Goal: Task Accomplishment & Management: Manage account settings

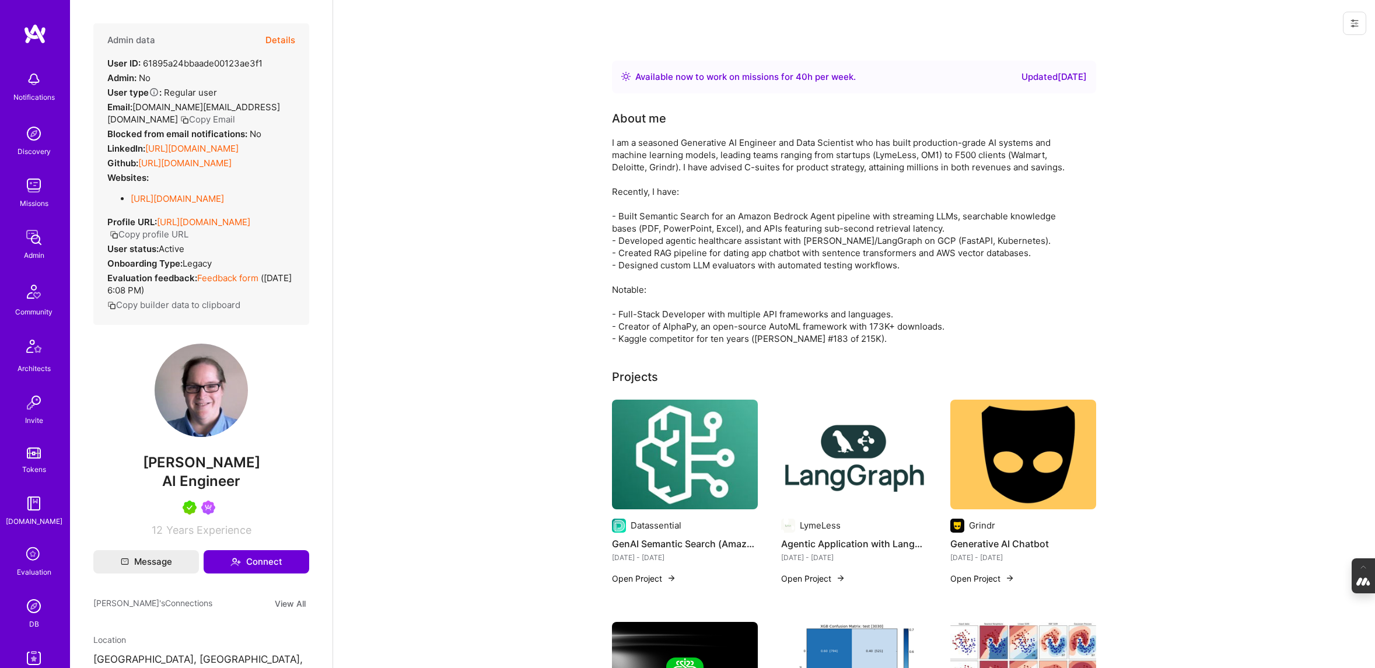
click at [34, 544] on icon at bounding box center [34, 555] width 22 height 22
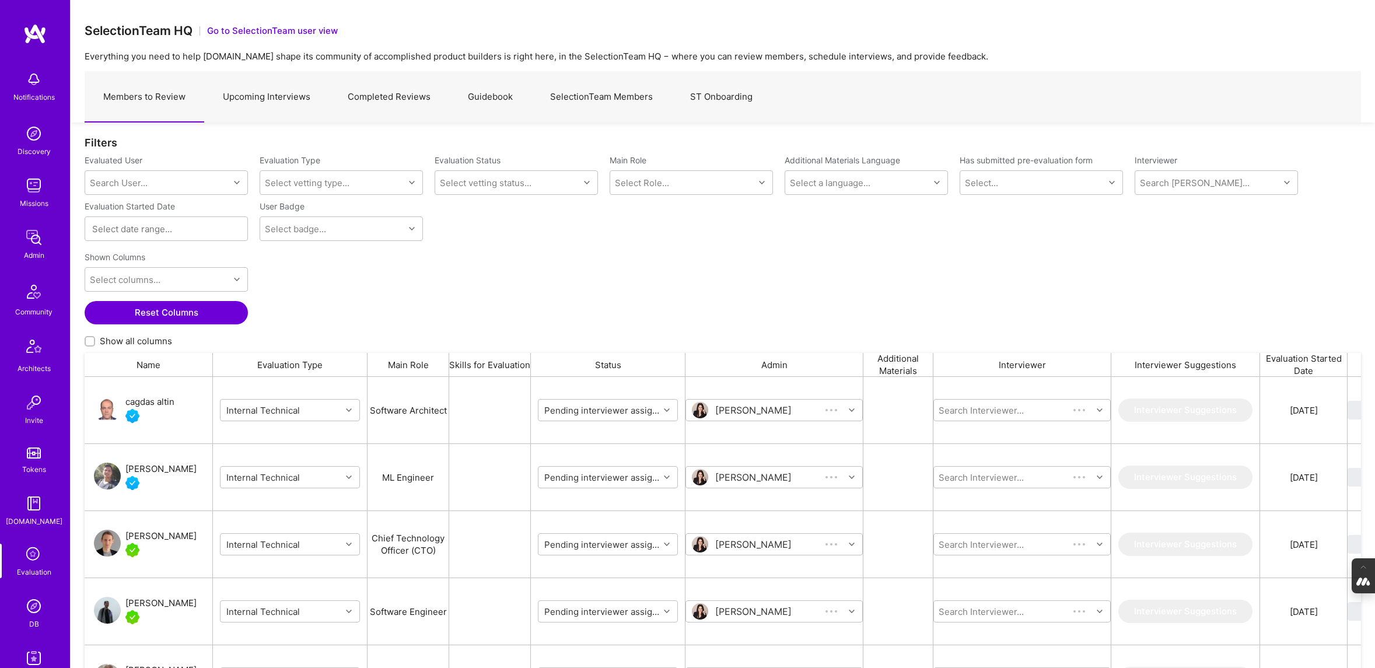
scroll to position [545, 1277]
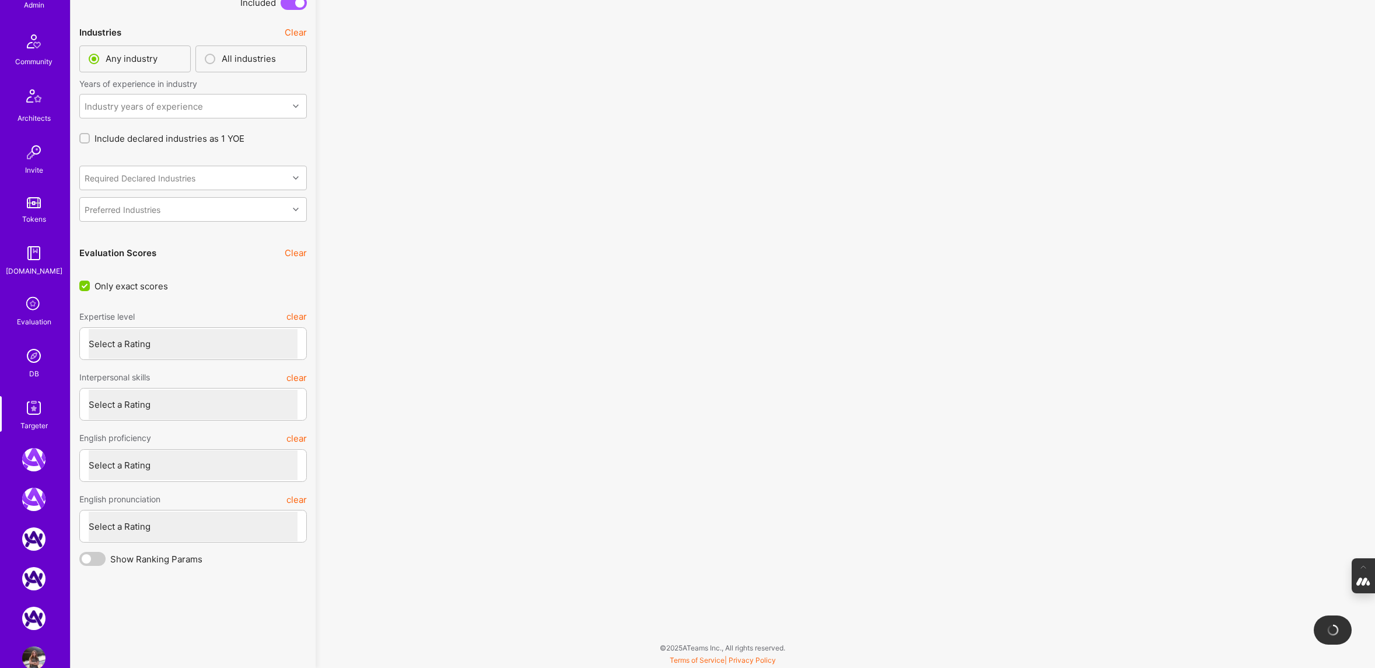
scroll to position [275, 0]
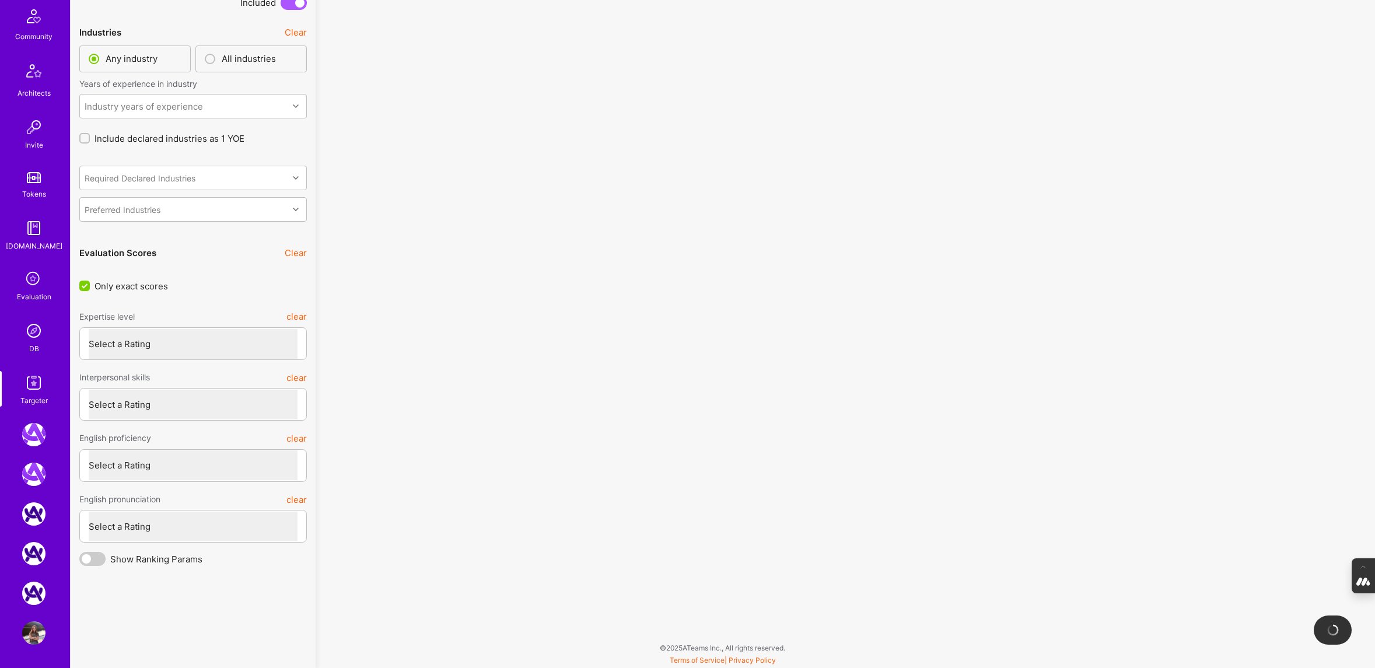
click at [34, 632] on img at bounding box center [33, 632] width 23 height 23
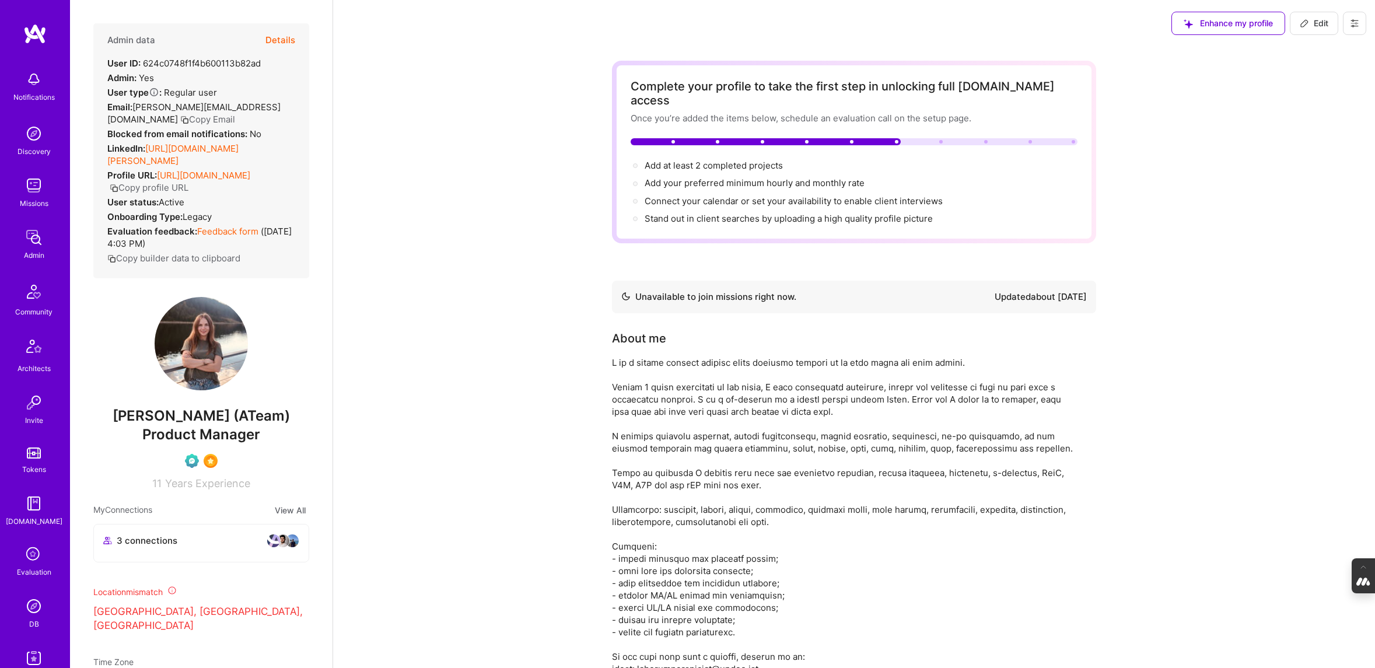
click at [1361, 26] on button at bounding box center [1354, 23] width 23 height 23
click at [1288, 107] on button "Settings" at bounding box center [1312, 110] width 108 height 30
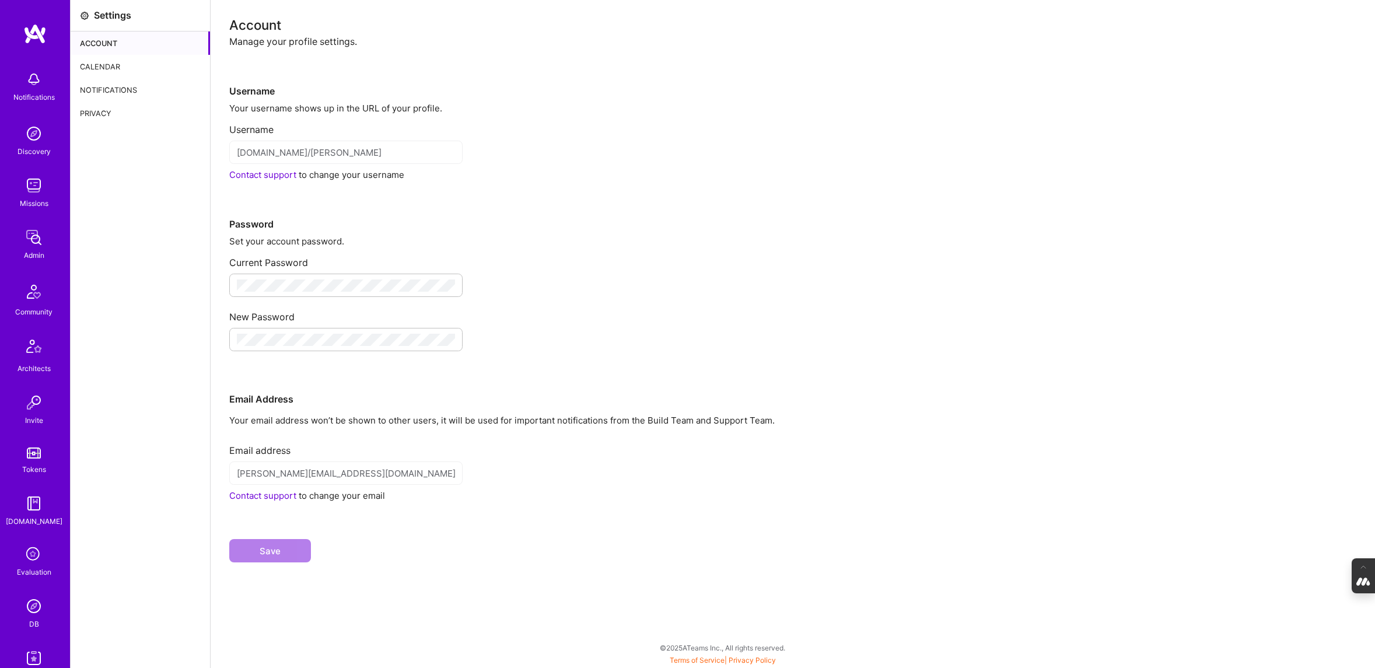
click at [119, 67] on div "Calendar" at bounding box center [140, 66] width 139 height 23
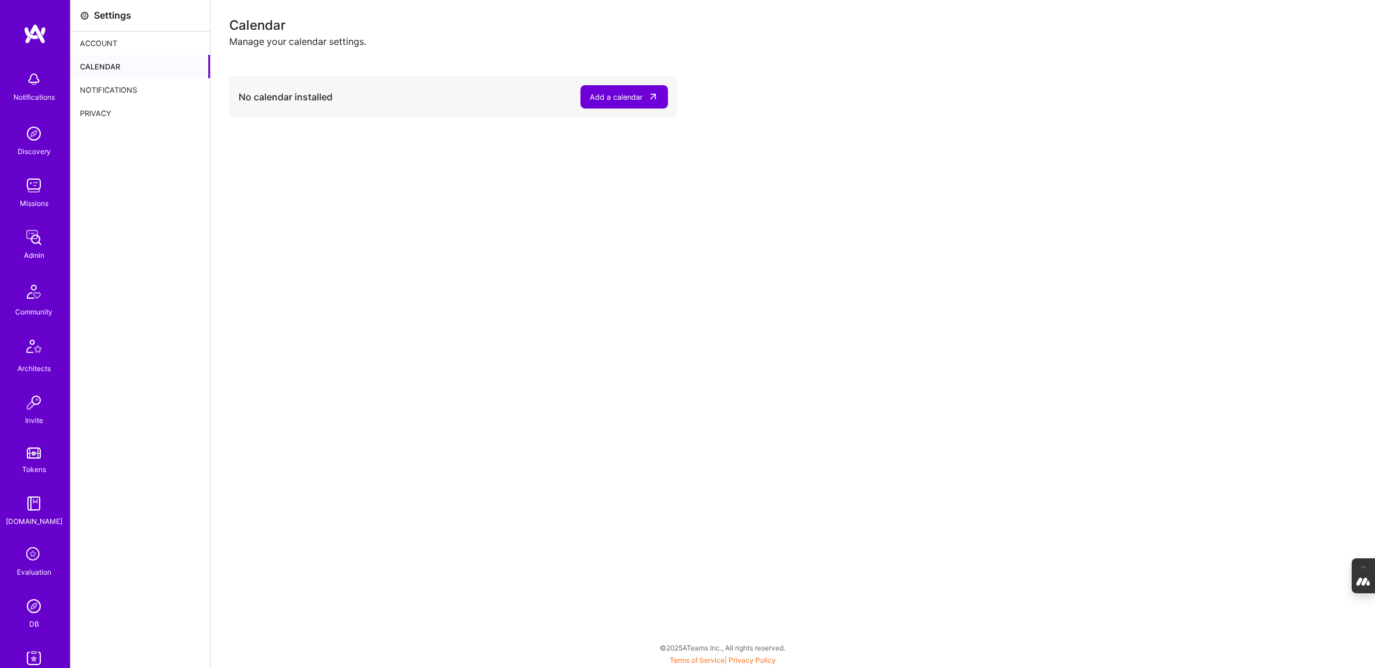
scroll to position [275, 0]
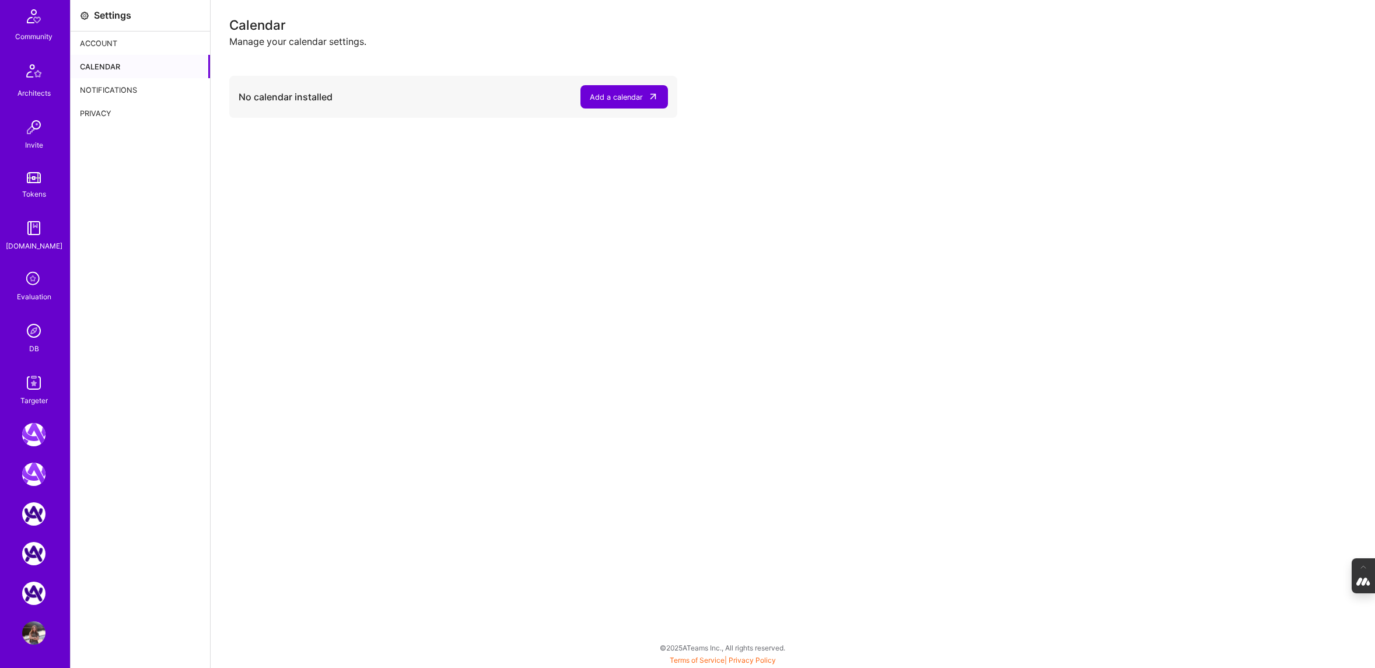
click at [37, 632] on img at bounding box center [33, 632] width 23 height 23
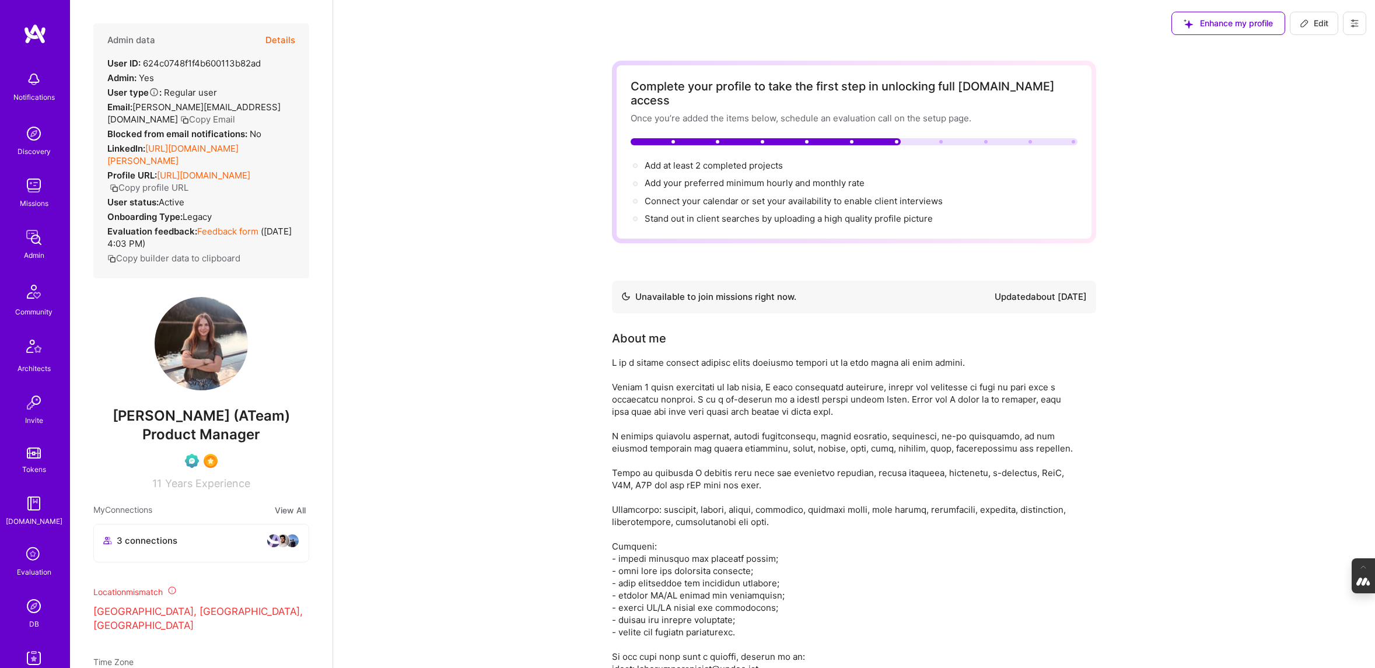
click at [277, 43] on button "Details" at bounding box center [280, 40] width 30 height 34
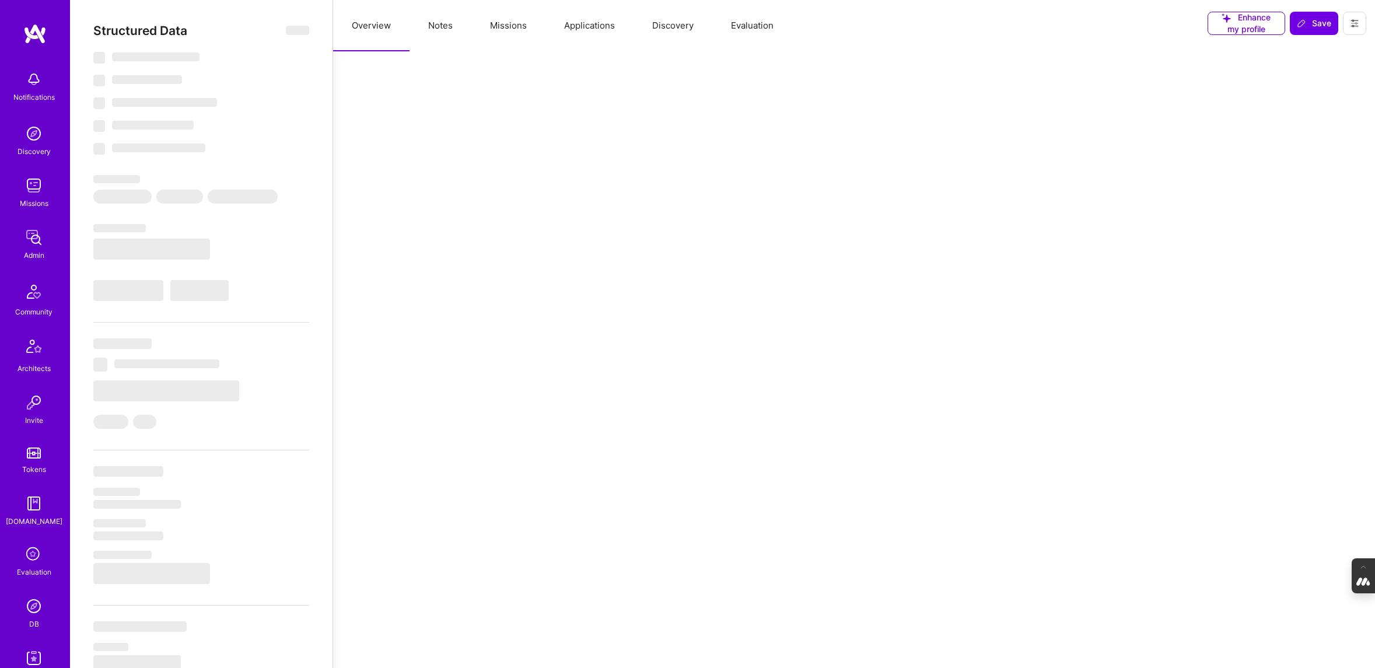
select select "Not Available"
select select "1 Month"
select select "Verified"
select select "UA"
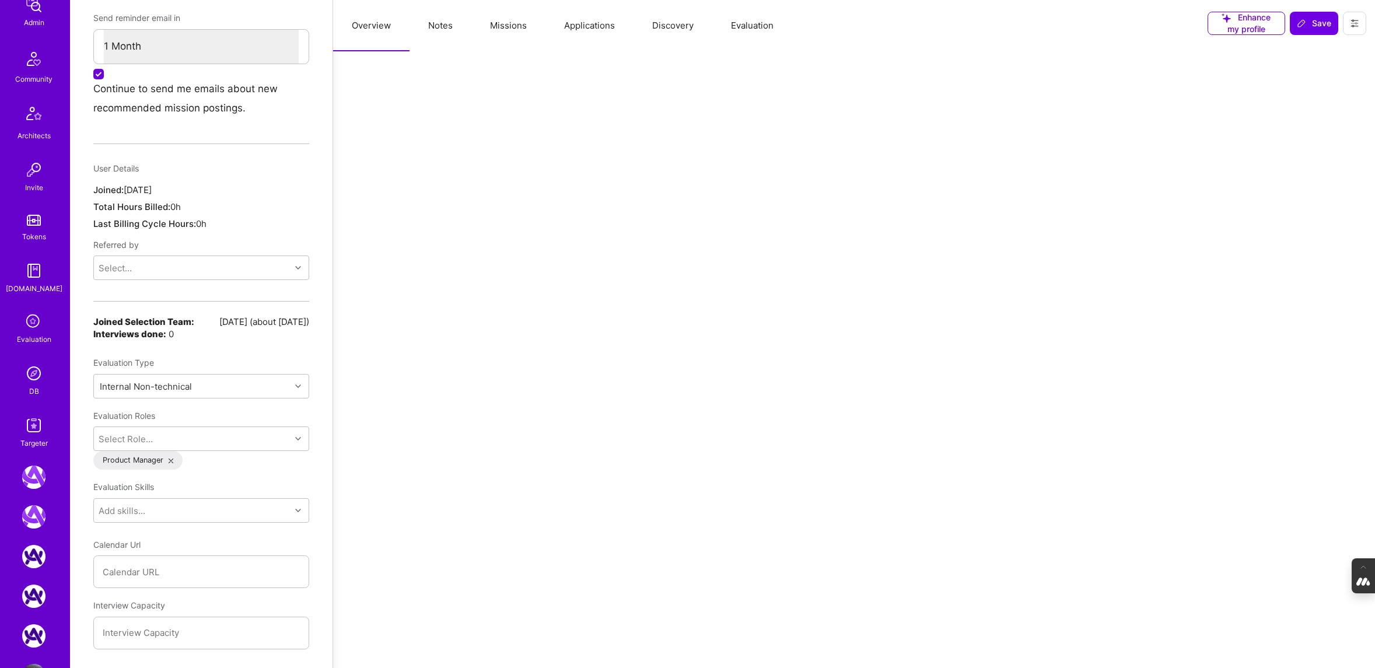
scroll to position [275, 0]
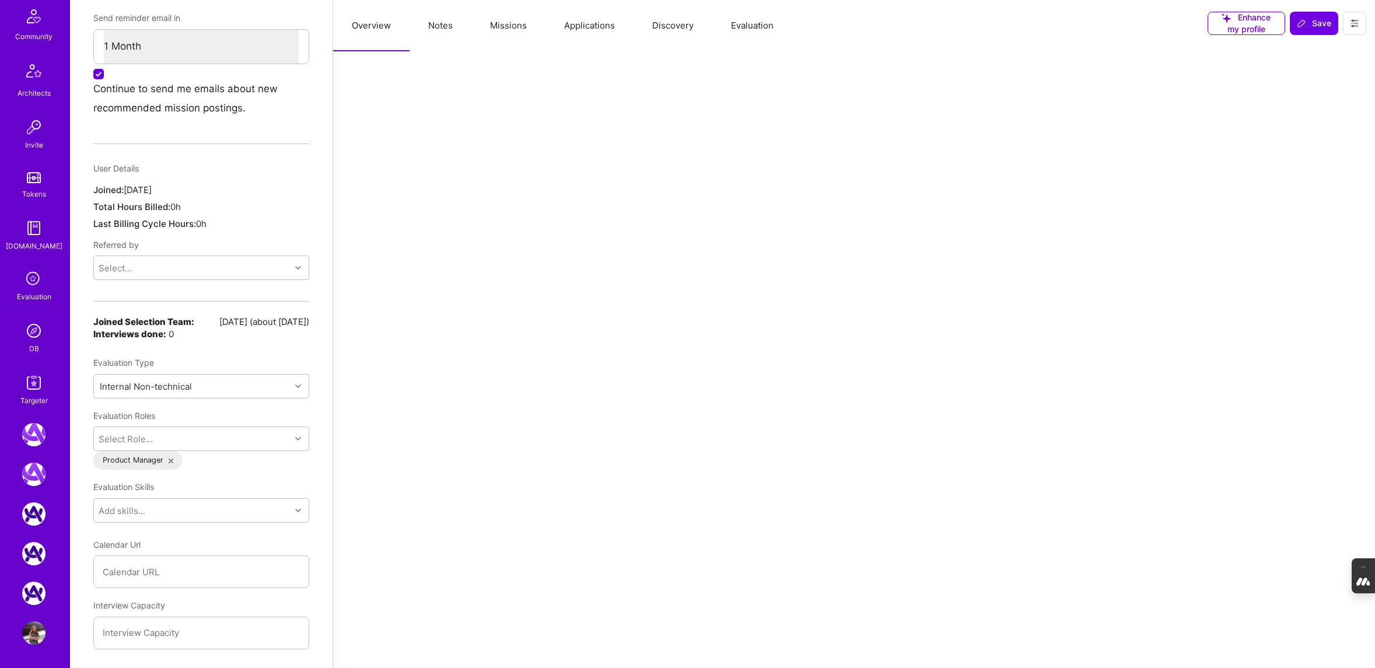
click at [1360, 22] on button at bounding box center [1354, 23] width 23 height 23
click at [1299, 110] on button "Settings" at bounding box center [1312, 110] width 108 height 30
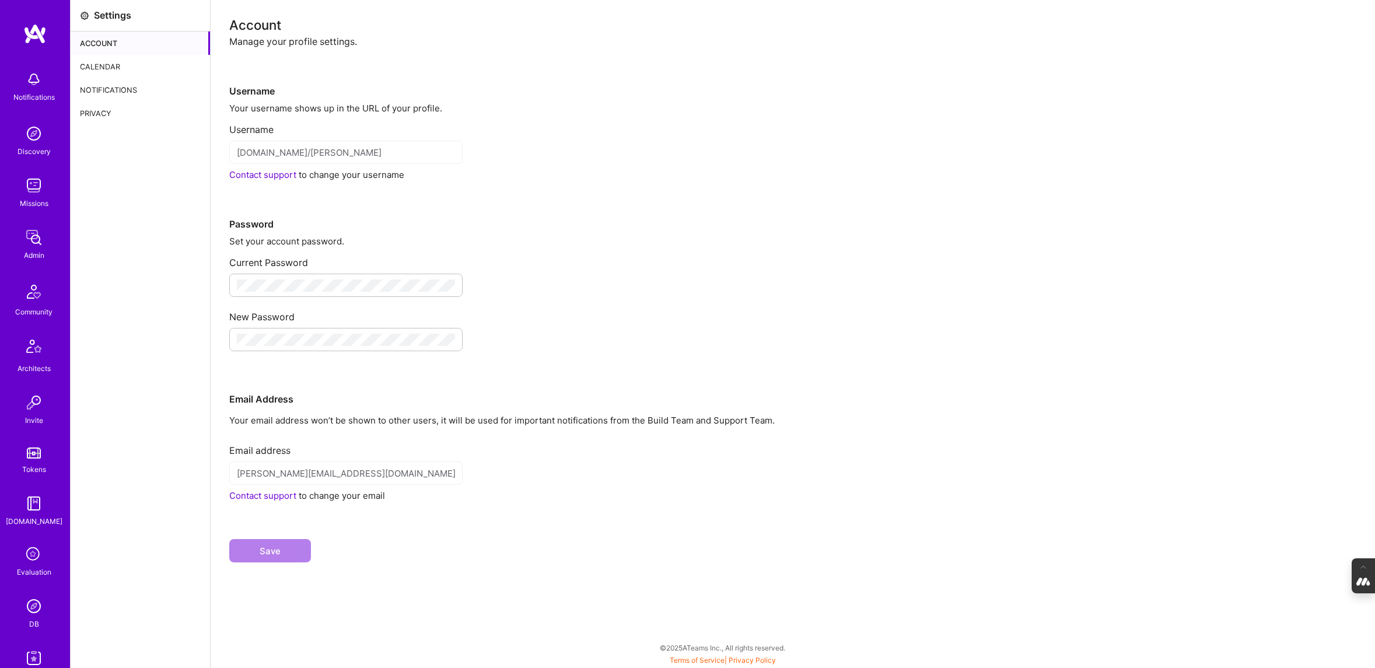
click at [113, 62] on div "Calendar" at bounding box center [140, 66] width 139 height 23
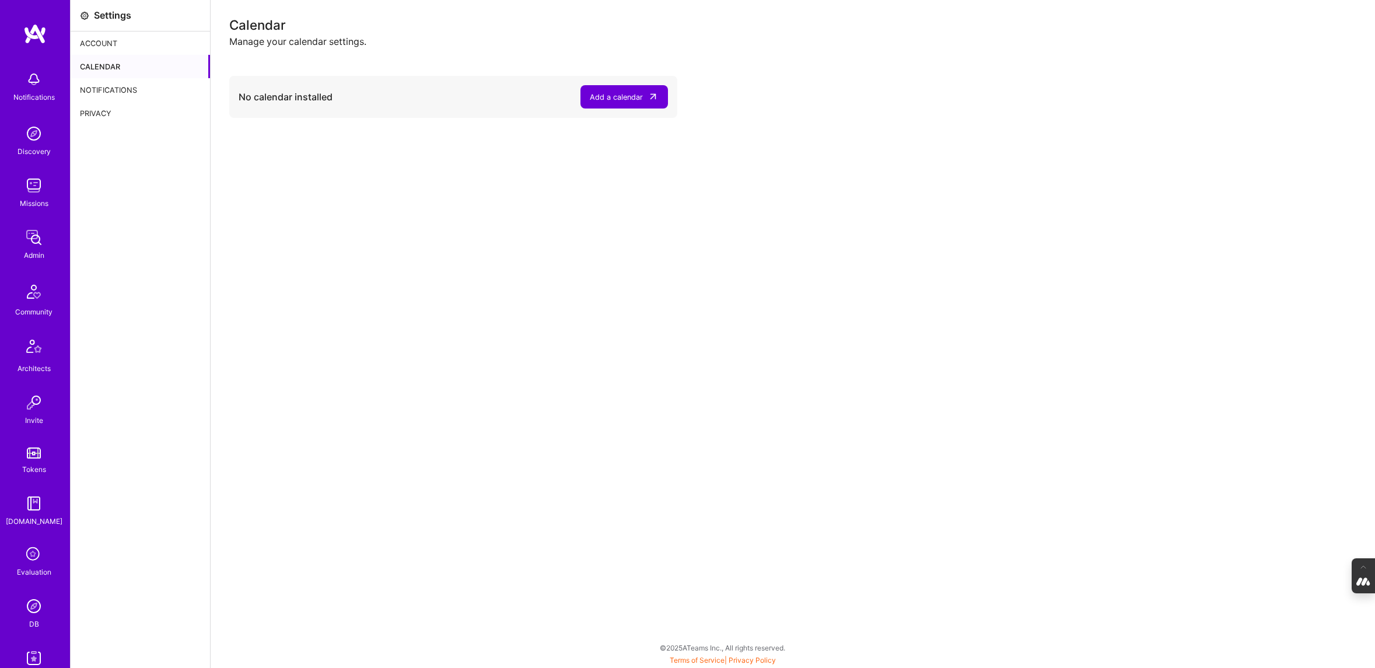
click at [630, 102] on div "Add a calendar" at bounding box center [616, 97] width 53 height 12
click at [624, 85] on button "Add a calendar" at bounding box center [625, 96] width 88 height 23
click at [130, 76] on div "Calendar" at bounding box center [140, 66] width 139 height 23
click at [130, 85] on div "Notifications" at bounding box center [140, 89] width 139 height 23
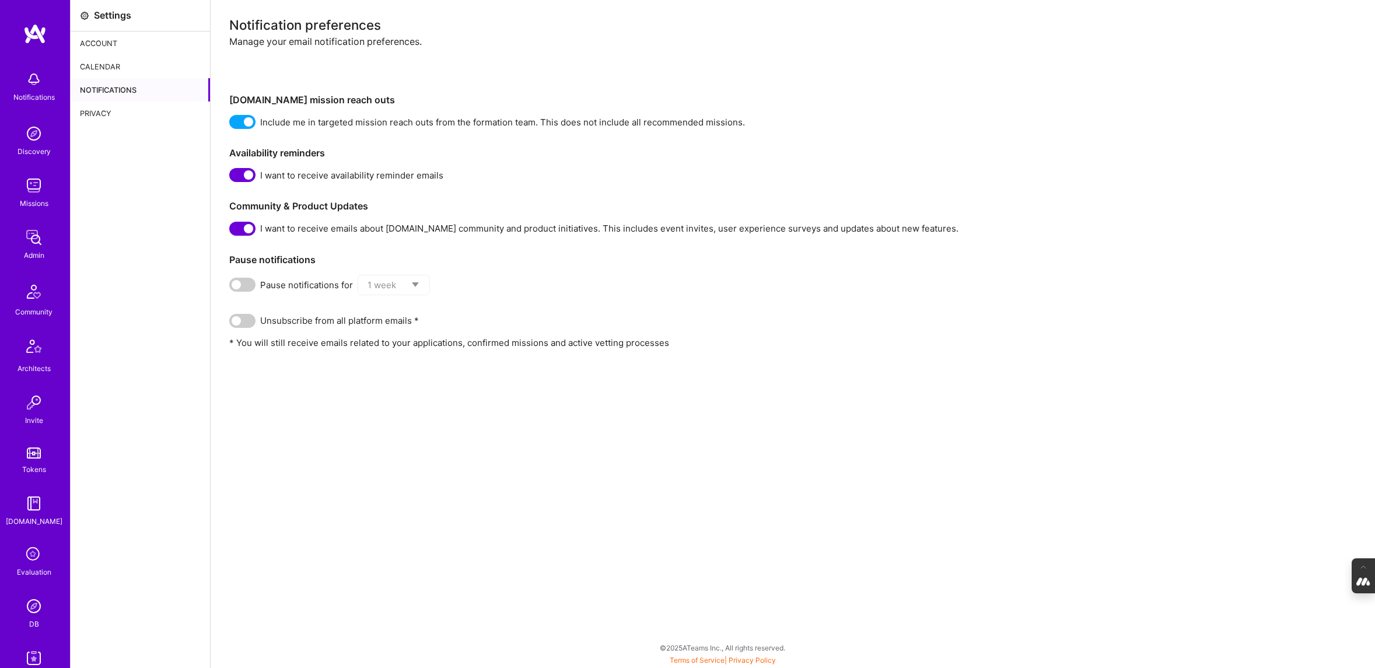
click at [130, 67] on div "Calendar" at bounding box center [140, 66] width 139 height 23
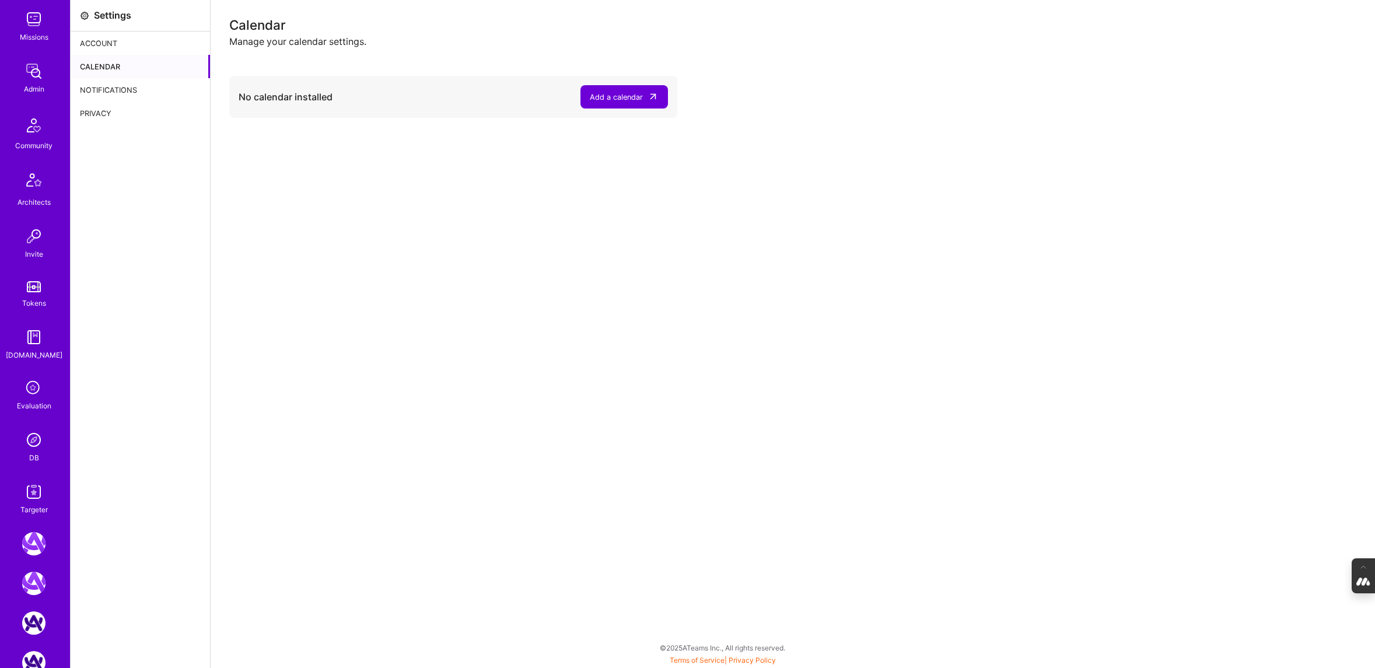
scroll to position [275, 0]
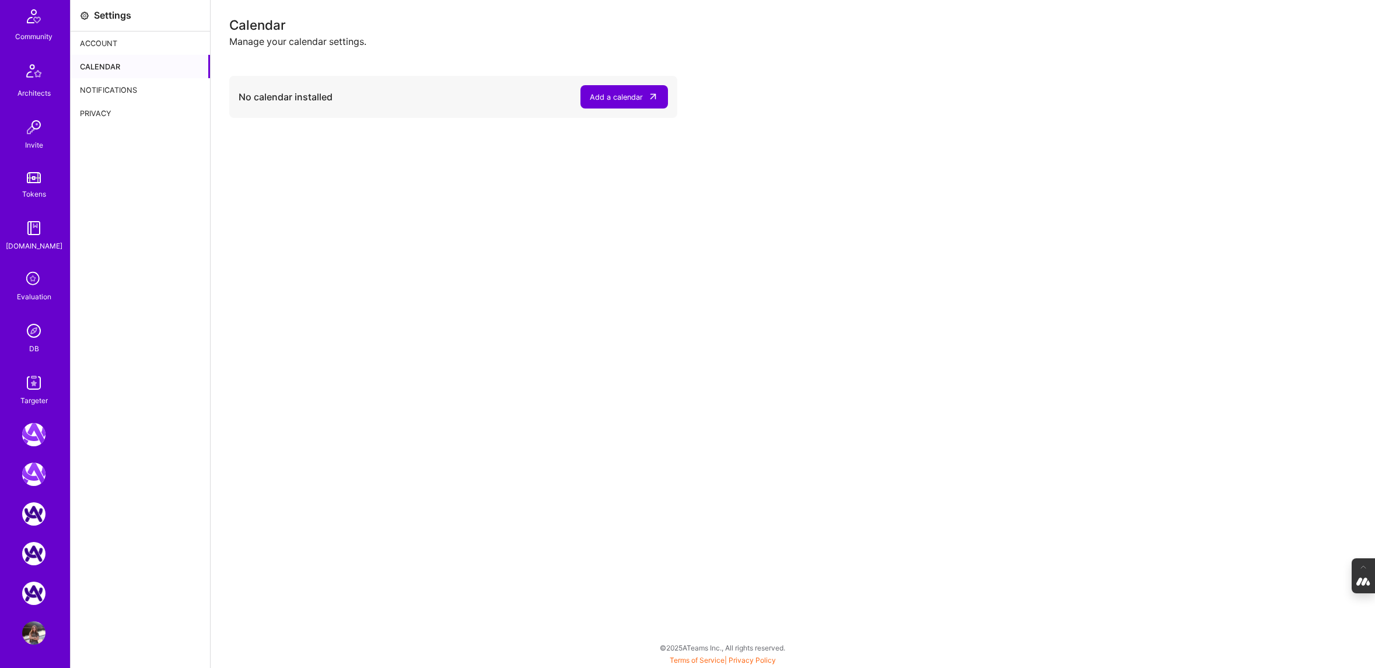
click at [625, 100] on div "Add a calendar" at bounding box center [616, 97] width 53 height 12
click at [33, 631] on img at bounding box center [33, 632] width 23 height 23
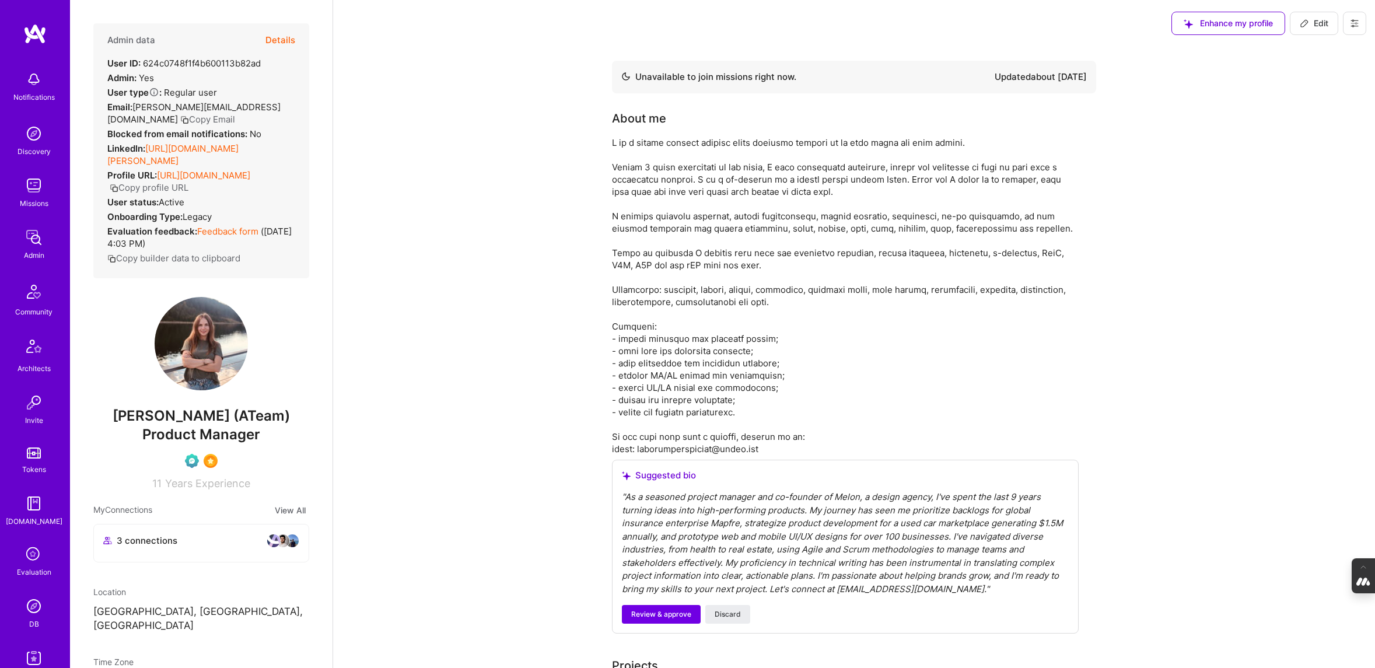
click at [274, 40] on button "Details" at bounding box center [280, 40] width 30 height 34
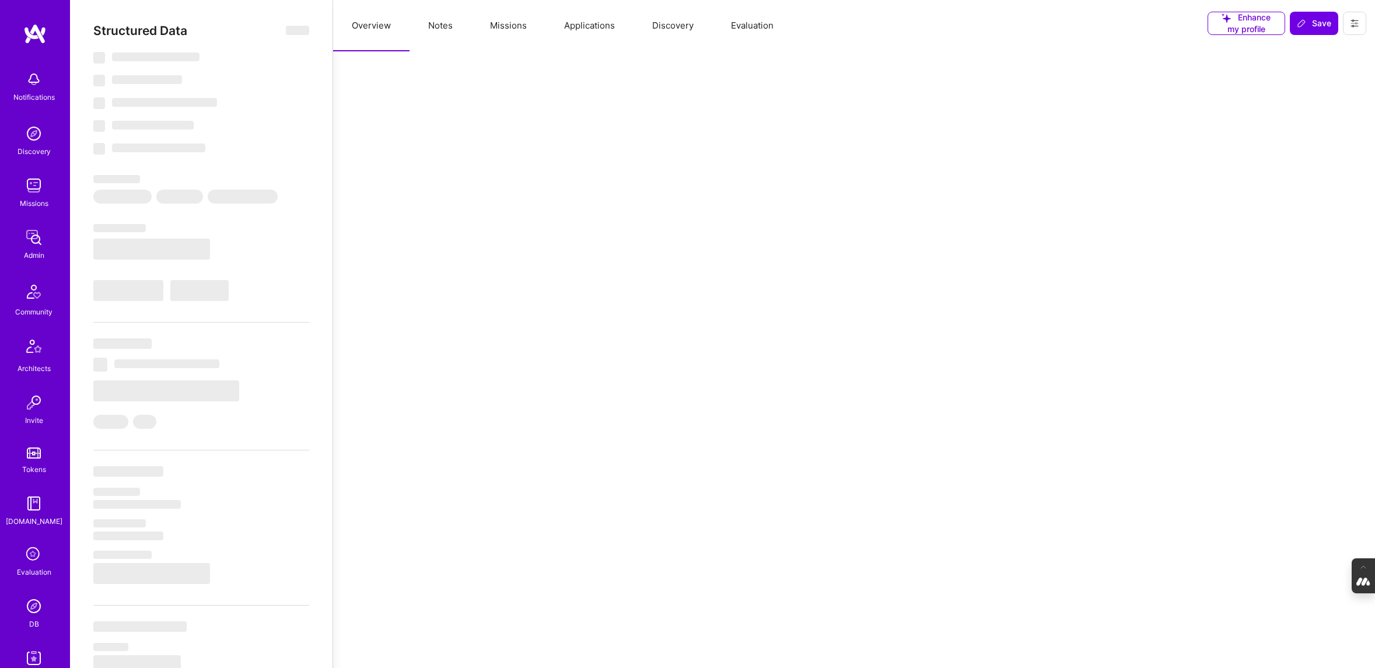
select select "Not Available"
select select "1 Month"
select select "Verified"
select select "UA"
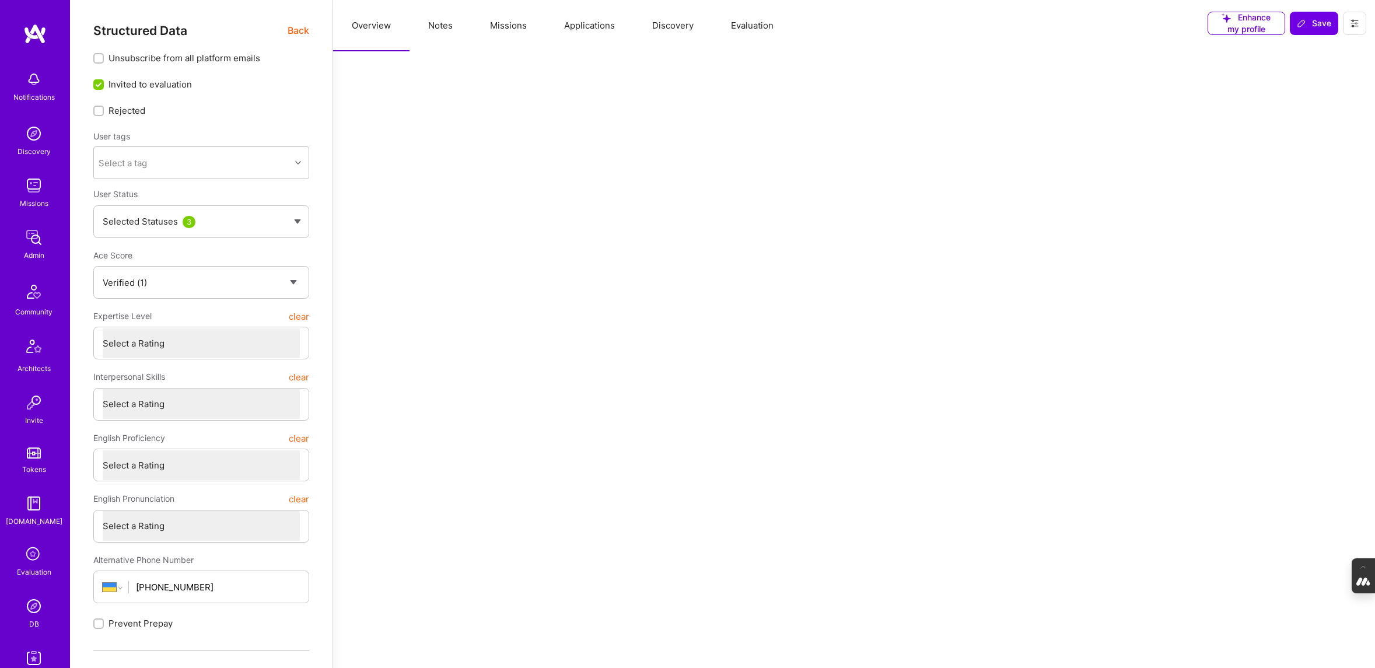
scroll to position [23, 0]
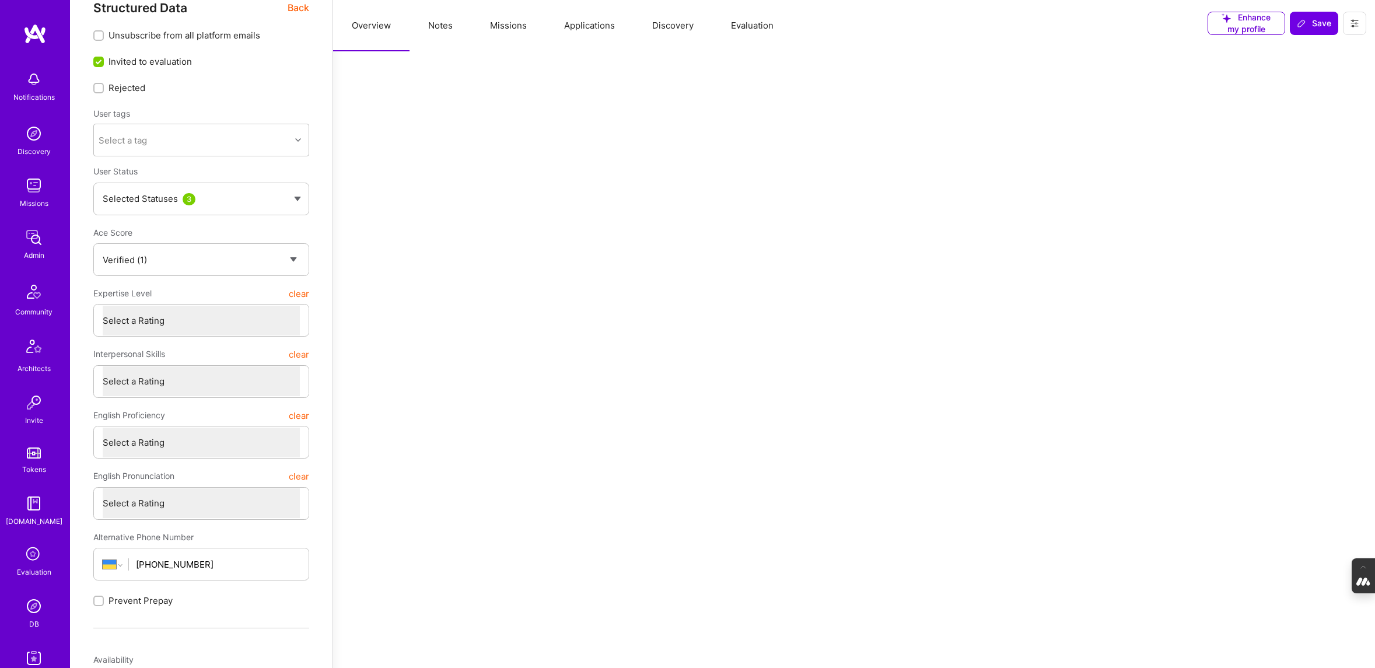
click at [290, 189] on div "Selected Statuses 3" at bounding box center [201, 199] width 216 height 33
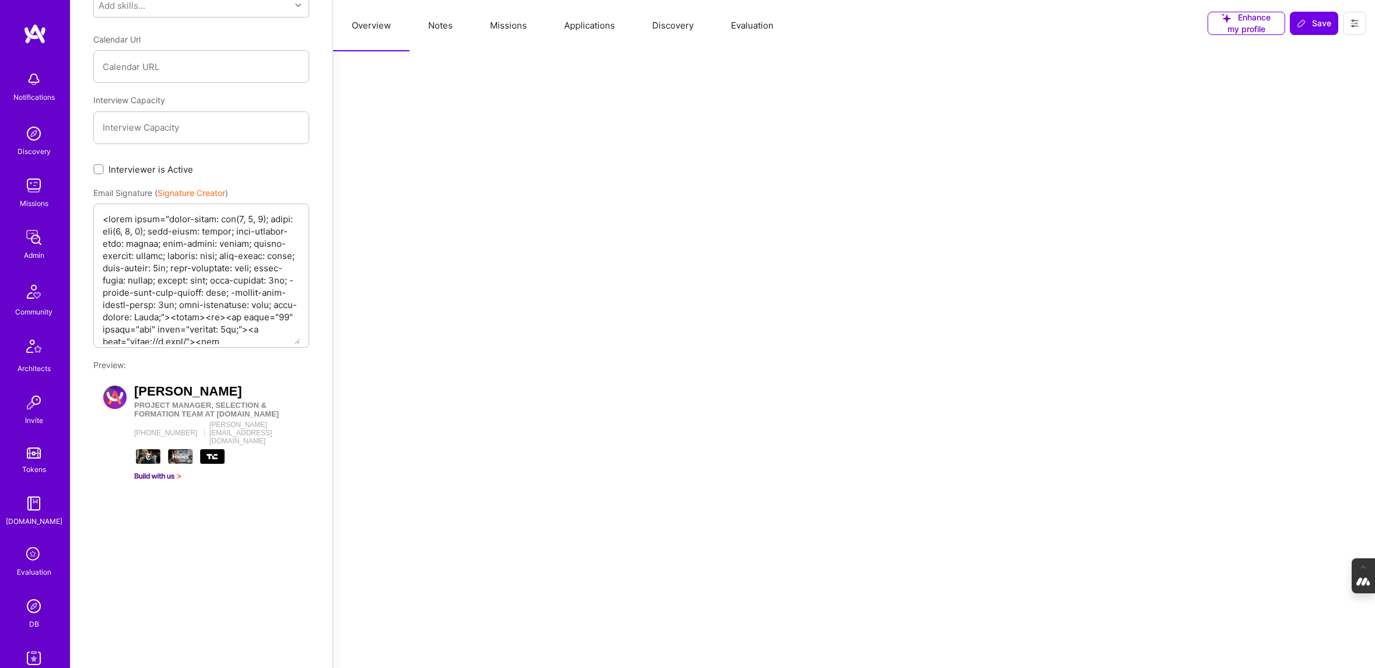
scroll to position [1336, 0]
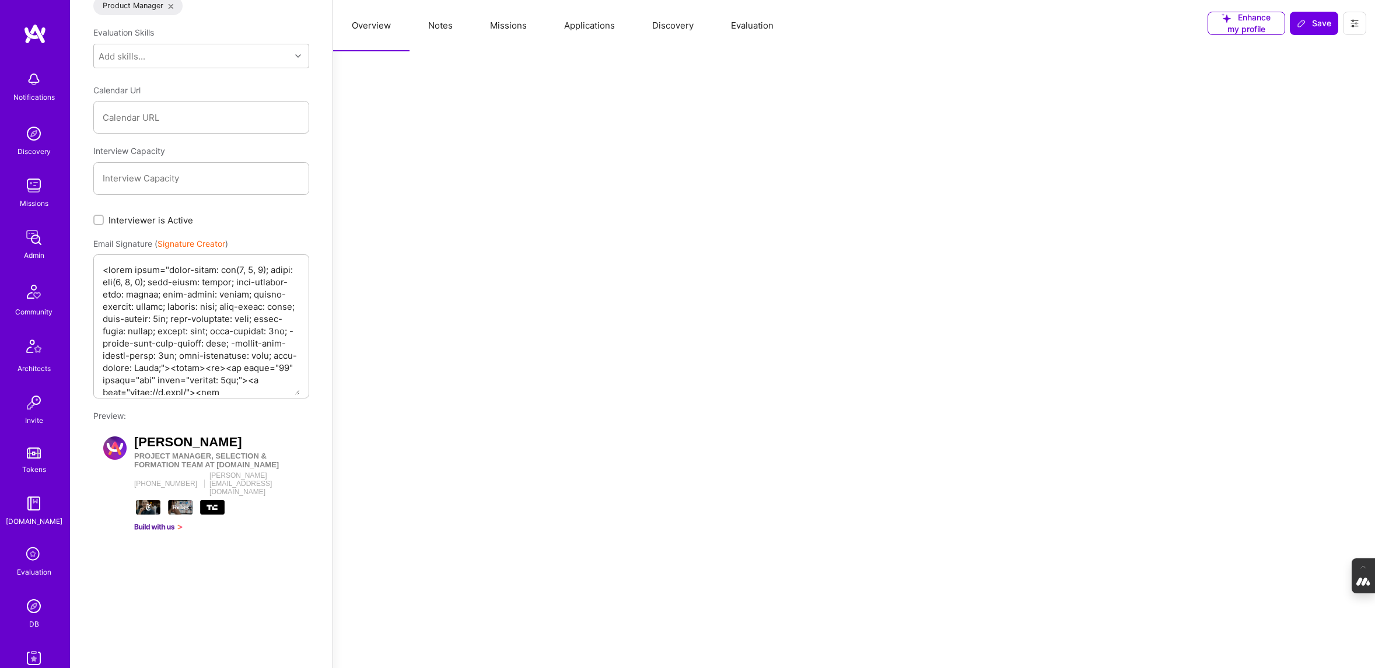
click at [97, 216] on input "Interviewer is Active" at bounding box center [100, 220] width 8 height 8
checkbox input "true"
type textarea "x"
click at [1314, 22] on span "Save" at bounding box center [1314, 24] width 34 height 12
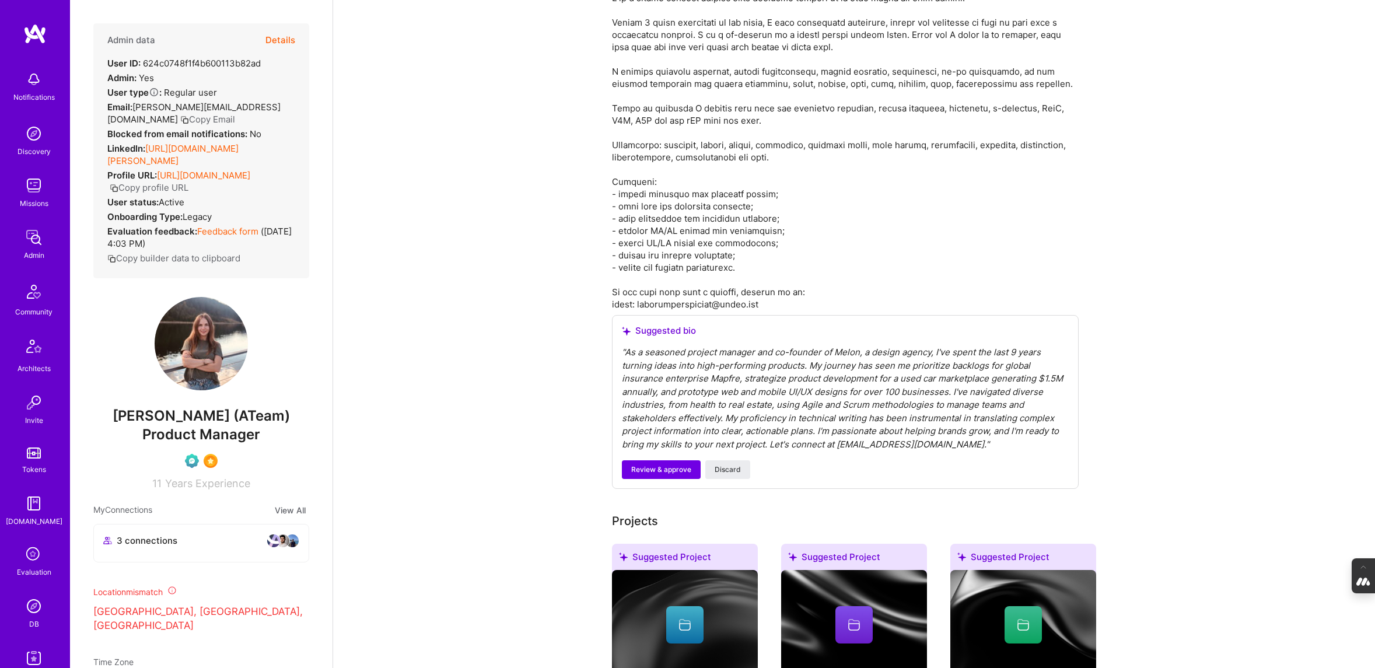
scroll to position [0, 0]
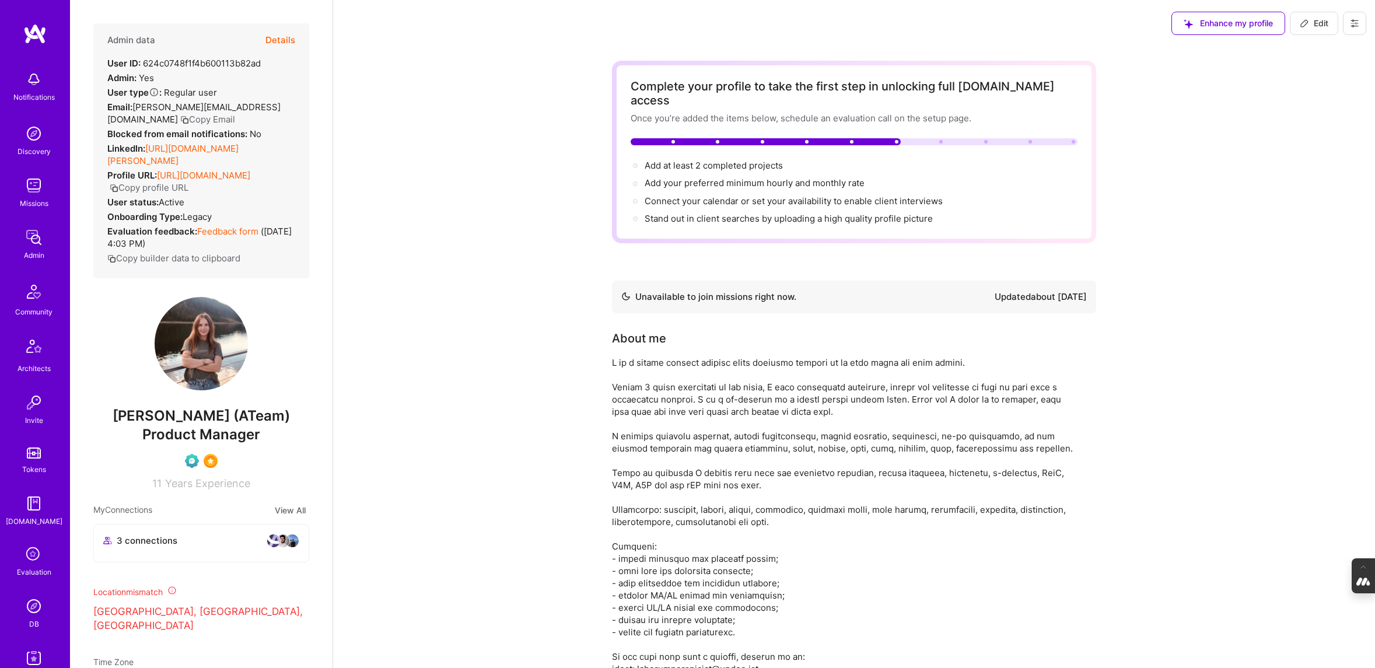
click at [1354, 26] on icon at bounding box center [1354, 23] width 7 height 7
click at [1291, 110] on button "Settings" at bounding box center [1312, 110] width 108 height 30
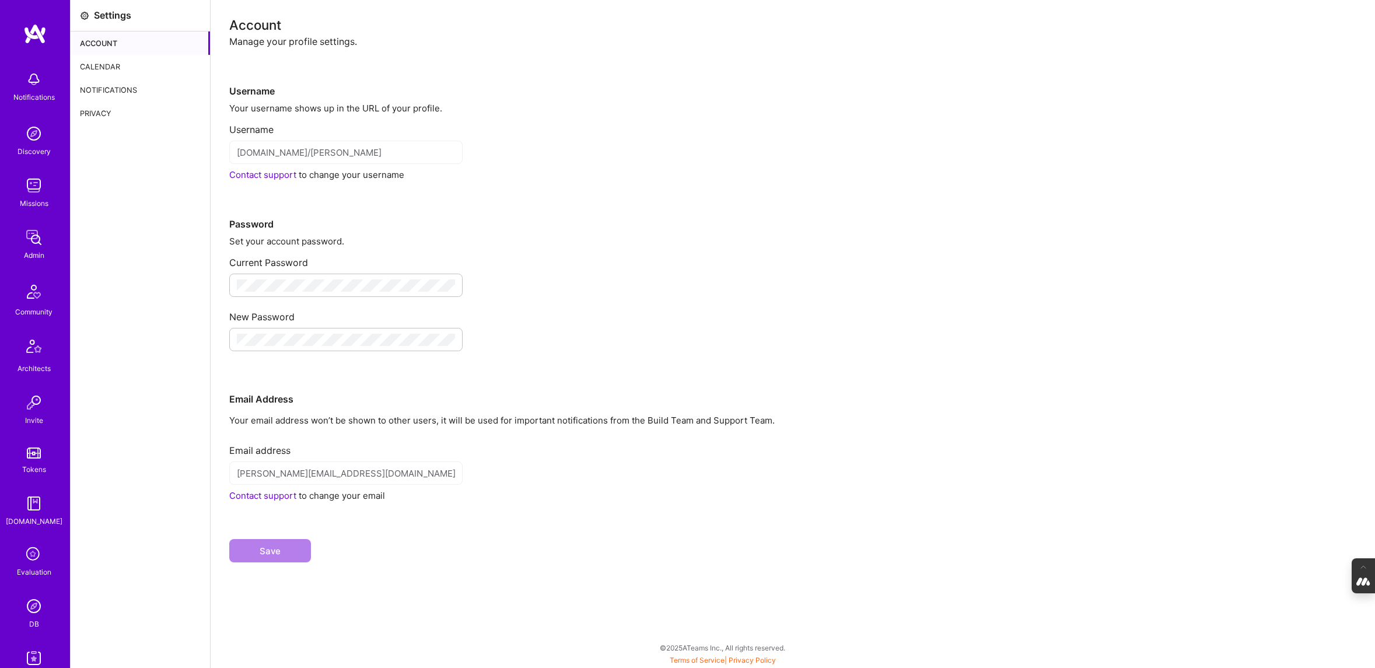
click at [113, 64] on div "Calendar" at bounding box center [140, 66] width 139 height 23
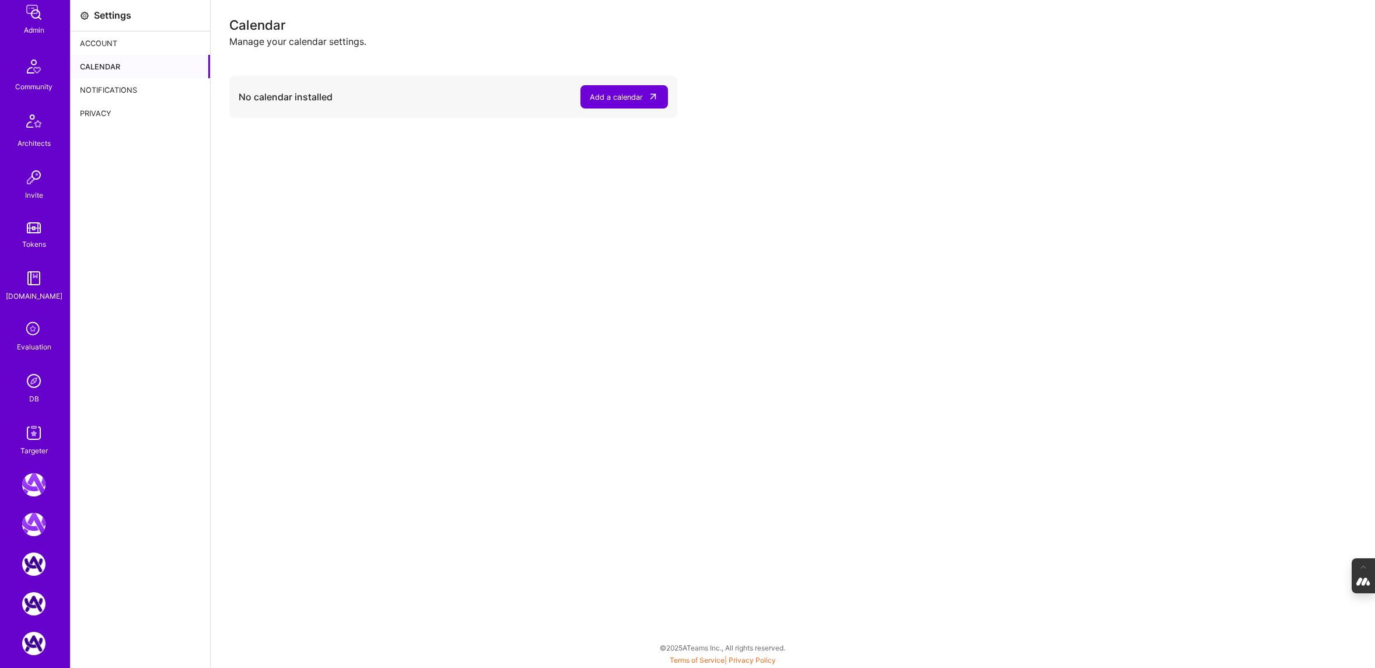
scroll to position [275, 0]
click at [632, 94] on div "Add a calendar" at bounding box center [616, 97] width 53 height 12
click at [588, 102] on button "Add a calendar" at bounding box center [625, 96] width 88 height 23
click at [29, 637] on img at bounding box center [33, 632] width 23 height 23
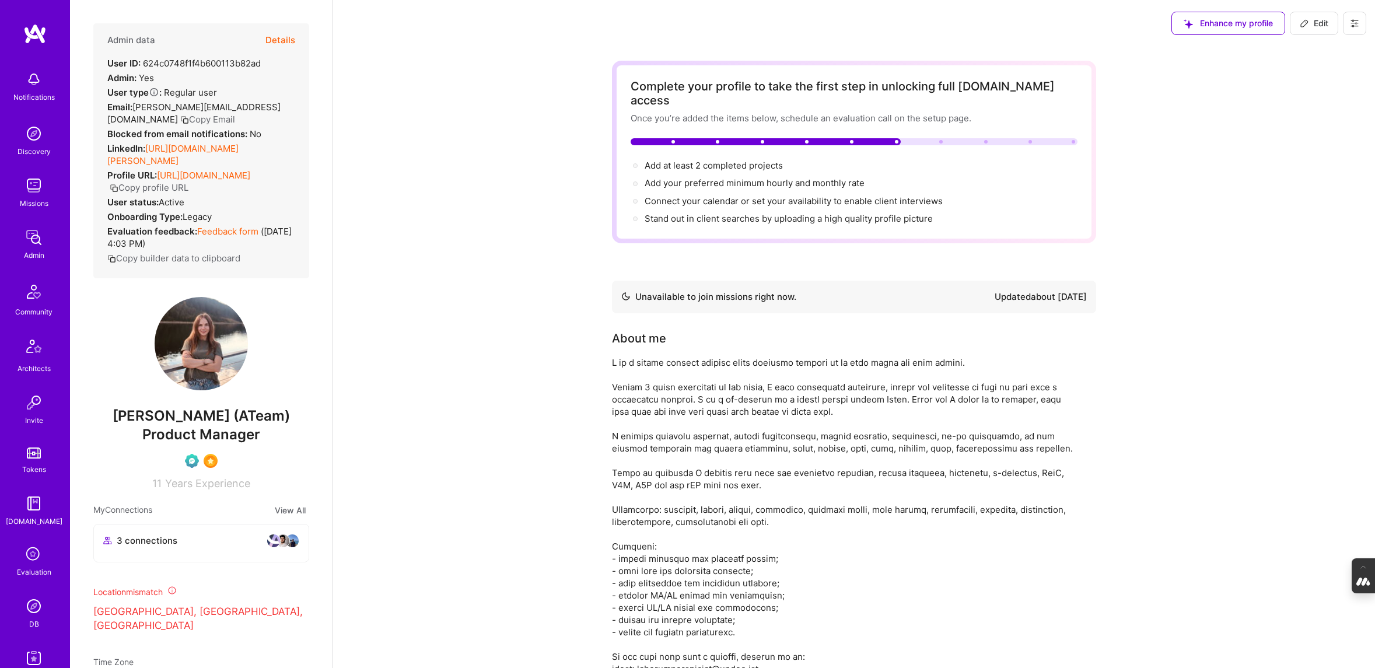
click at [1352, 16] on button at bounding box center [1354, 23] width 23 height 23
click at [1297, 167] on button "Log Out" at bounding box center [1312, 169] width 108 height 30
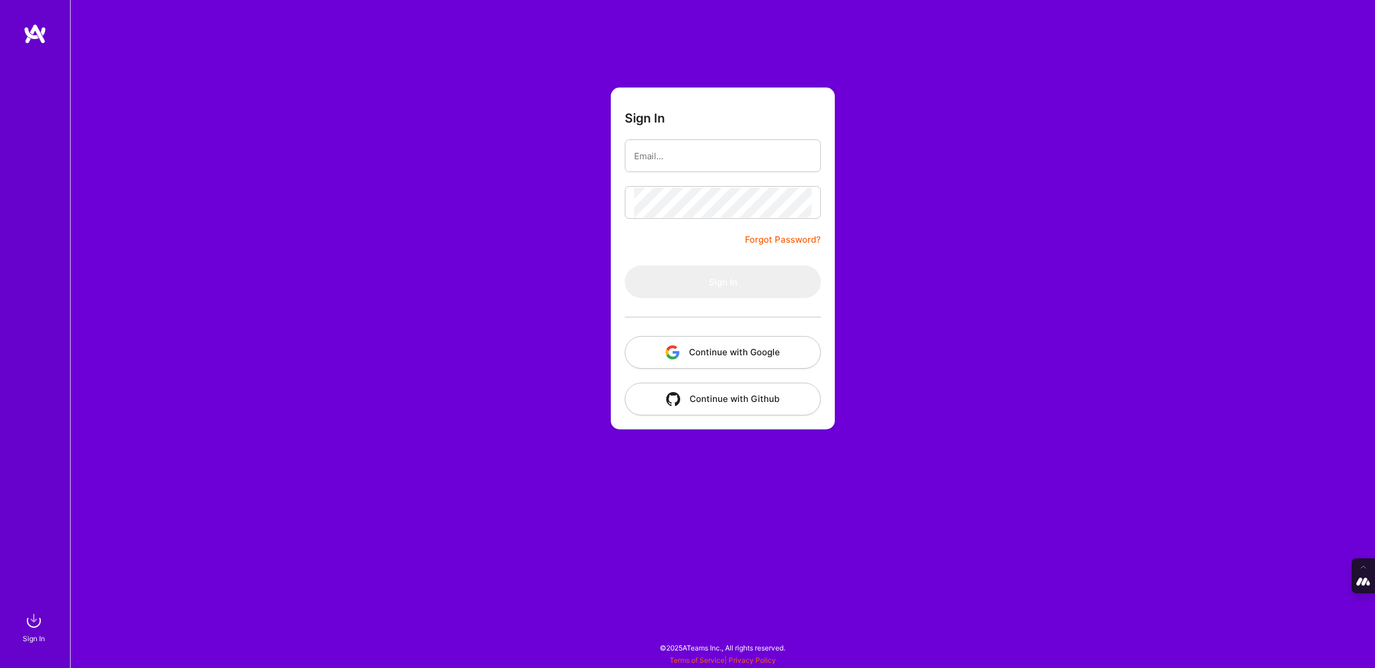
click at [702, 354] on button "Continue with Google" at bounding box center [723, 352] width 196 height 33
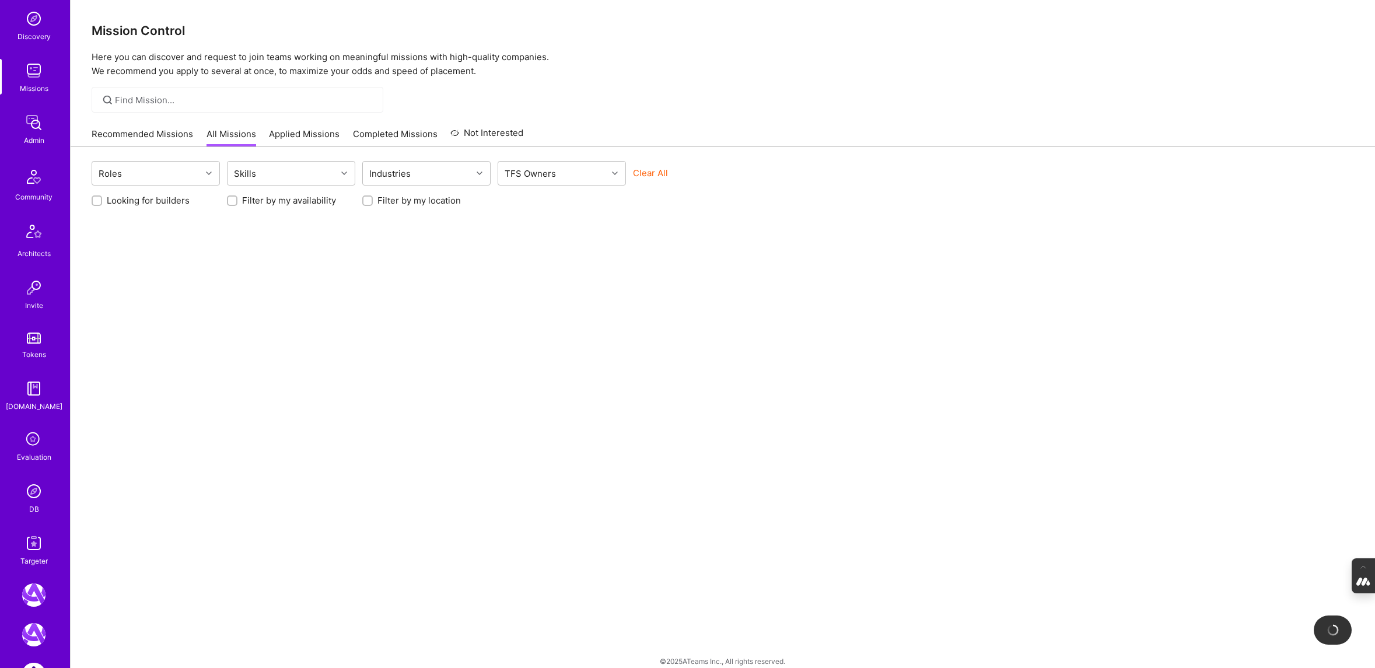
scroll to position [275, 0]
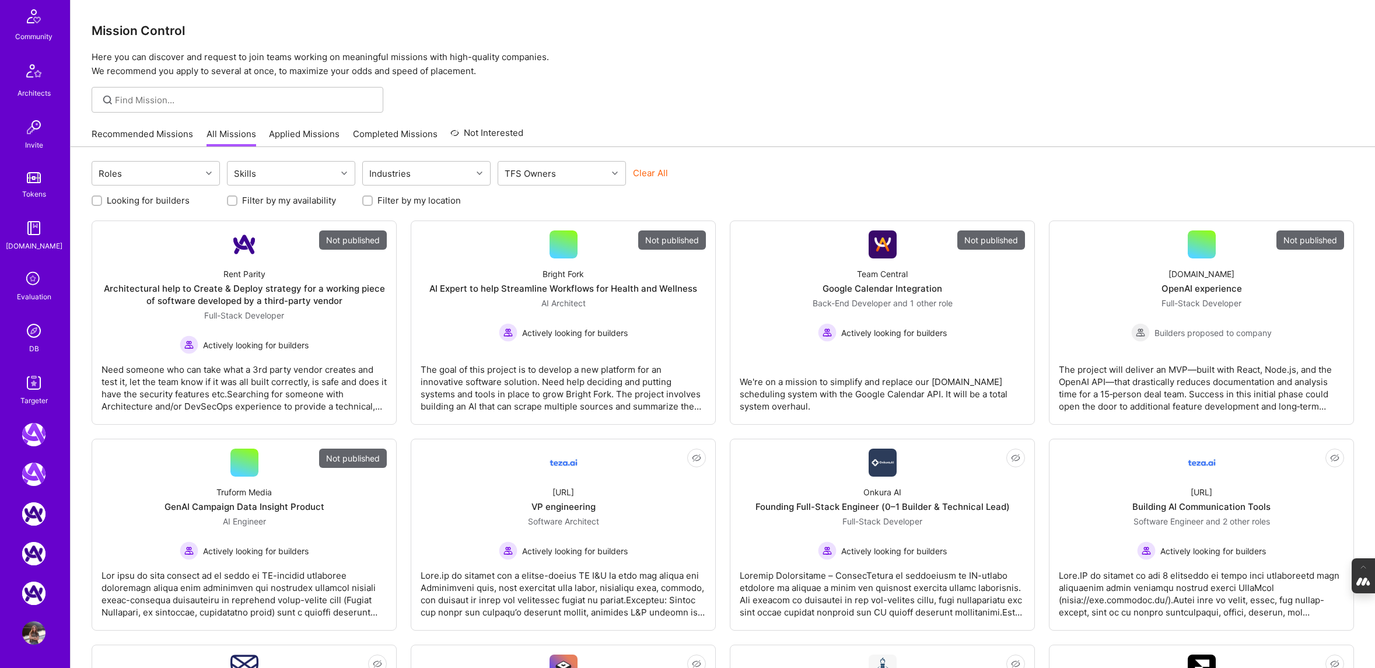
click at [30, 629] on img at bounding box center [33, 632] width 23 height 23
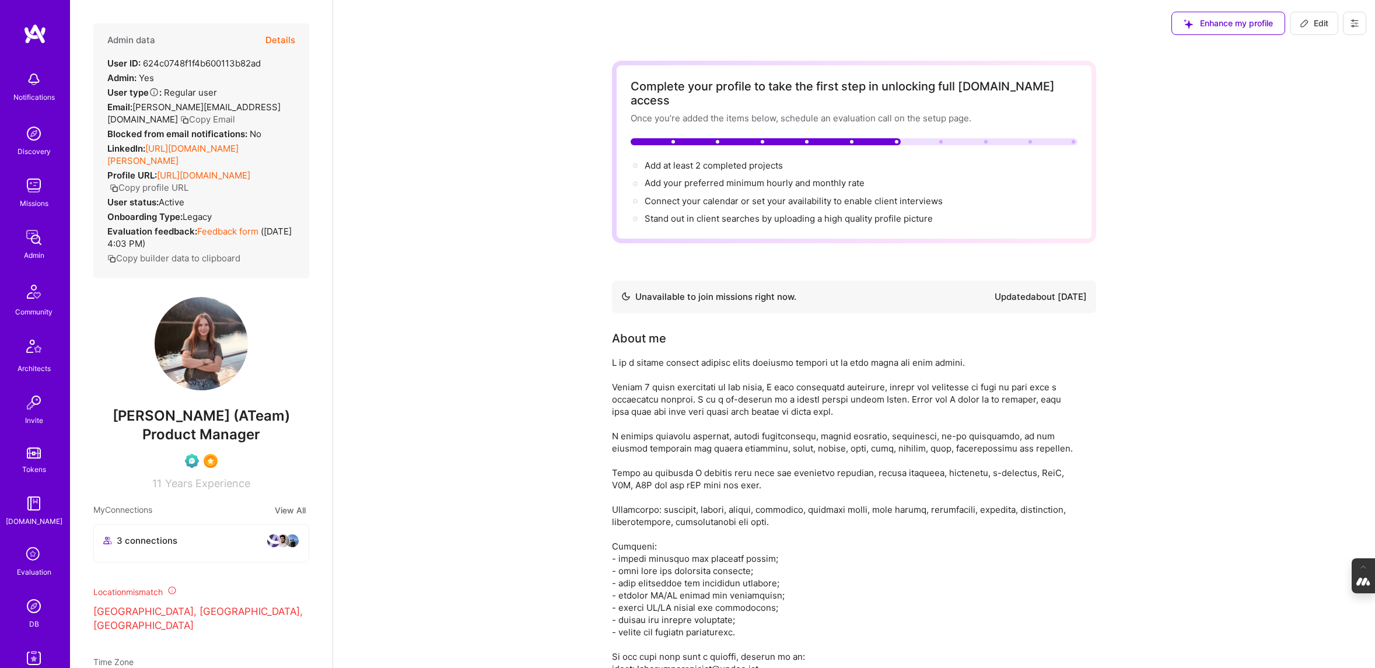
click at [1354, 21] on icon at bounding box center [1354, 23] width 7 height 7
click at [1291, 109] on button "Settings" at bounding box center [1312, 110] width 108 height 30
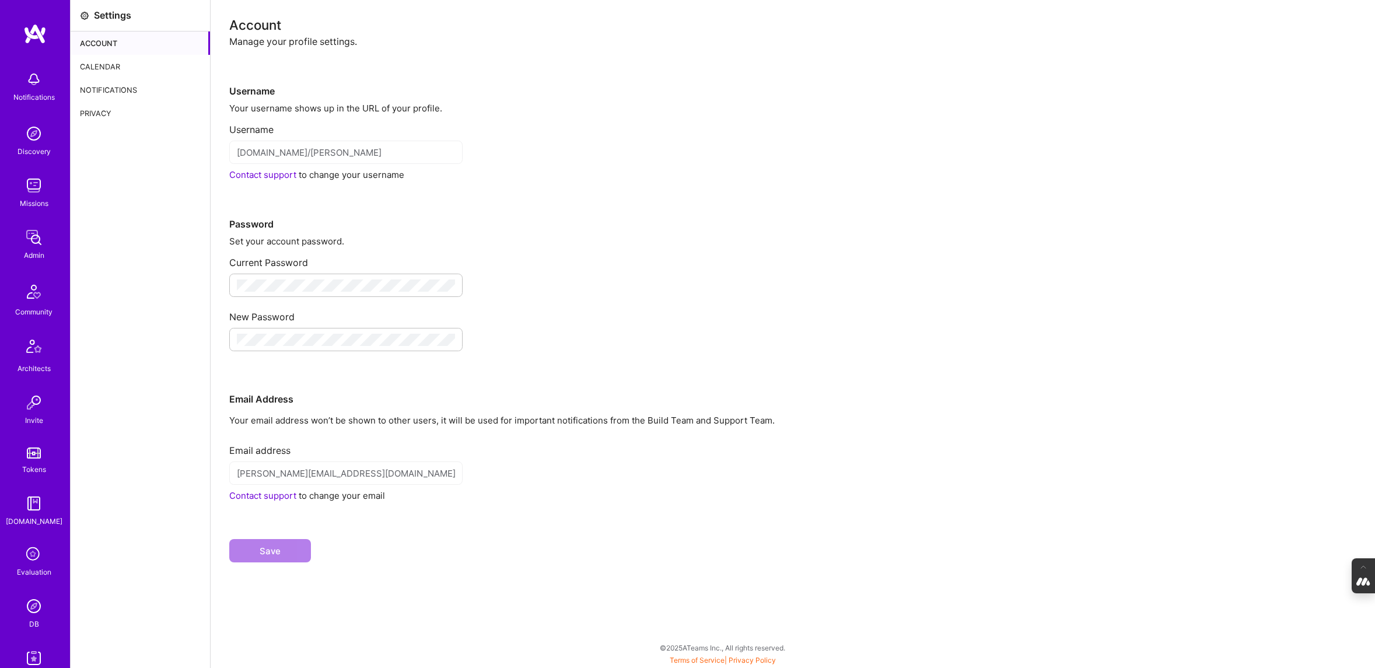
click at [96, 64] on div "Calendar" at bounding box center [140, 66] width 139 height 23
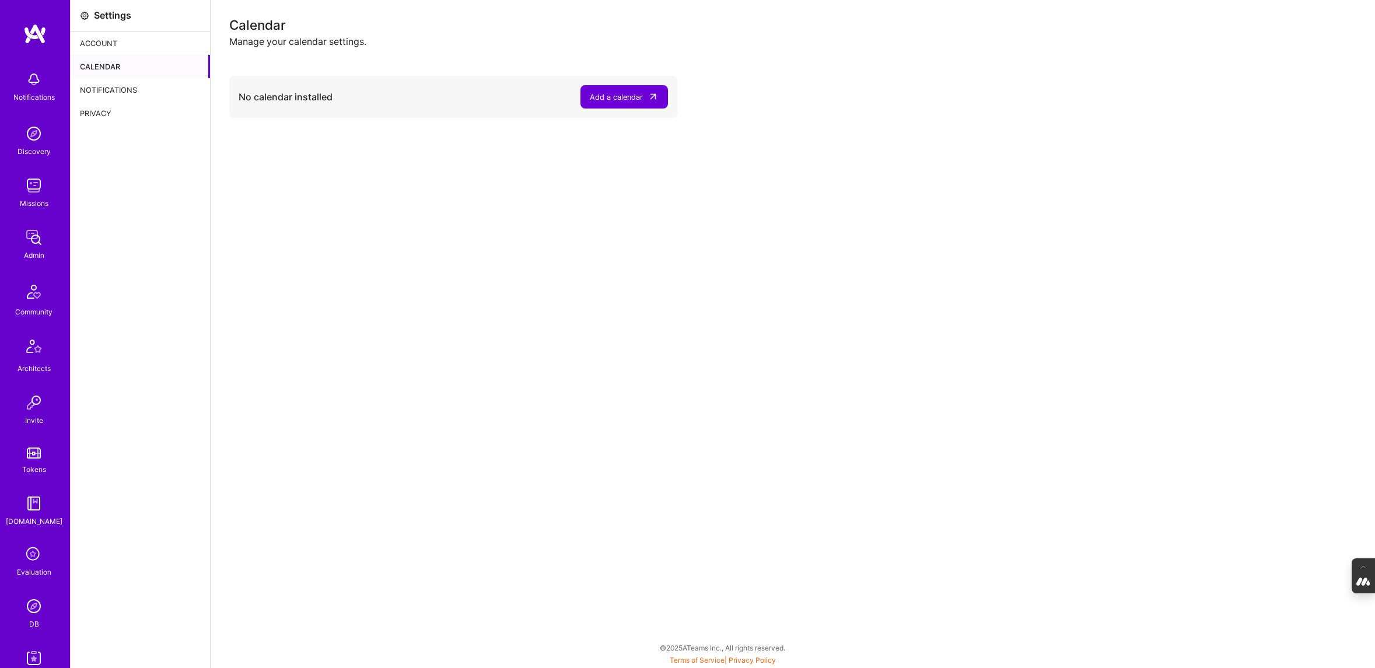
click at [597, 101] on div "Add a calendar" at bounding box center [616, 97] width 53 height 12
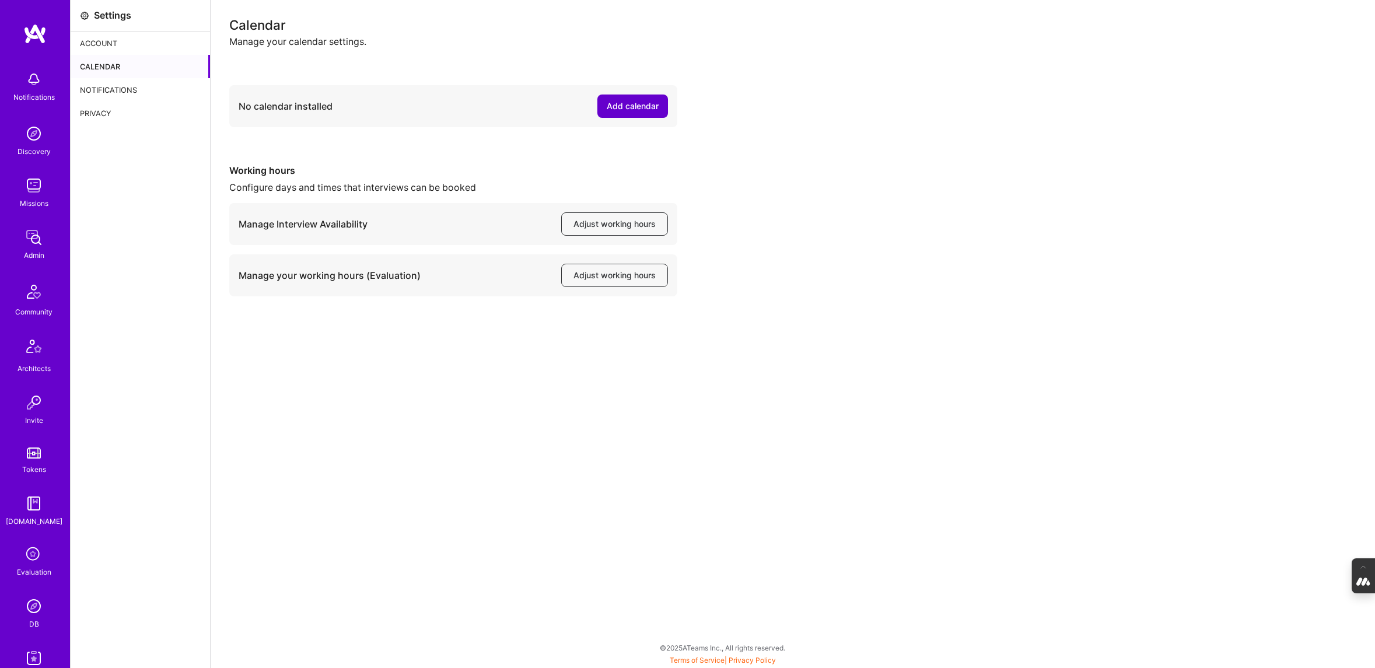
click at [627, 102] on div "Add calendar" at bounding box center [633, 106] width 52 height 12
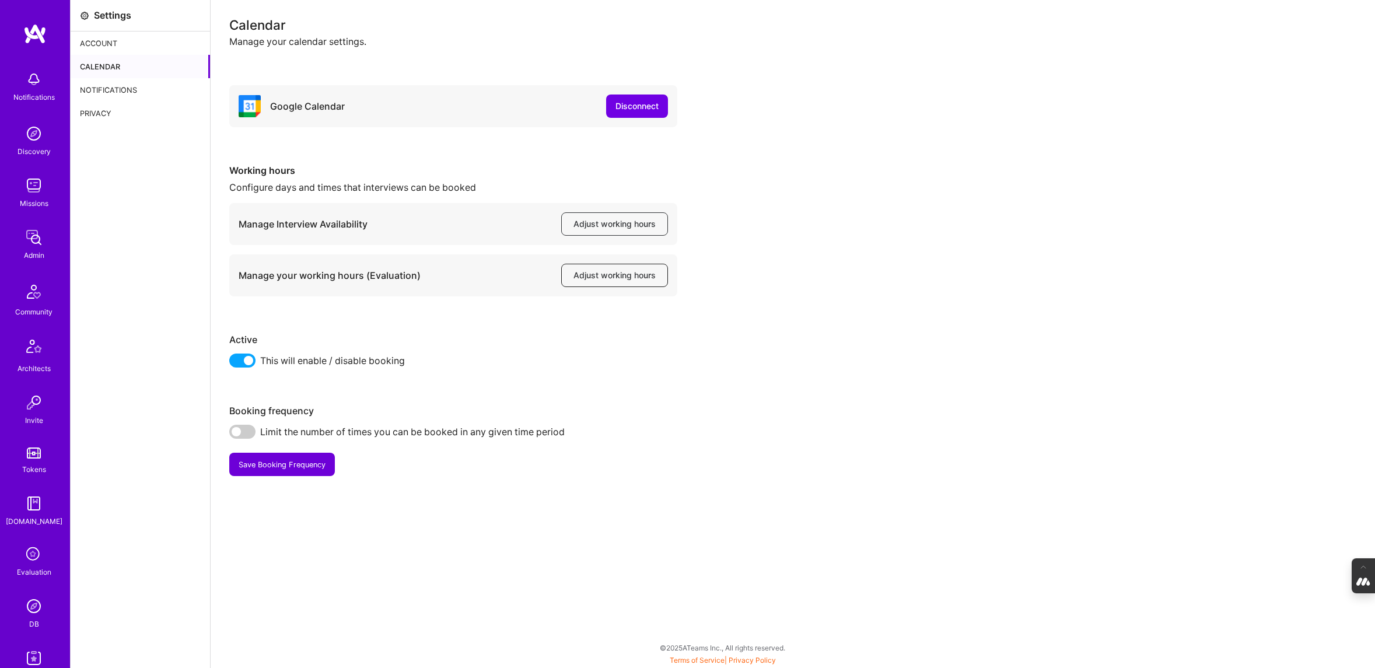
click at [599, 271] on span "Adjust working hours" at bounding box center [614, 276] width 82 height 12
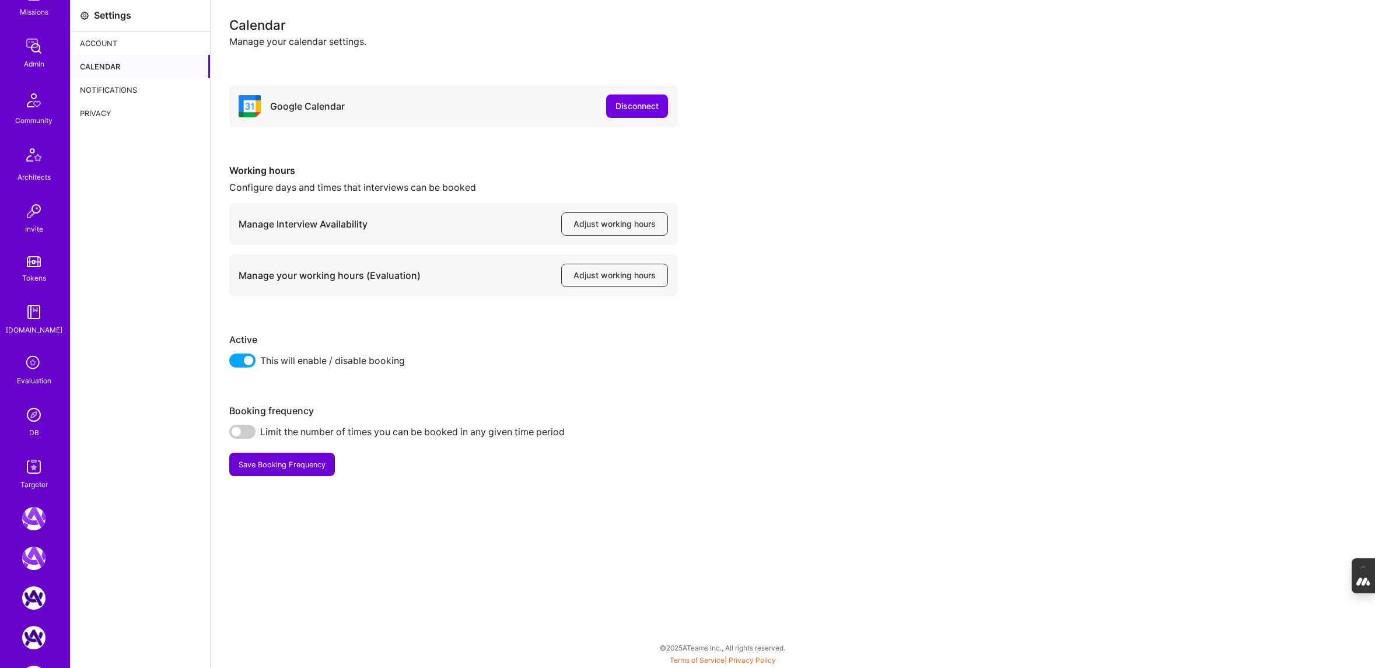
scroll to position [275, 0]
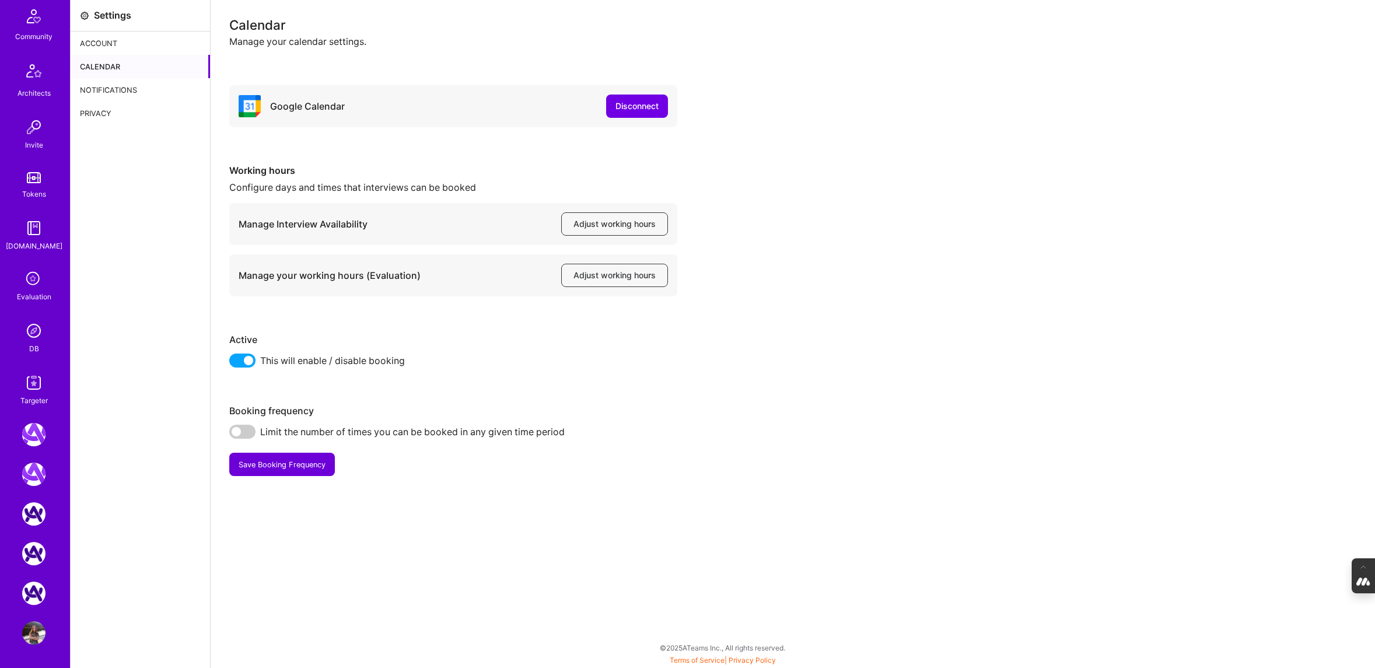
click at [28, 284] on icon at bounding box center [34, 279] width 22 height 22
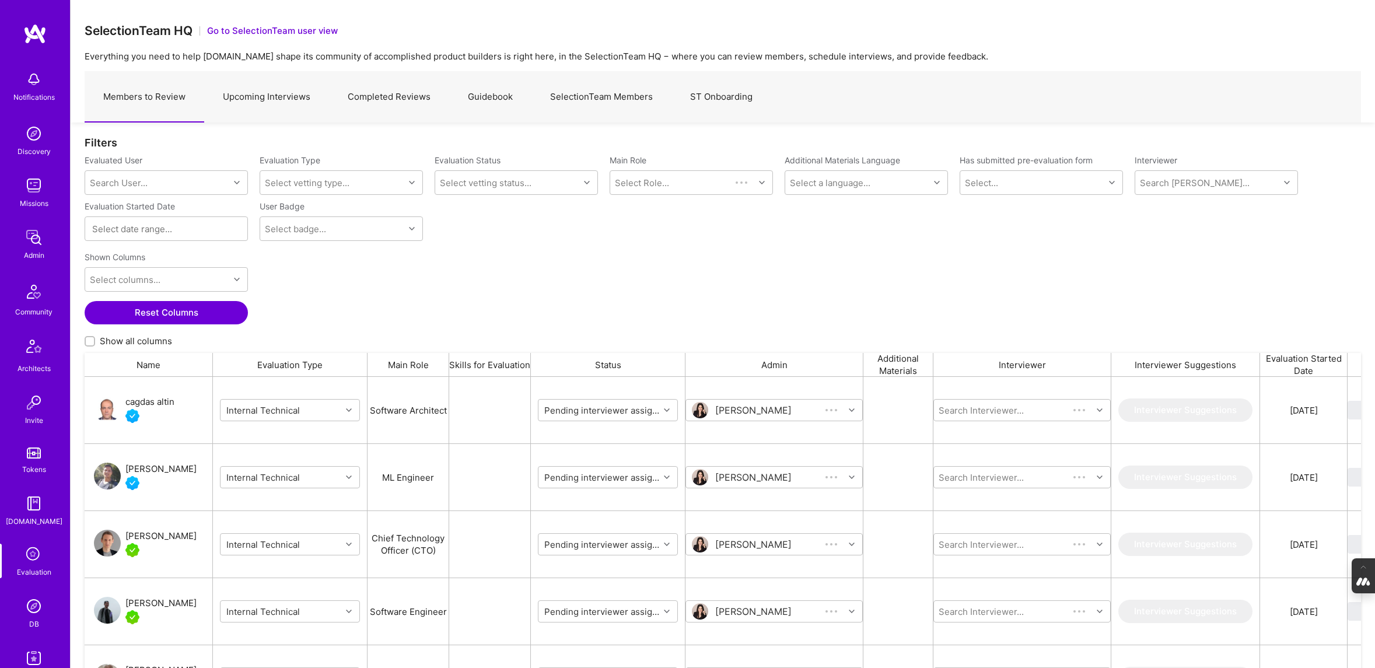
click at [621, 95] on link "SelectionTeam Members" at bounding box center [601, 97] width 140 height 51
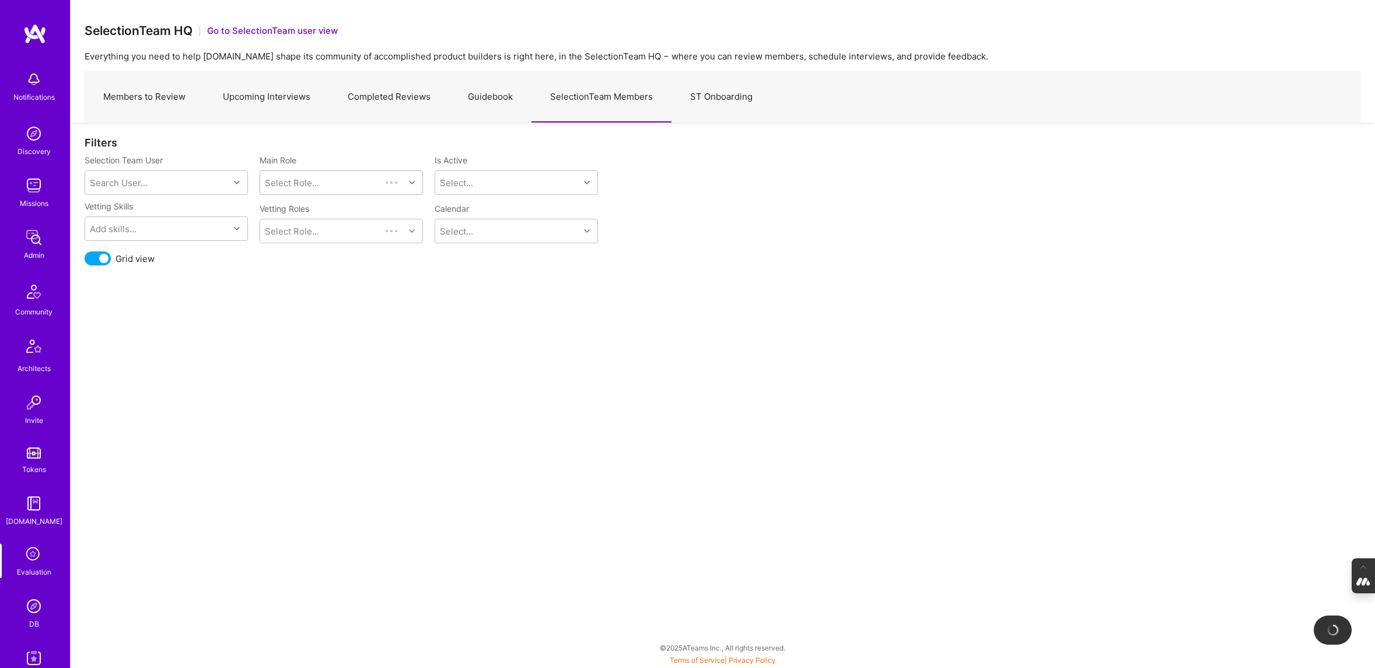
drag, startPoint x: 621, startPoint y: 95, endPoint x: 264, endPoint y: 174, distance: 365.8
click at [268, 172] on div "SelectionTeam HQ Go to SelectionTeam user view Everything you need to help A.Te…" at bounding box center [722, 334] width 1305 height 668
click at [183, 179] on div "Search User..." at bounding box center [157, 182] width 144 height 23
type input "tanya"
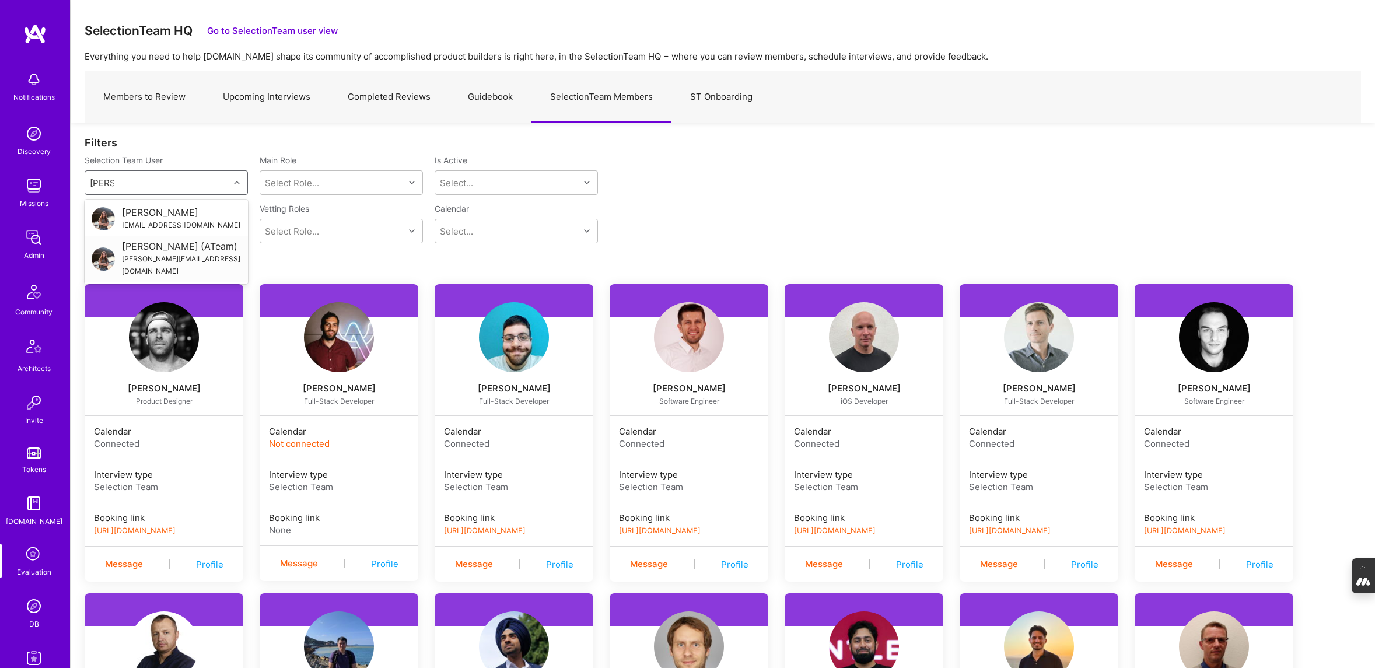
click at [146, 253] on div "[PERSON_NAME] (ATeam)" at bounding box center [181, 246] width 119 height 12
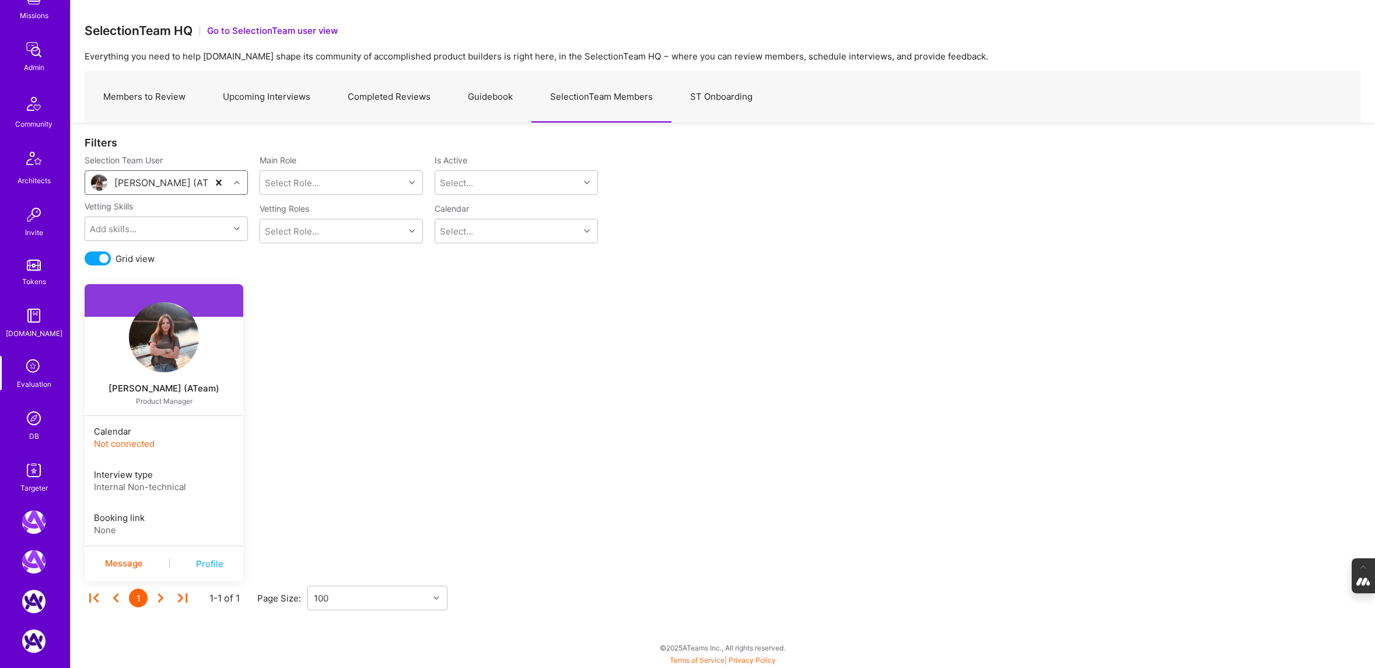
scroll to position [275, 0]
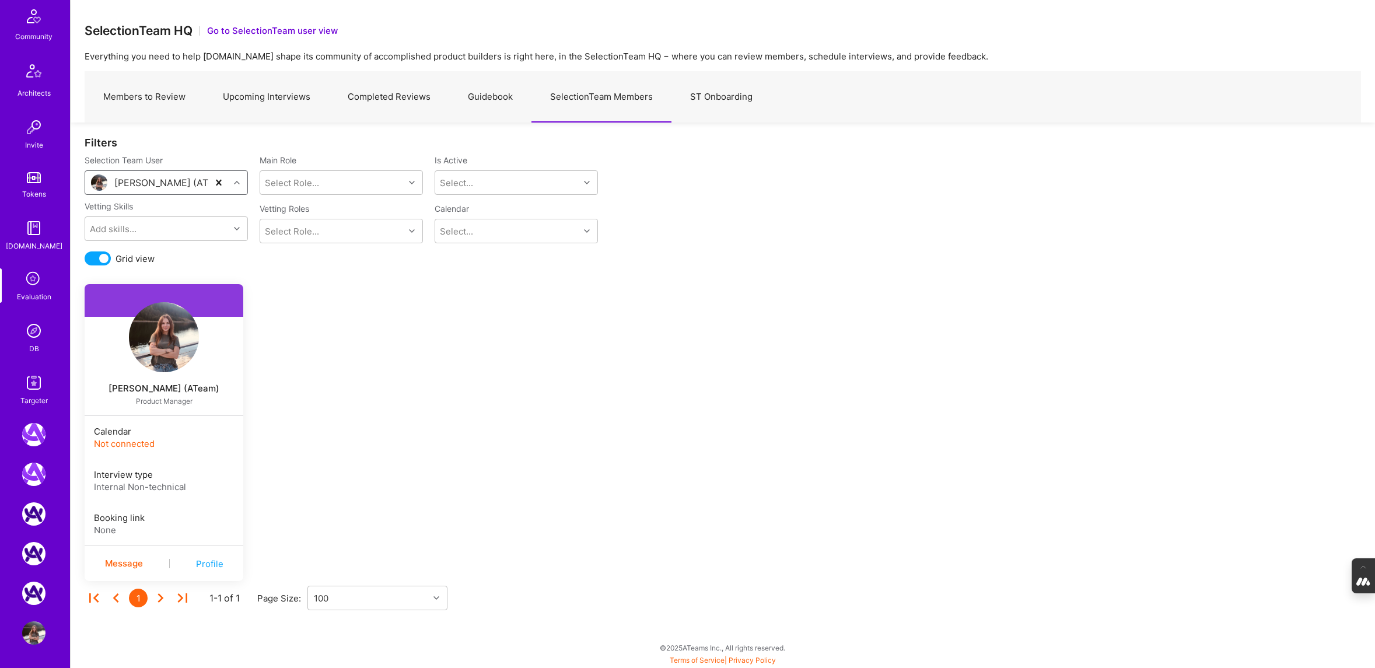
click at [29, 639] on img at bounding box center [33, 632] width 23 height 23
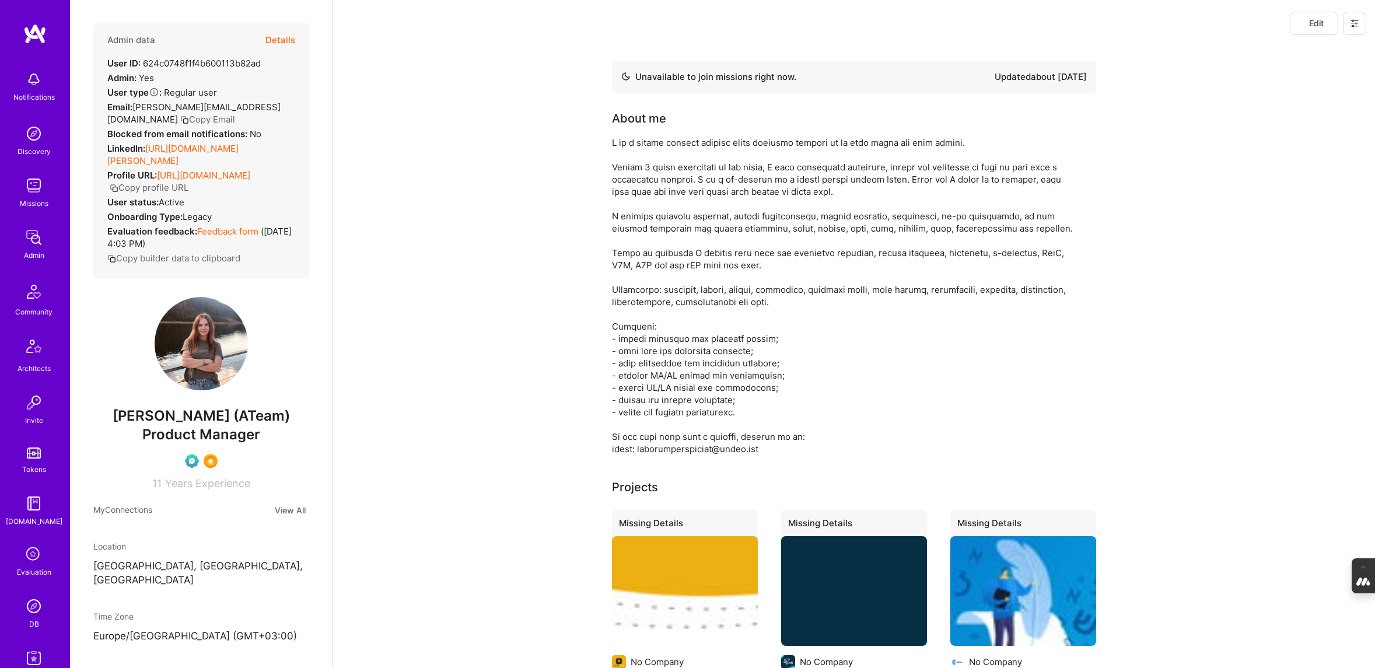
click at [1358, 17] on button at bounding box center [1354, 23] width 23 height 23
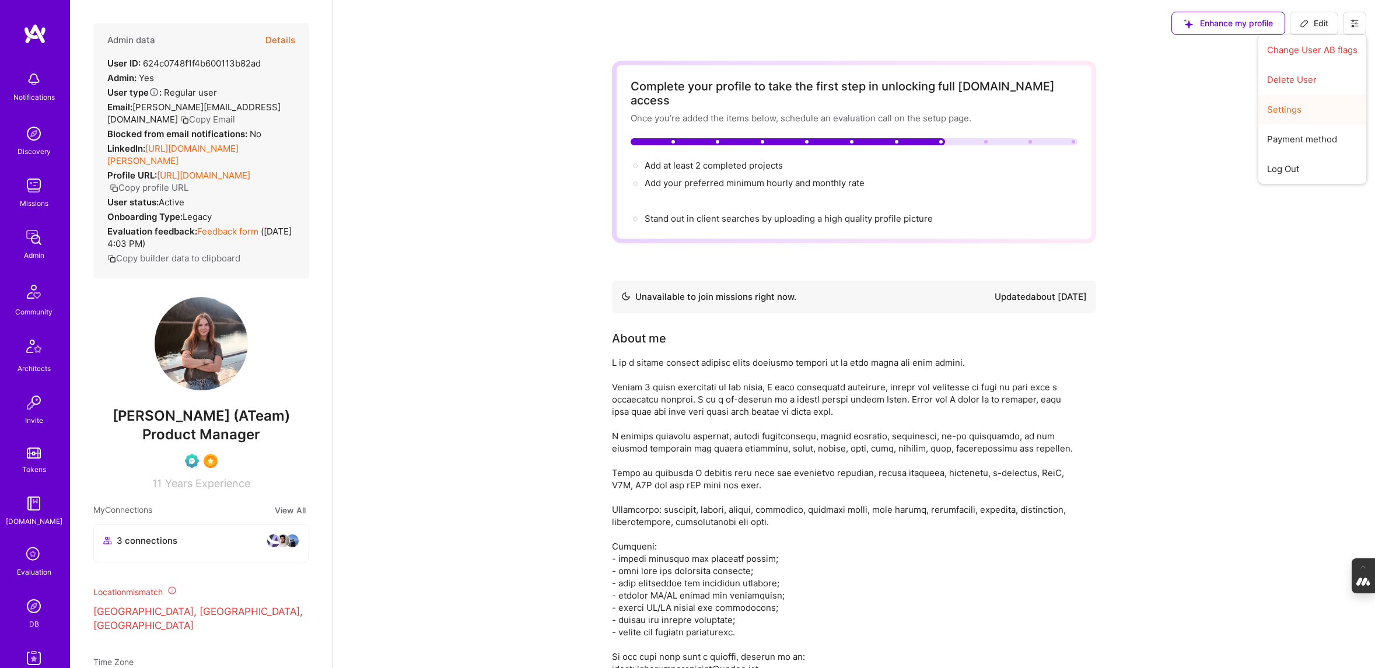
click at [1292, 113] on button "Settings" at bounding box center [1312, 110] width 108 height 30
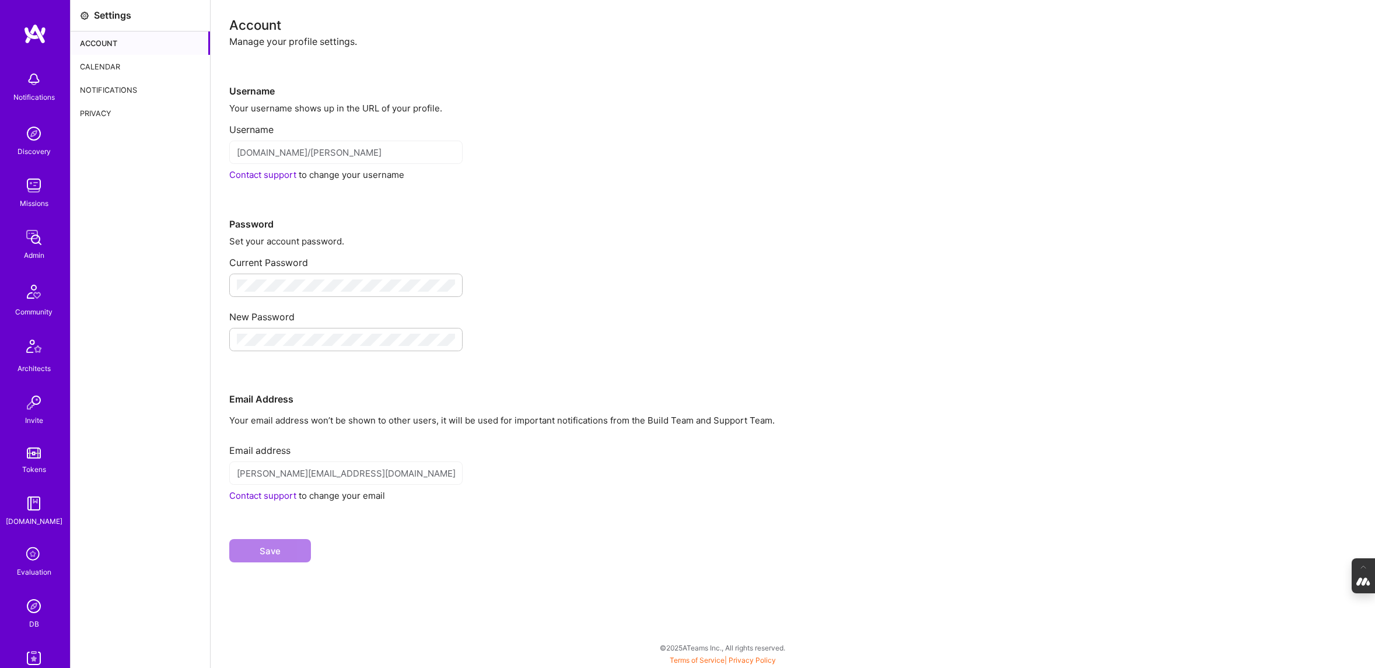
click at [113, 69] on div "Calendar" at bounding box center [140, 66] width 139 height 23
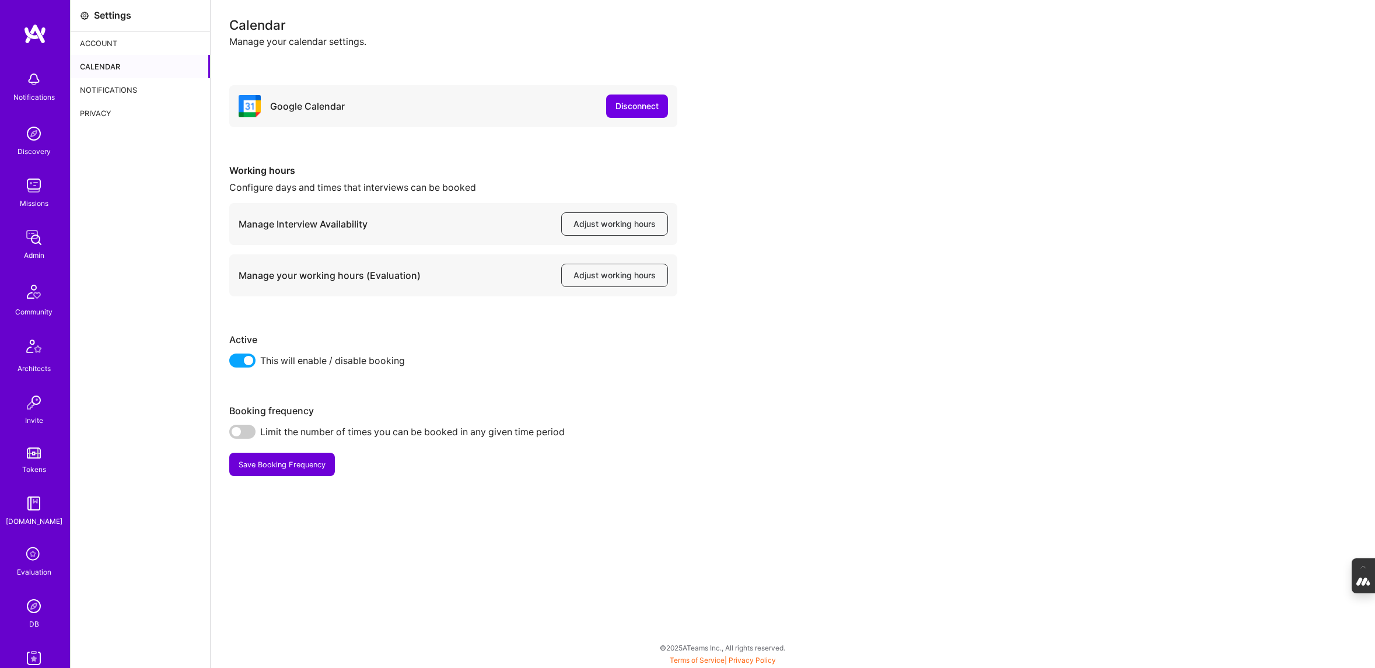
click at [249, 429] on span at bounding box center [242, 432] width 26 height 14
click at [232, 435] on input "checkbox" at bounding box center [232, 435] width 0 height 0
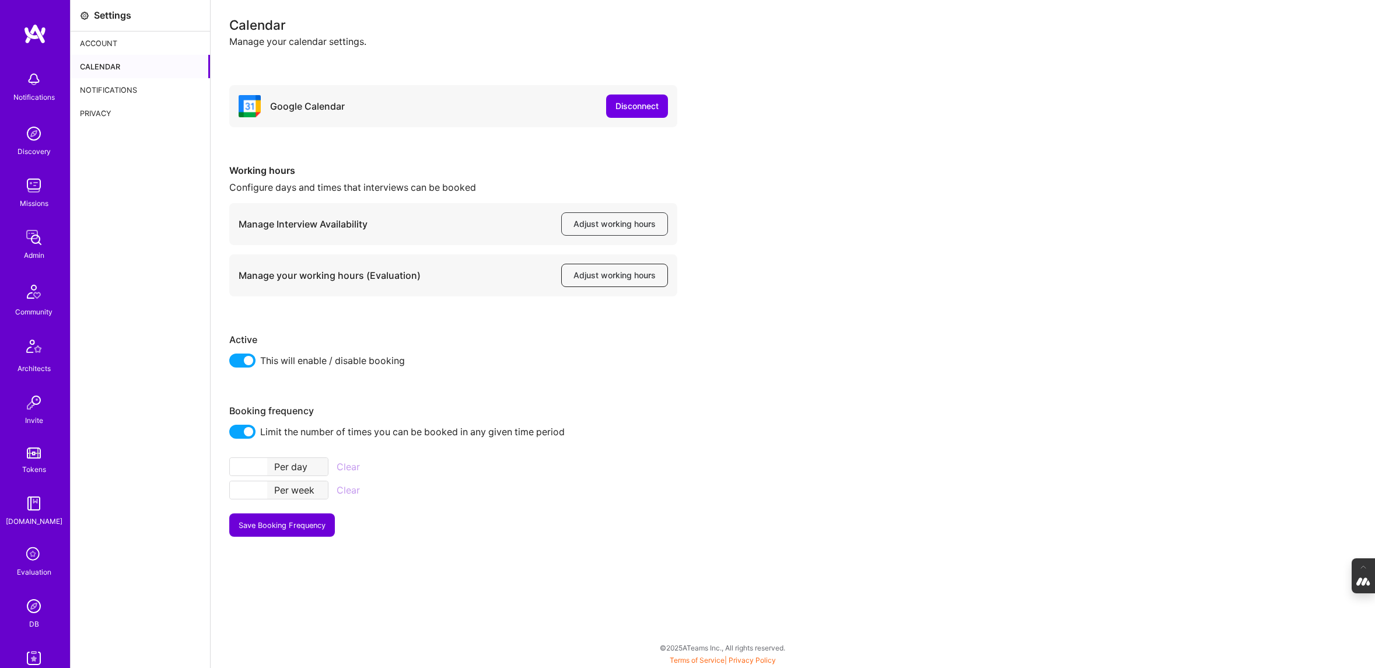
click at [614, 270] on span "Adjust working hours" at bounding box center [614, 276] width 82 height 12
click at [234, 430] on span at bounding box center [242, 432] width 26 height 14
click at [232, 435] on input "checkbox" at bounding box center [232, 435] width 0 height 0
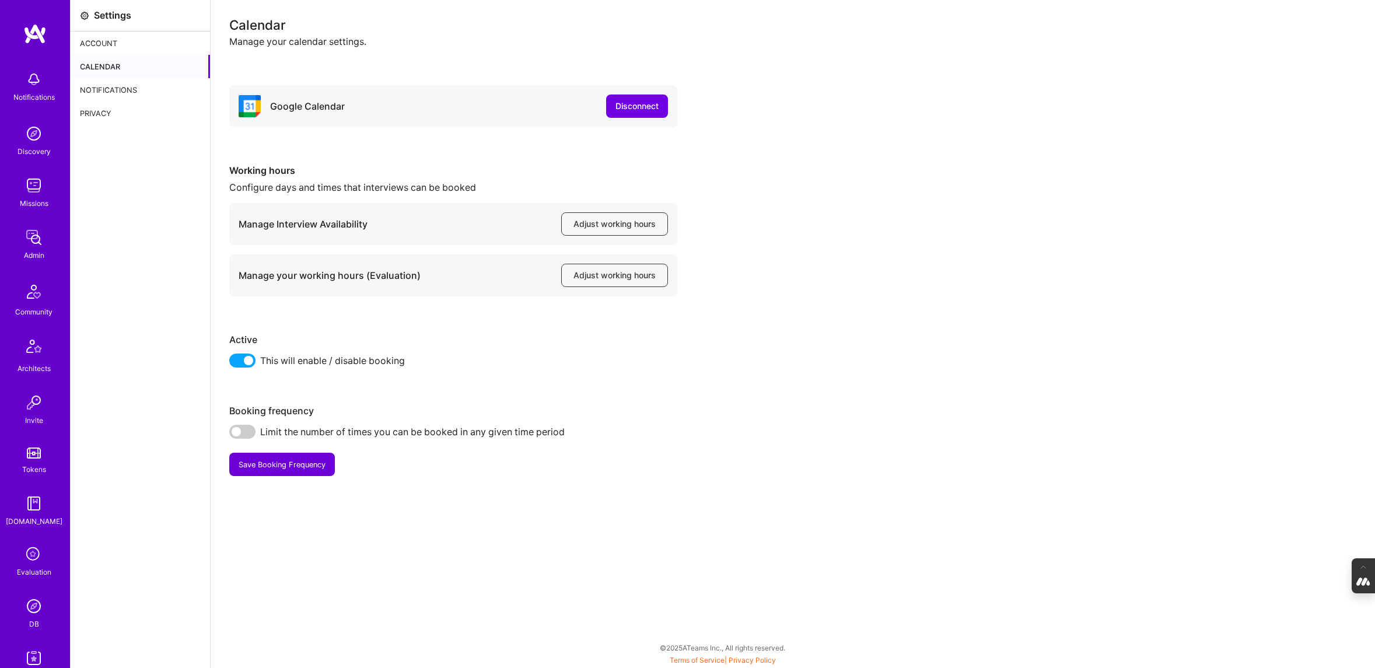
click at [246, 428] on span at bounding box center [242, 432] width 26 height 14
click at [232, 435] on input "checkbox" at bounding box center [232, 435] width 0 height 0
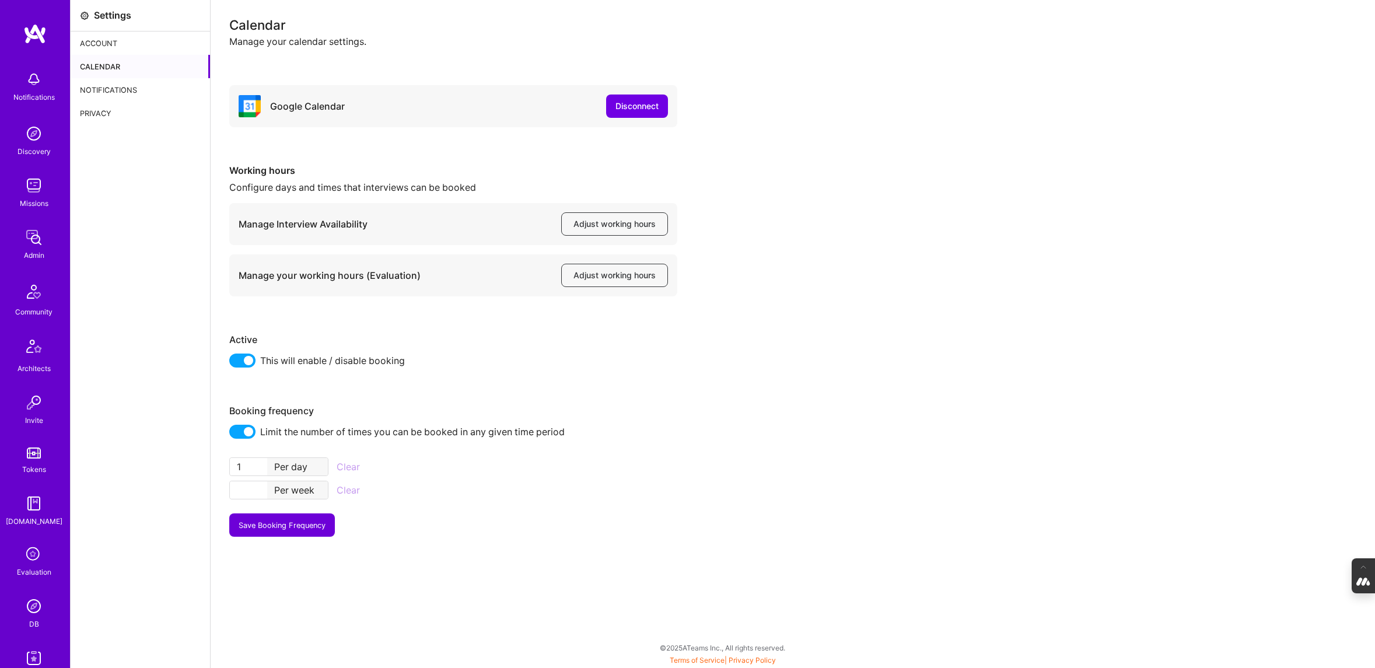
click at [262, 465] on input "1" at bounding box center [248, 467] width 37 height 18
click at [262, 465] on input "2" at bounding box center [248, 467] width 37 height 18
type input "3"
click at [261, 464] on input "3" at bounding box center [248, 467] width 37 height 18
click at [261, 485] on input "1" at bounding box center [248, 490] width 37 height 18
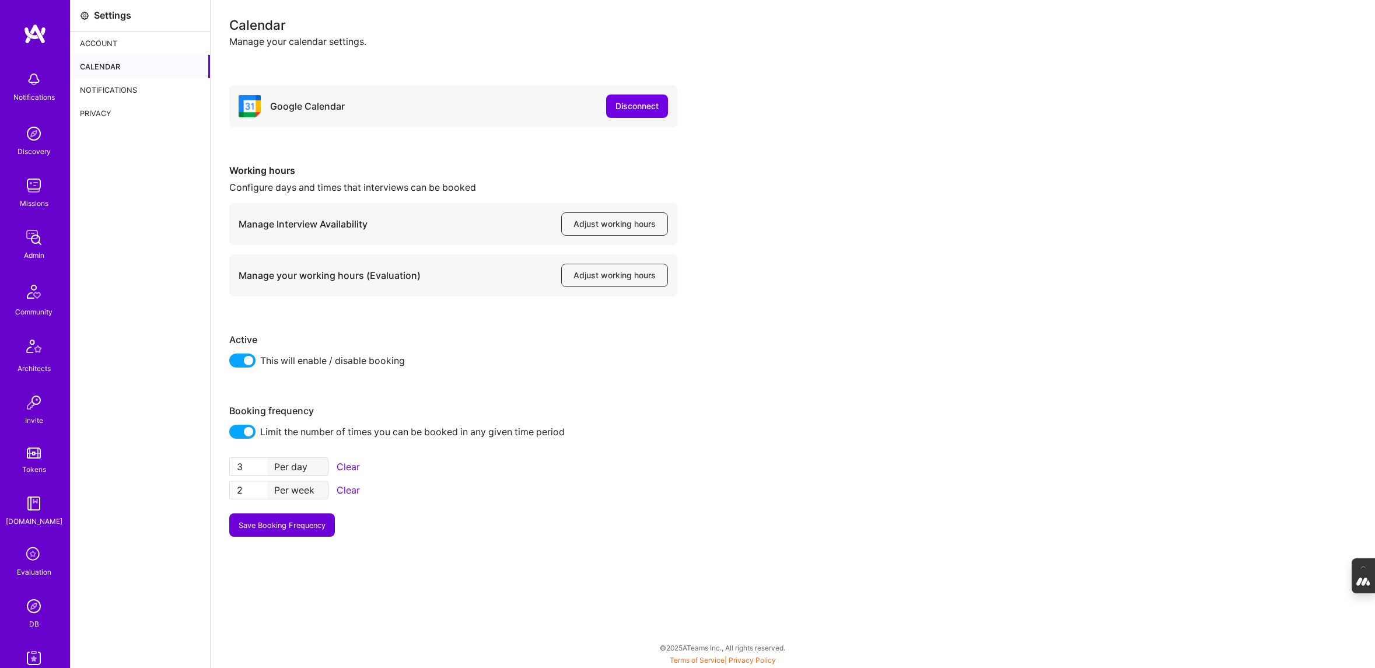
click at [261, 485] on input "2" at bounding box center [248, 490] width 37 height 18
click at [261, 485] on input "3" at bounding box center [248, 490] width 37 height 18
click at [261, 485] on input "4" at bounding box center [248, 490] width 37 height 18
click at [261, 485] on input "5" at bounding box center [248, 490] width 37 height 18
click at [261, 485] on input "6" at bounding box center [248, 490] width 37 height 18
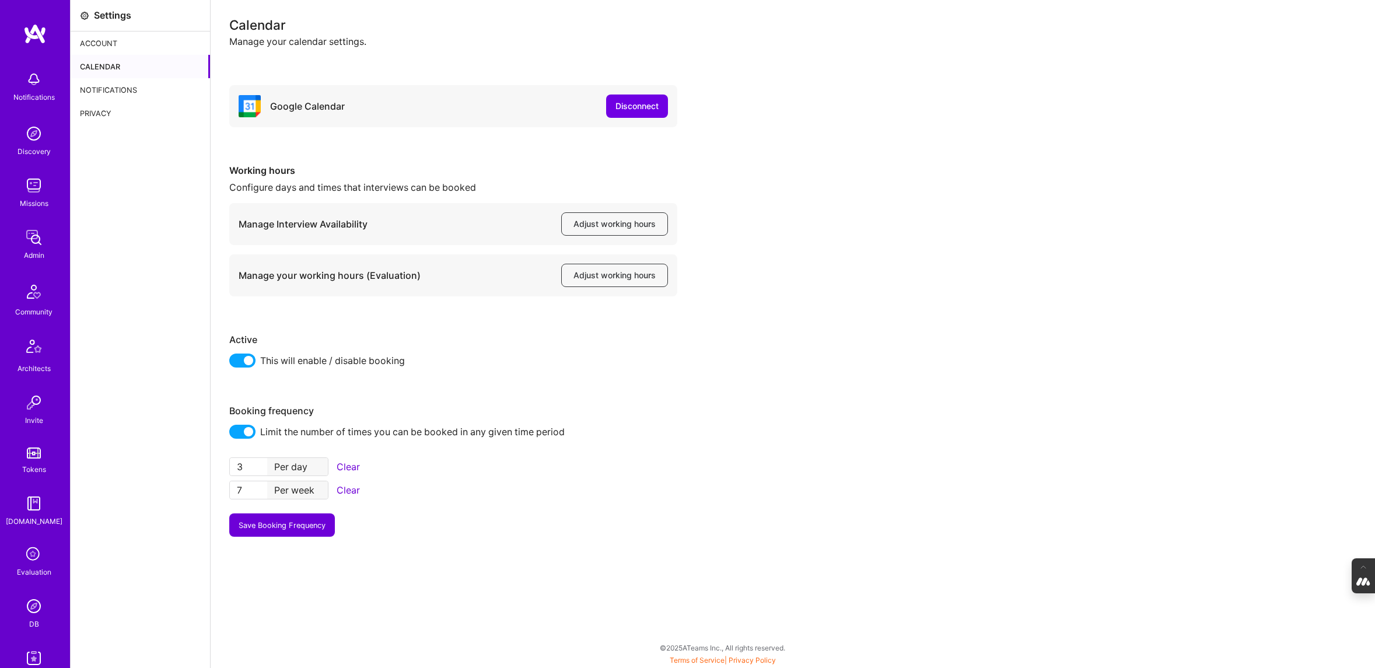
click at [261, 485] on input "7" at bounding box center [248, 490] width 37 height 18
click at [261, 485] on input "8" at bounding box center [248, 490] width 37 height 18
click at [261, 485] on input "9" at bounding box center [248, 490] width 37 height 18
type input "10"
click at [261, 485] on input "10" at bounding box center [248, 490] width 37 height 18
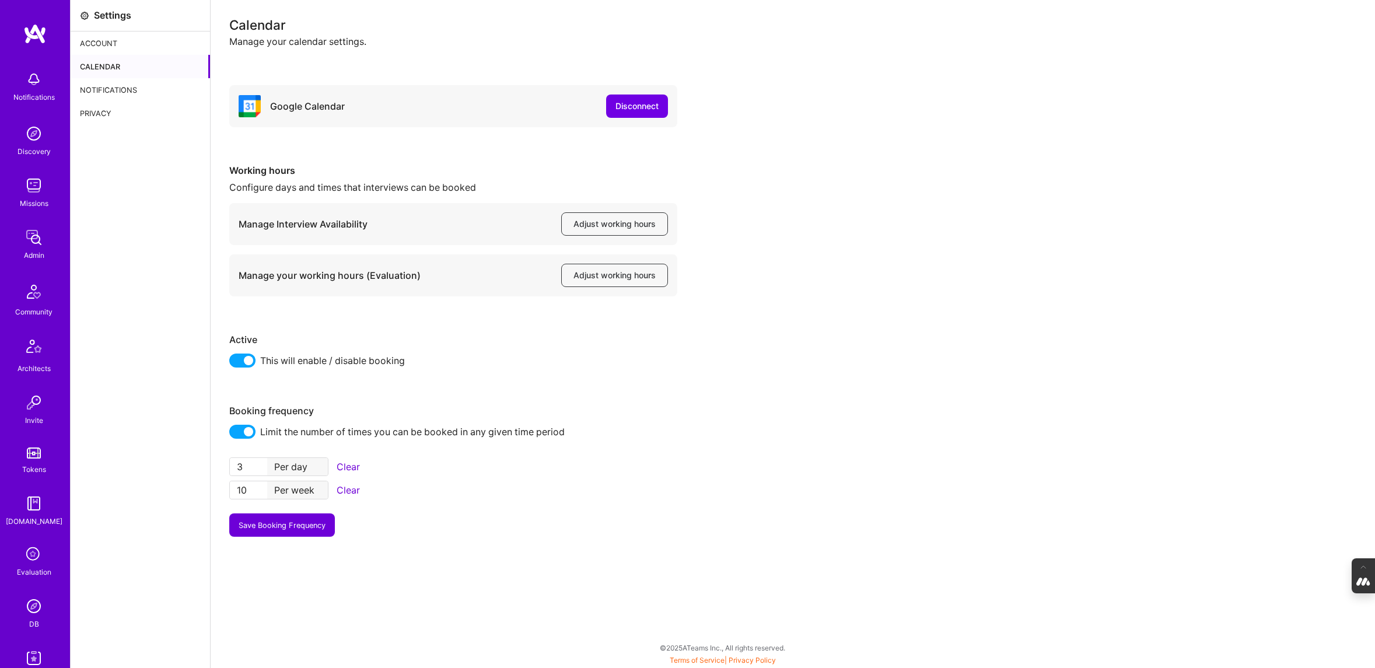
click at [263, 524] on button "Save Booking Frequency" at bounding box center [282, 524] width 106 height 23
click at [122, 42] on div "Account" at bounding box center [140, 43] width 139 height 23
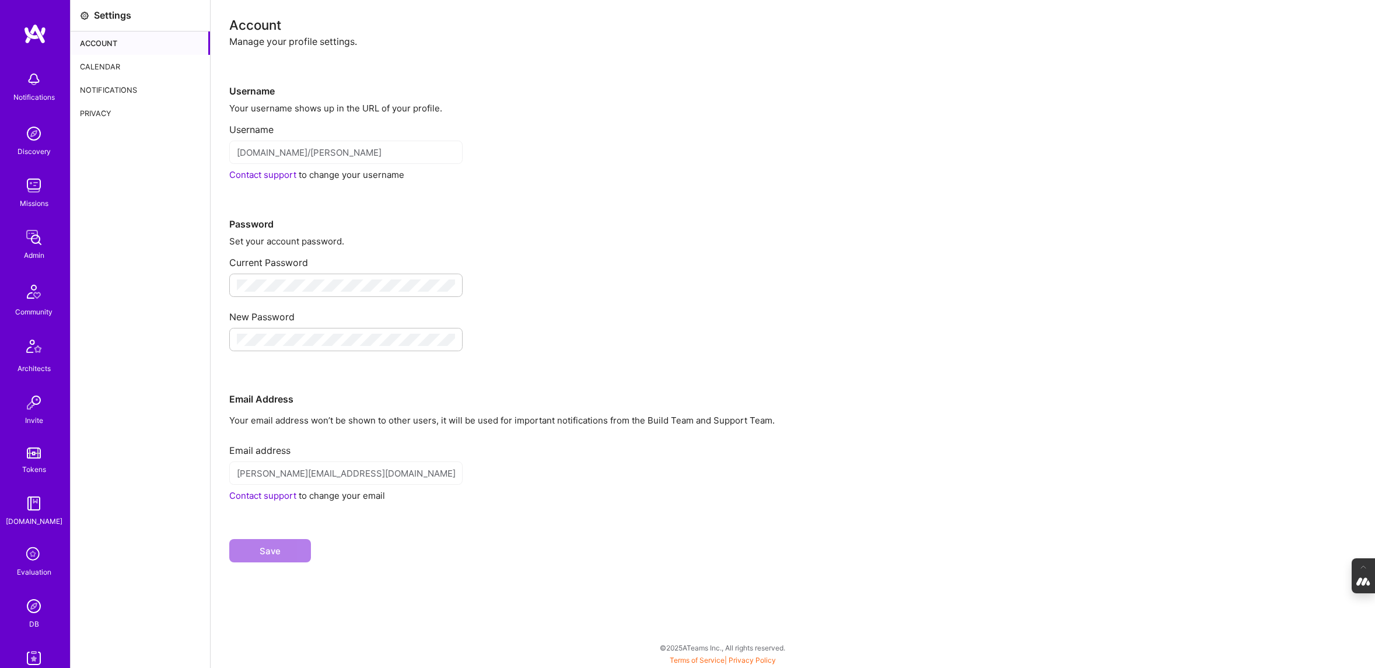
click at [113, 62] on div "Calendar" at bounding box center [140, 66] width 139 height 23
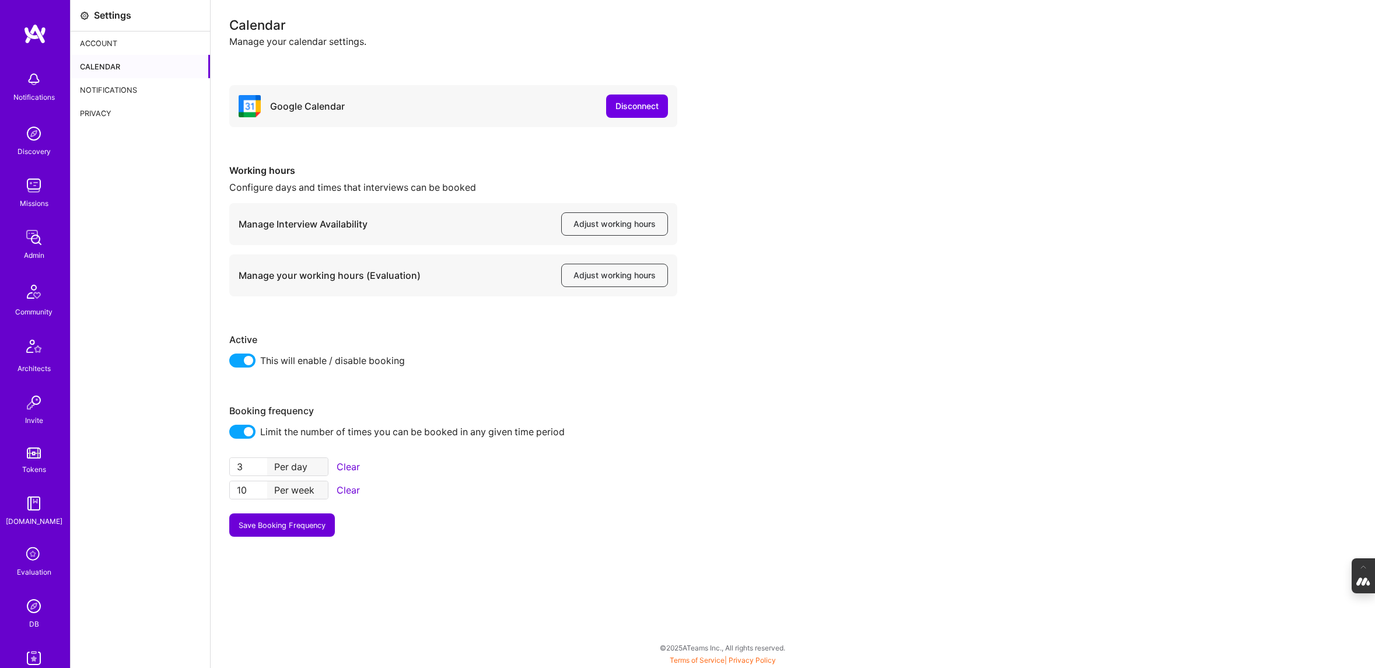
click at [30, 564] on icon at bounding box center [34, 555] width 22 height 22
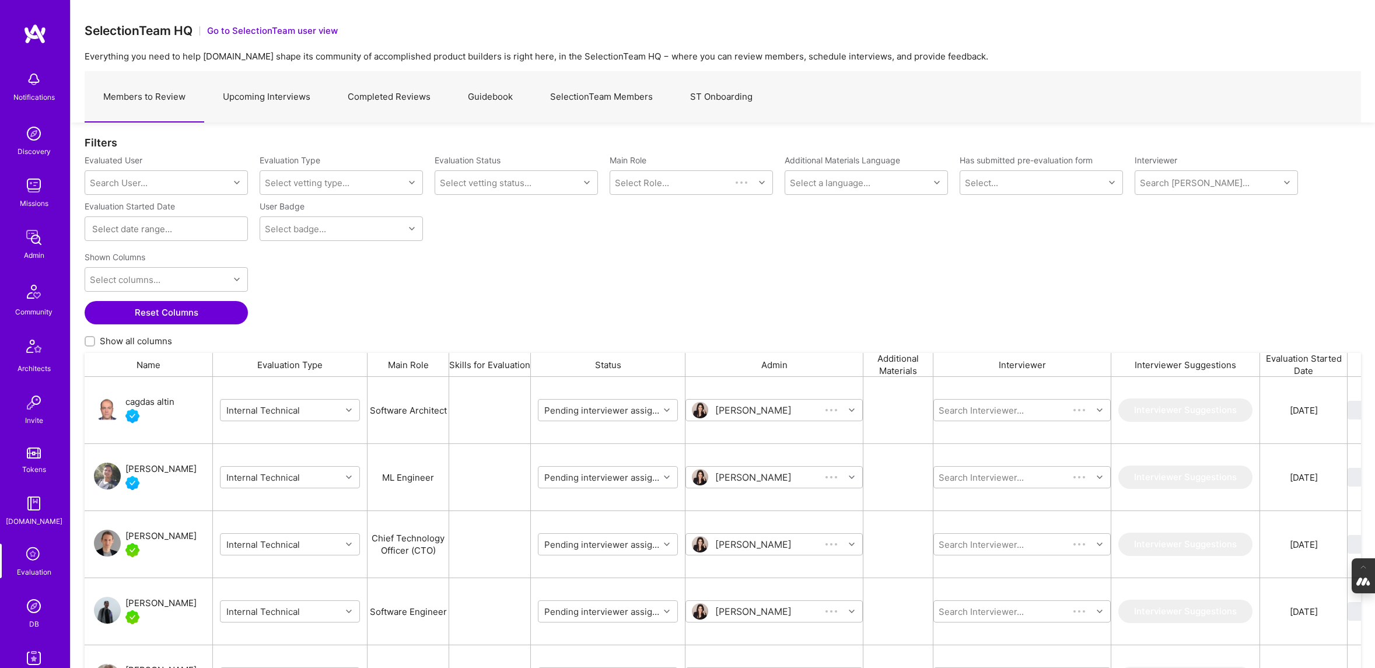
scroll to position [545, 1277]
click at [606, 92] on link "SelectionTeam Members" at bounding box center [601, 97] width 140 height 51
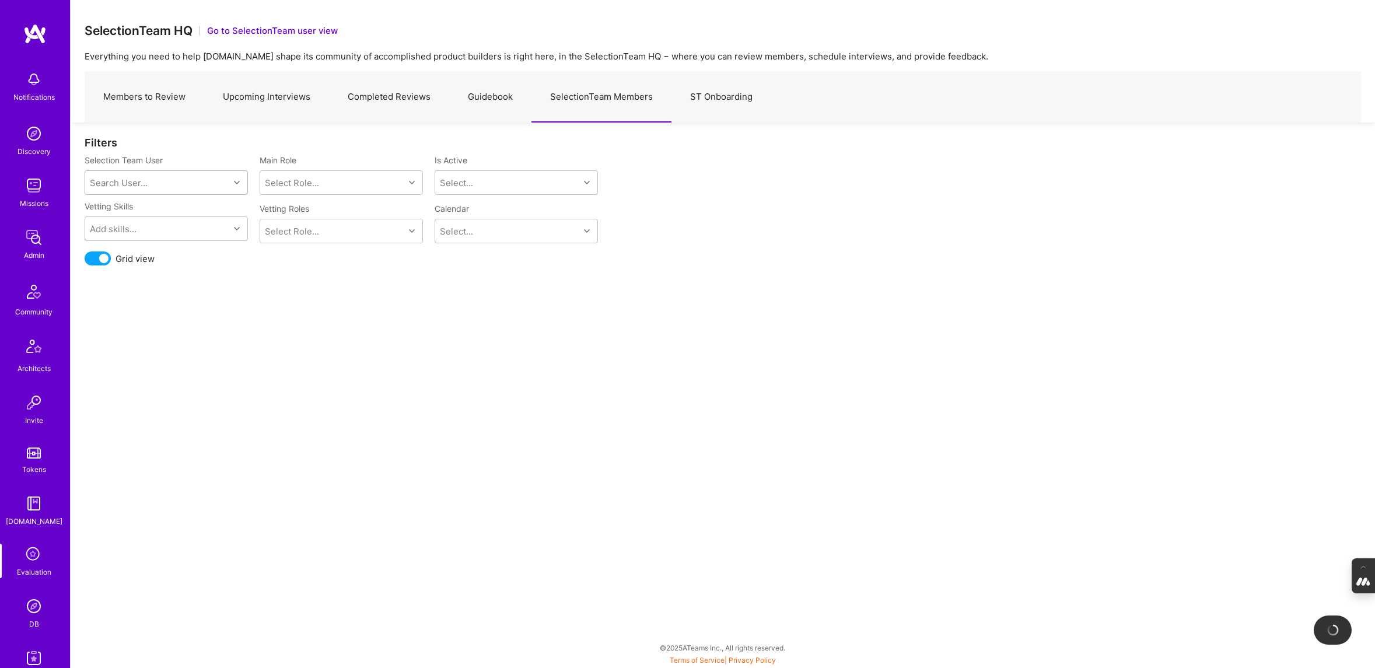
click at [158, 191] on div "Search User..." at bounding box center [157, 182] width 144 height 23
type input "tanya"
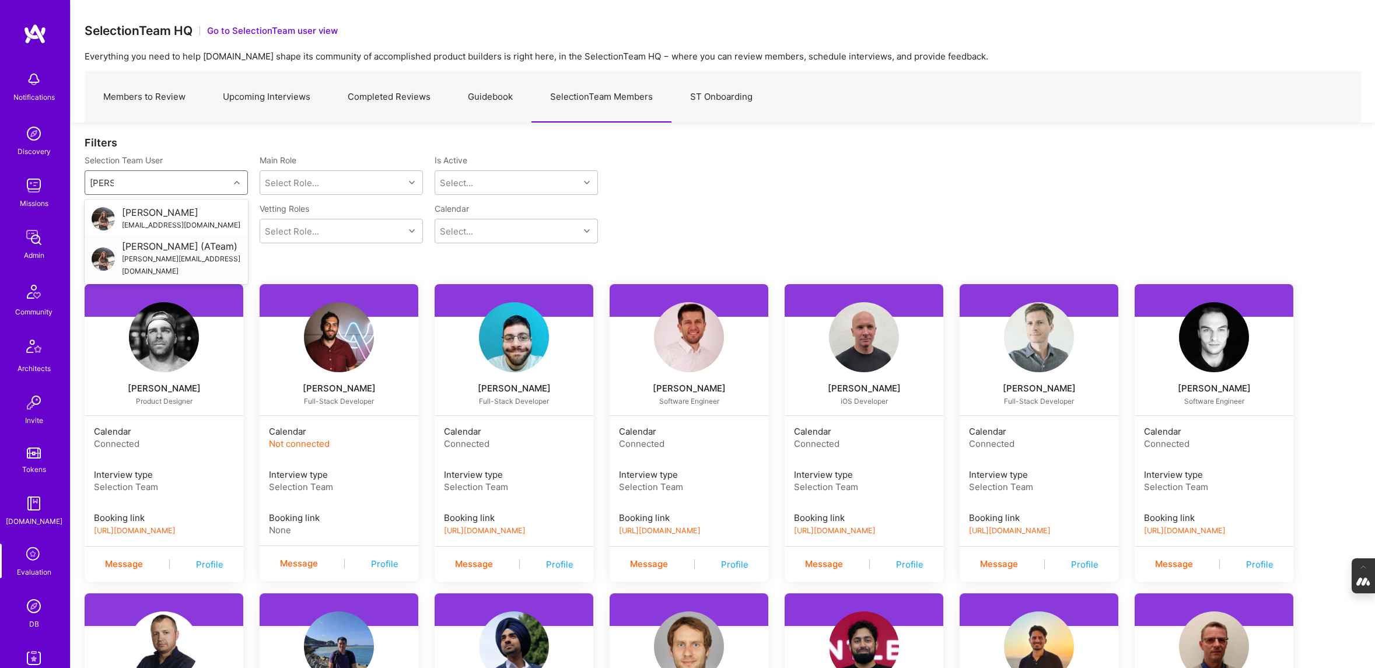
click at [122, 253] on div "Tanya Holovashkina (ATeam)" at bounding box center [181, 246] width 119 height 12
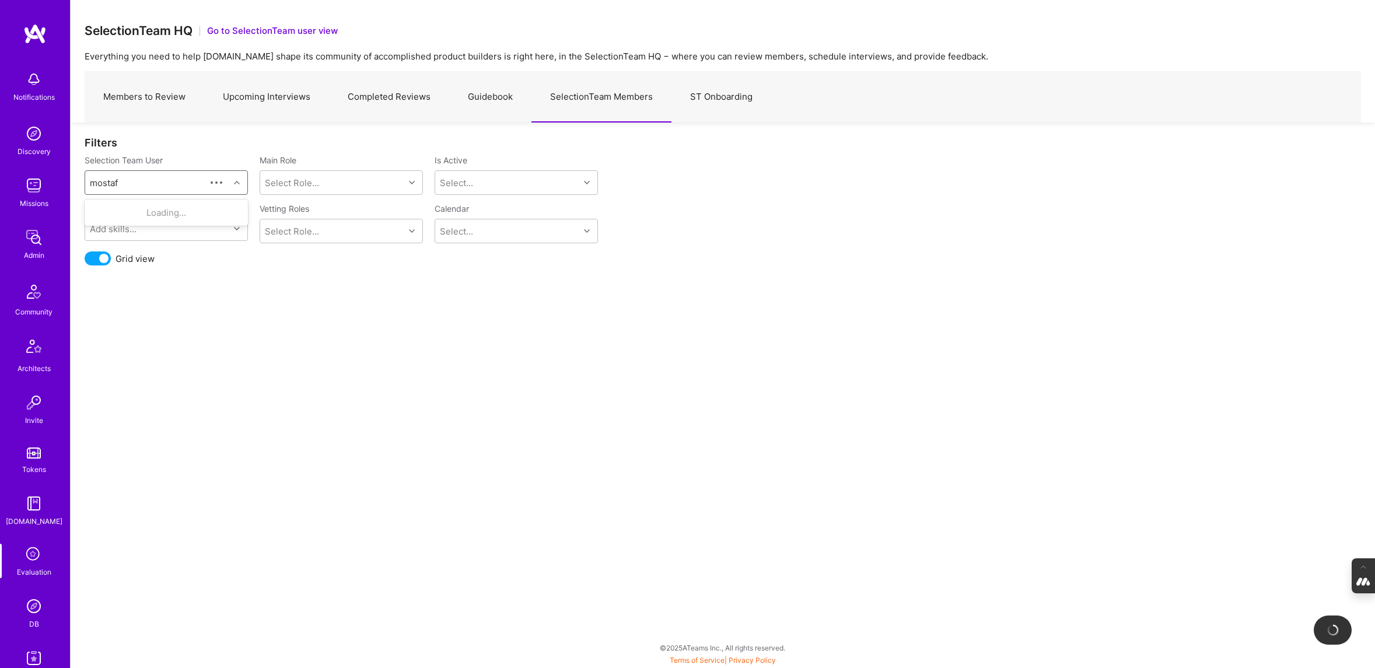
type input "mostafa"
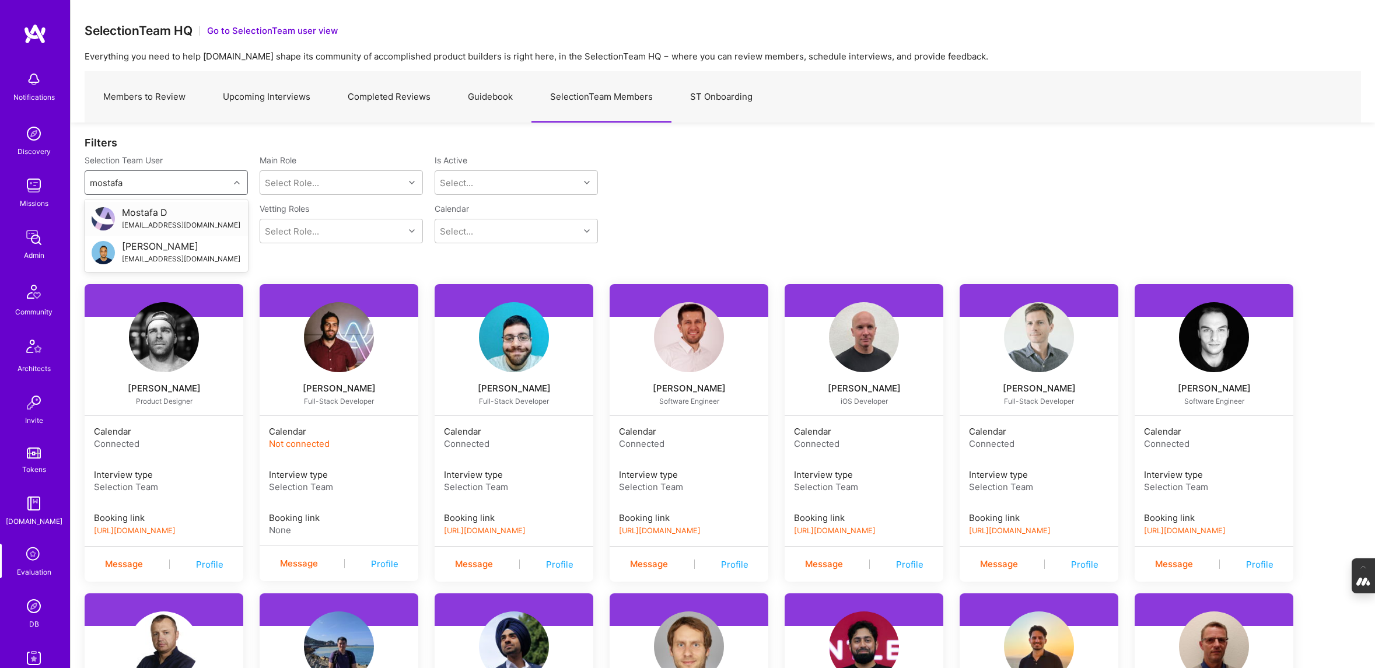
click at [154, 221] on div "mostafa@a.team" at bounding box center [181, 225] width 118 height 12
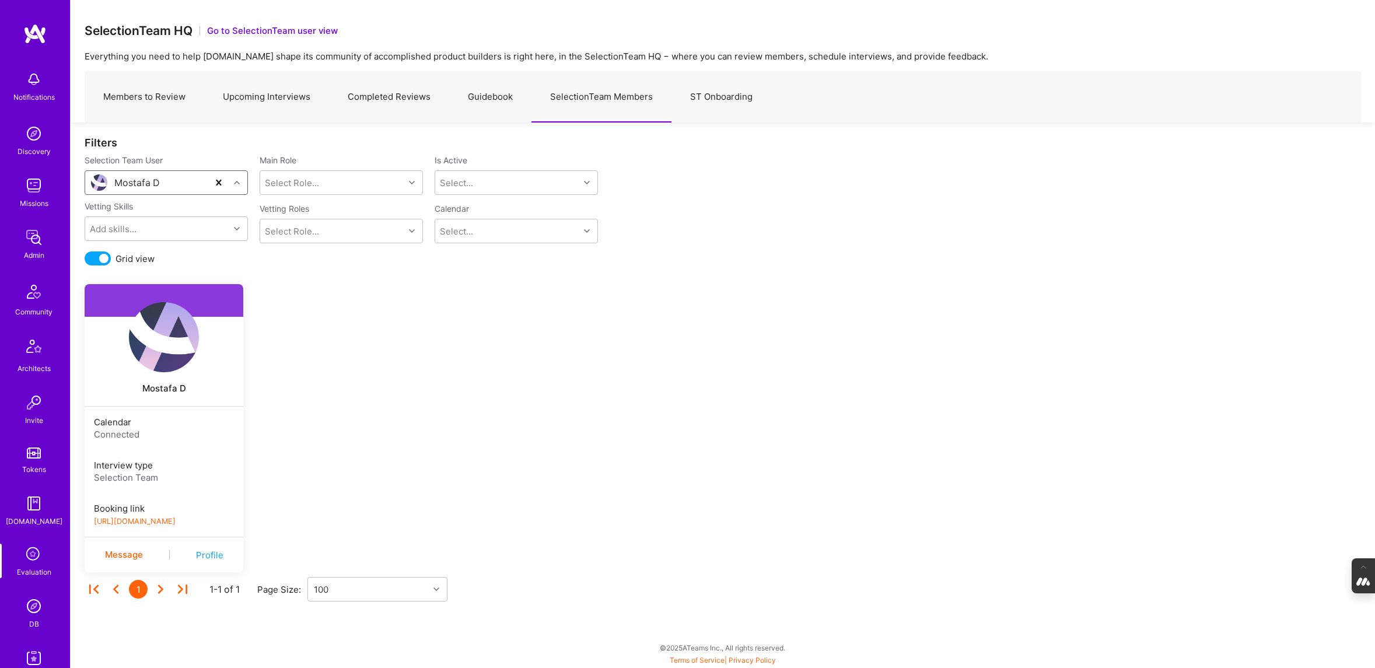
click at [158, 520] on link "https://book.a.team/mostafad/evaluation" at bounding box center [135, 521] width 82 height 9
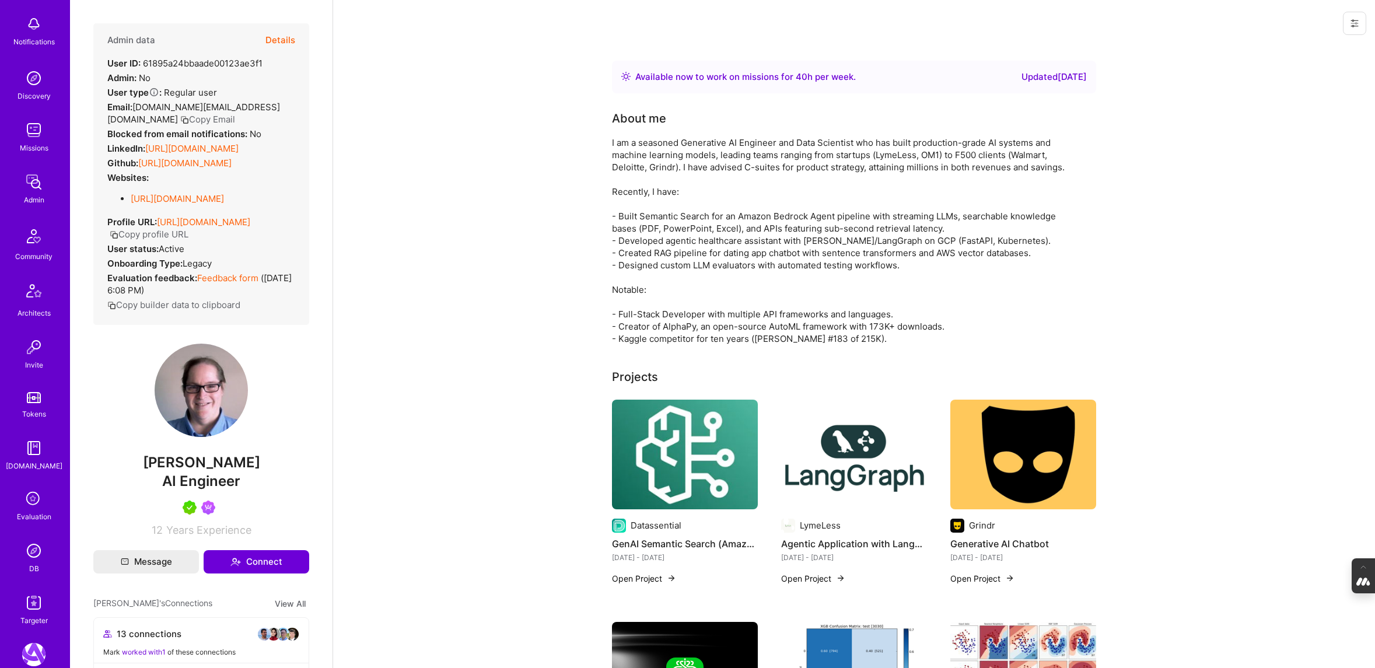
scroll to position [107, 0]
click at [28, 492] on img at bounding box center [33, 498] width 23 height 23
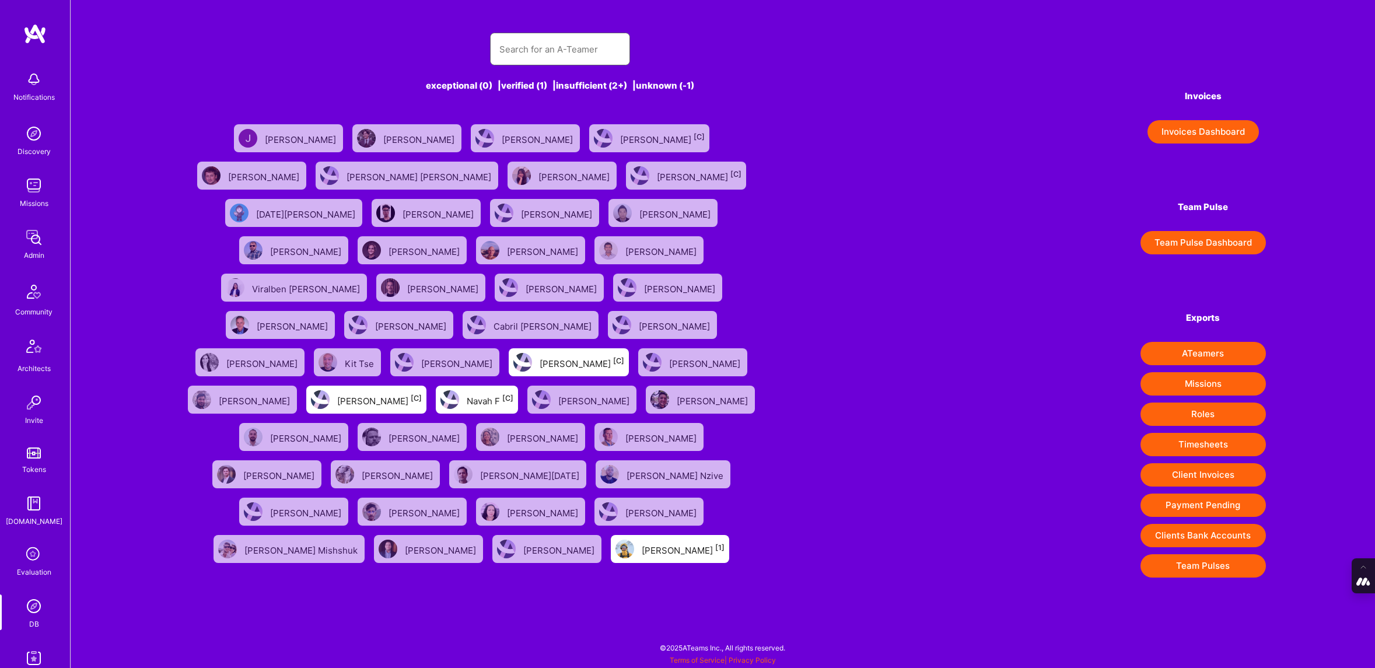
click at [531, 50] on input "text" at bounding box center [559, 49] width 121 height 30
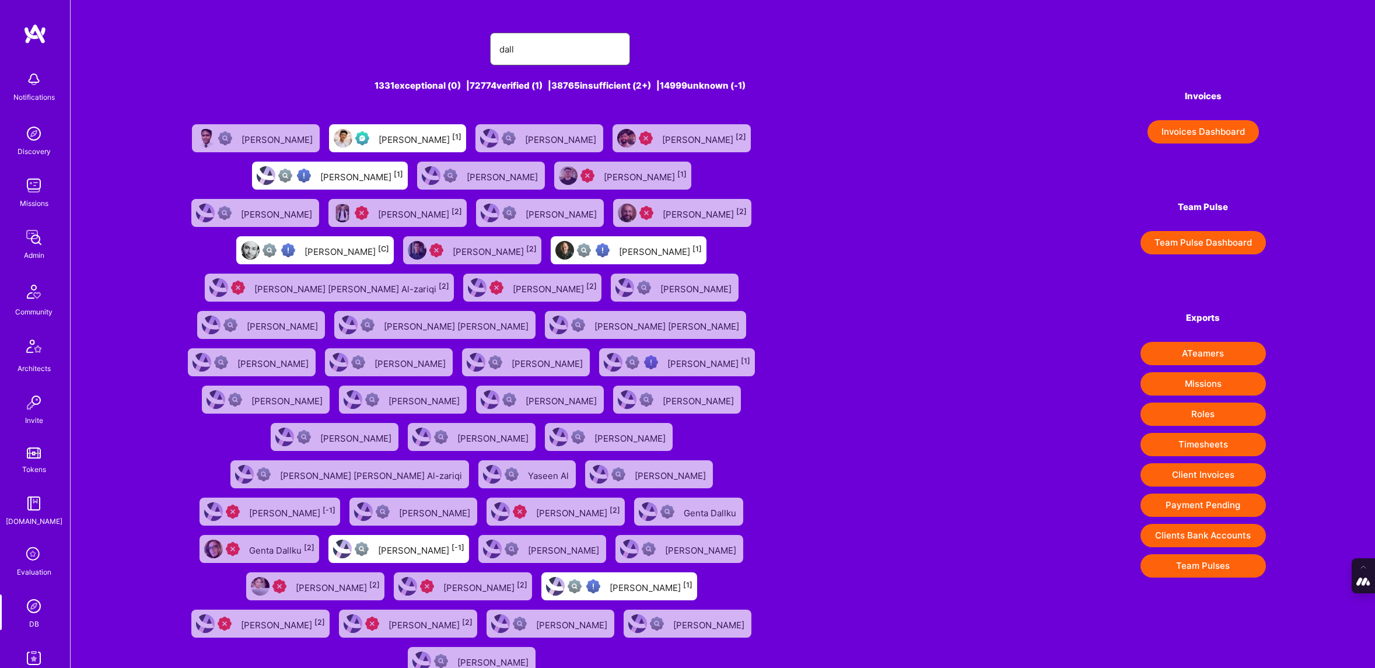
type input "[DOMAIN_NAME][EMAIL_ADDRESS][PERSON_NAME][DOMAIN_NAME]"
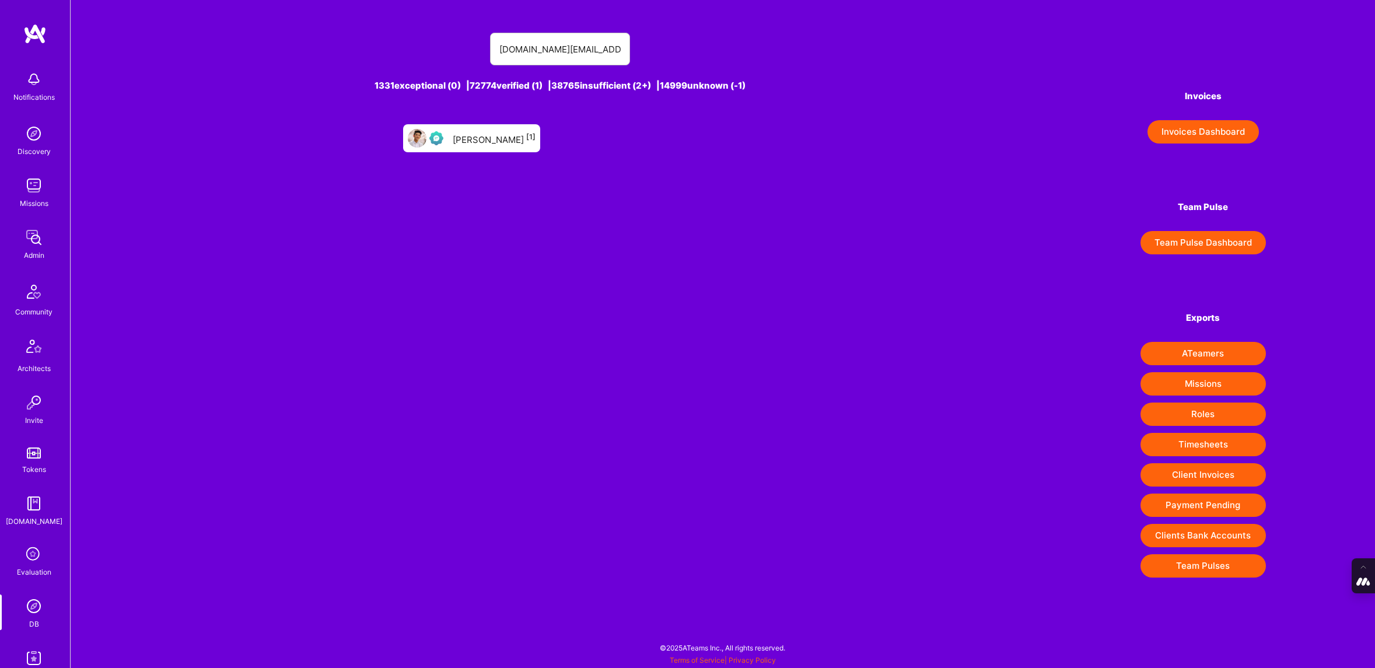
click at [484, 141] on div "[PERSON_NAME] [1]" at bounding box center [494, 138] width 83 height 15
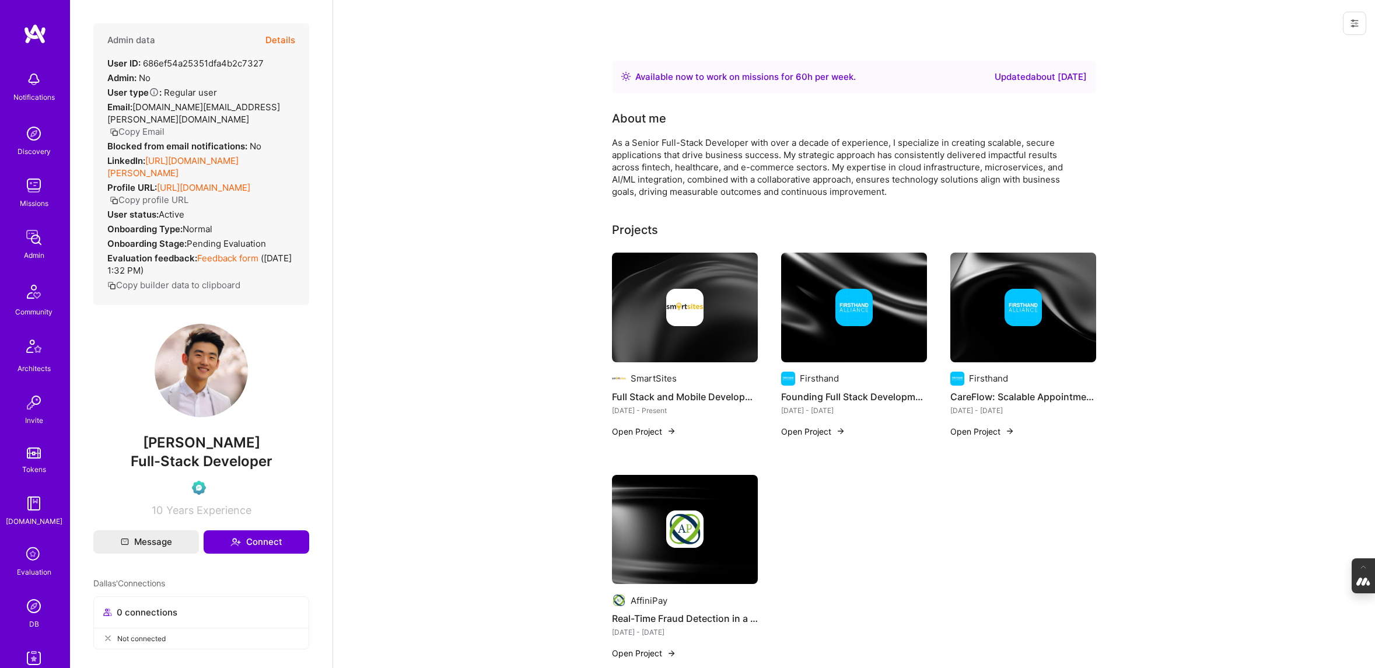
click at [283, 40] on button "Details" at bounding box center [280, 40] width 30 height 34
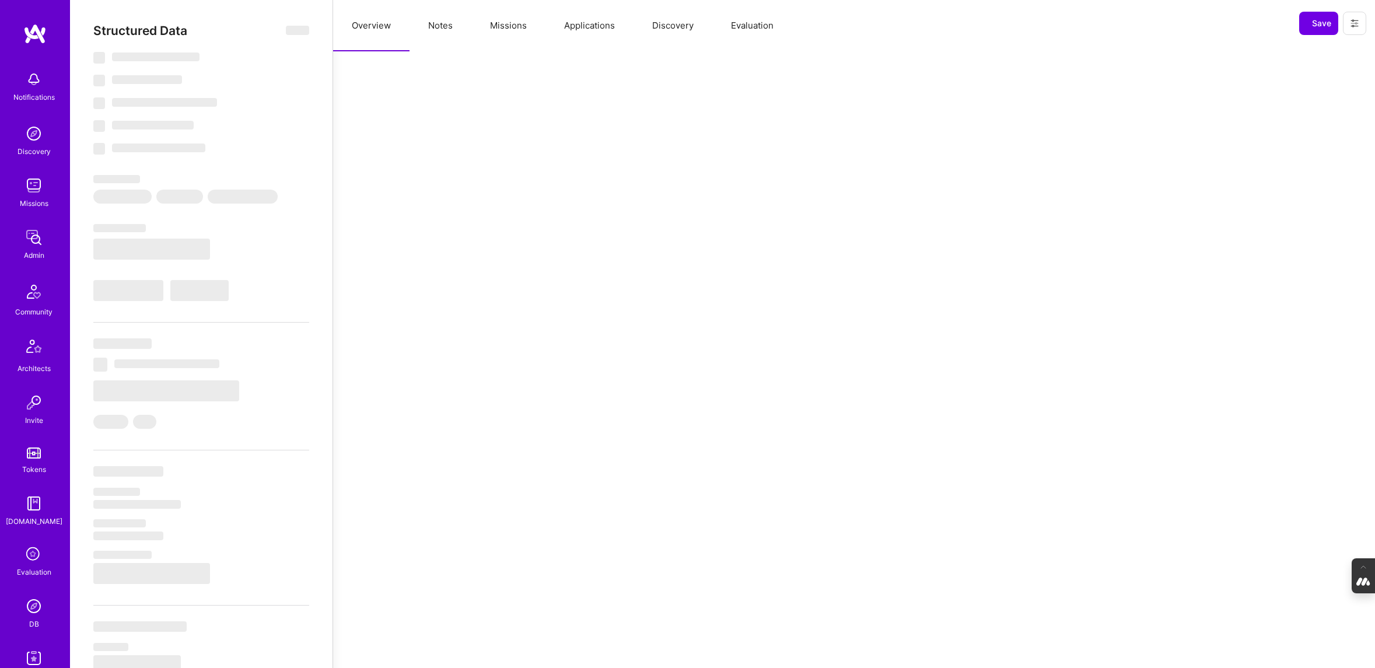
select select "Right Now"
select select "Verified"
select select "US"
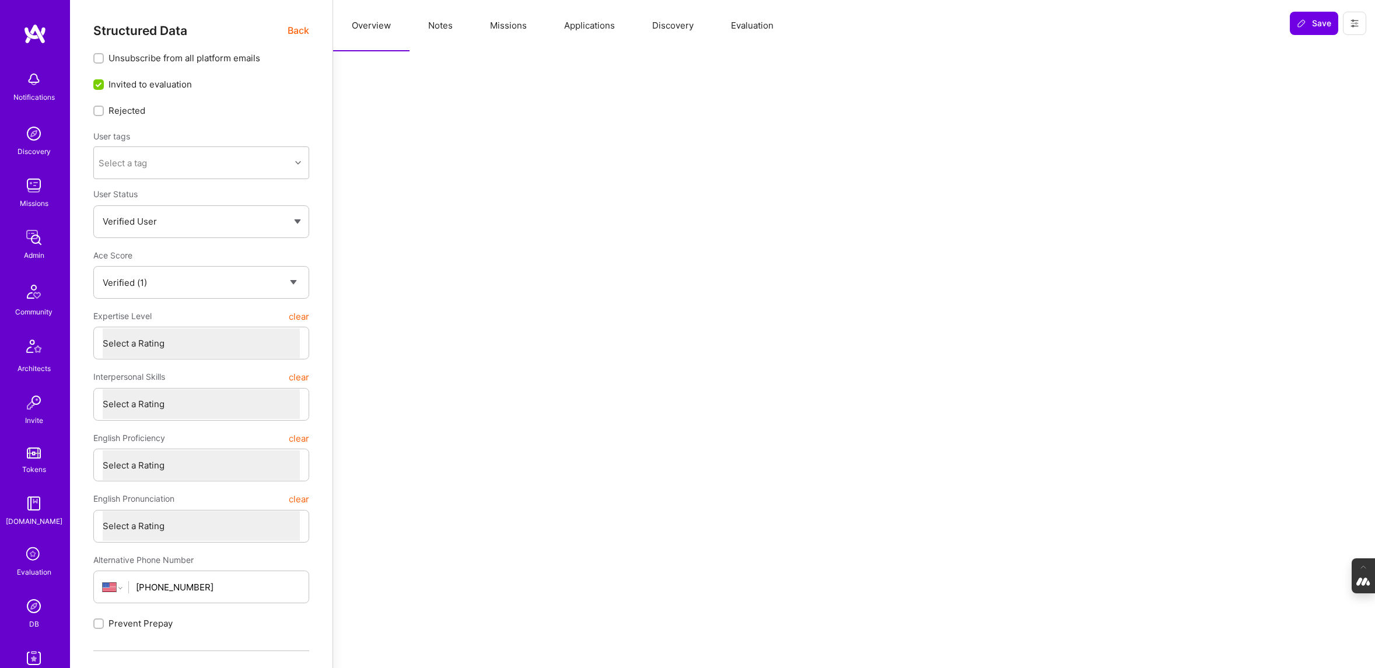
click at [747, 31] on button "Evaluation" at bounding box center [752, 25] width 80 height 51
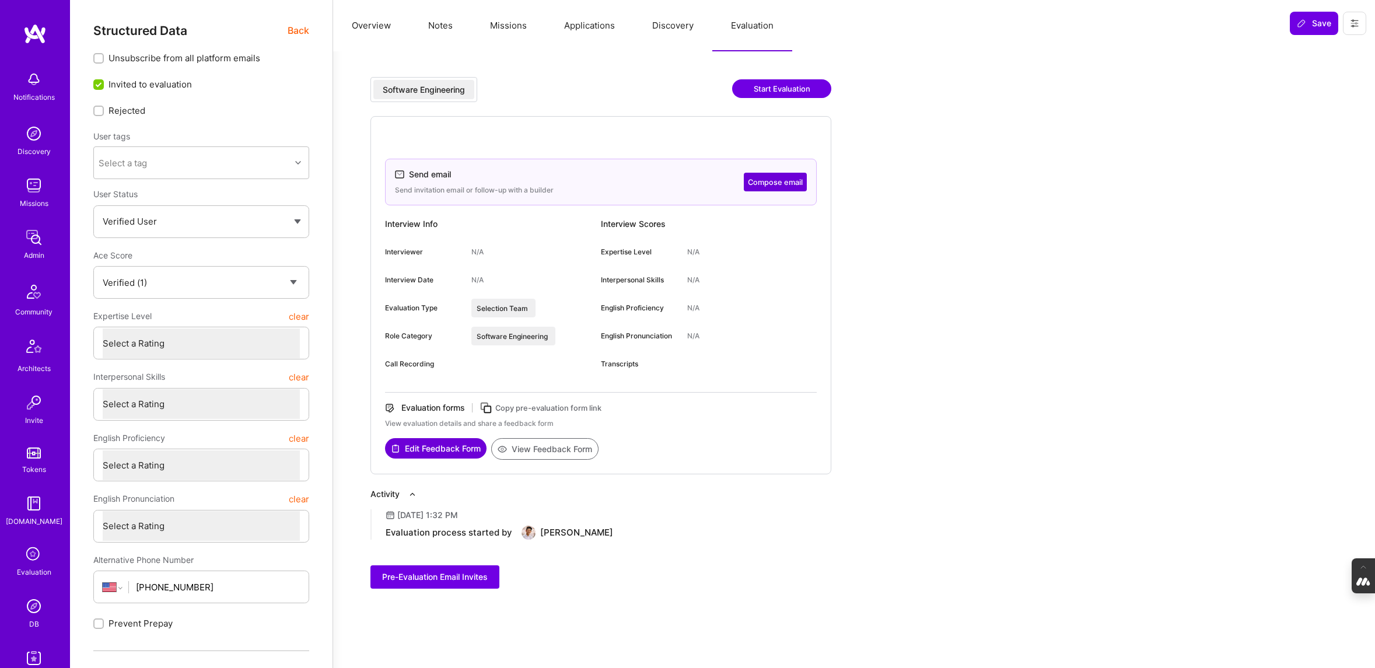
click at [667, 20] on button "Discovery" at bounding box center [673, 25] width 79 height 51
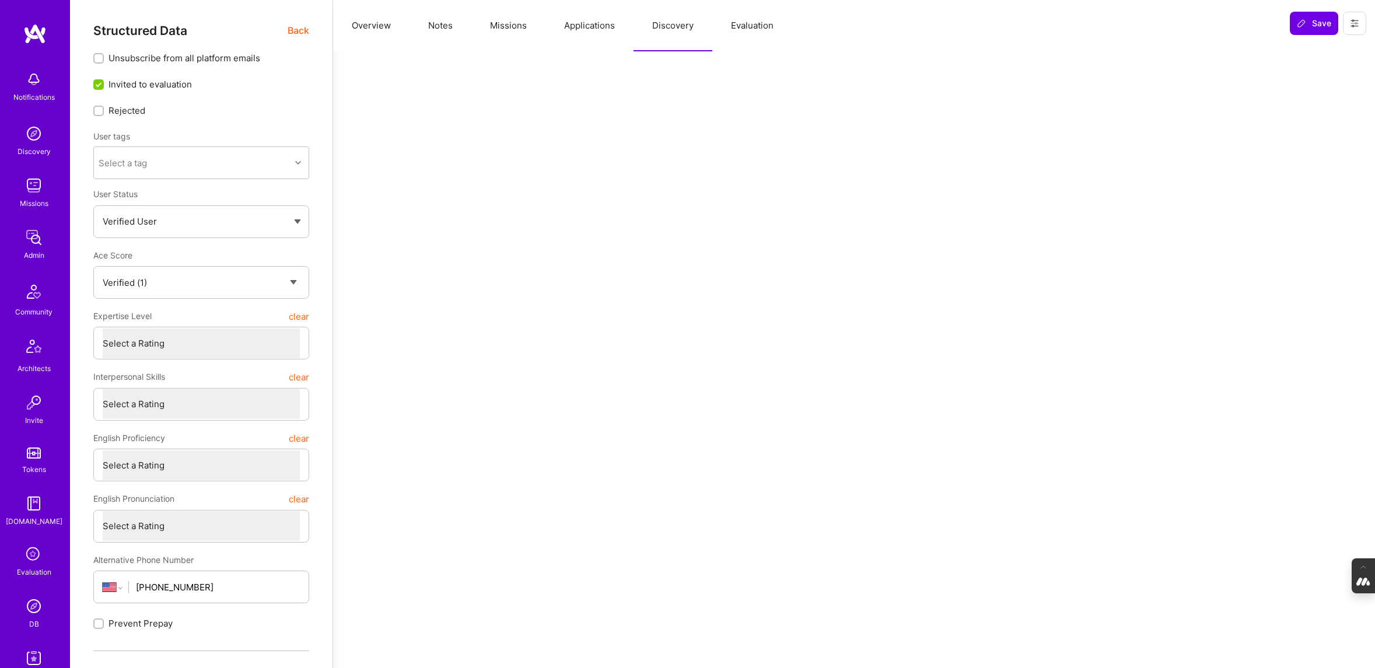
click at [582, 30] on button "Applications" at bounding box center [589, 25] width 88 height 51
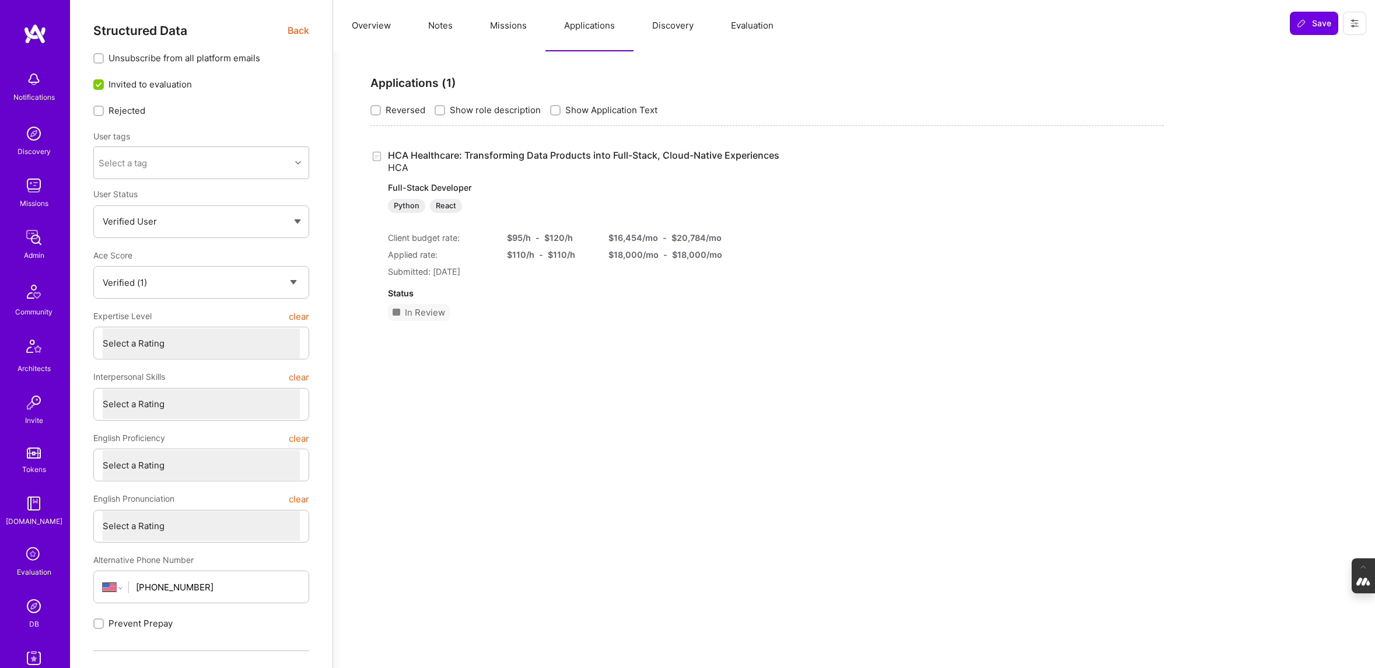
click at [731, 17] on button "Evaluation" at bounding box center [752, 25] width 80 height 51
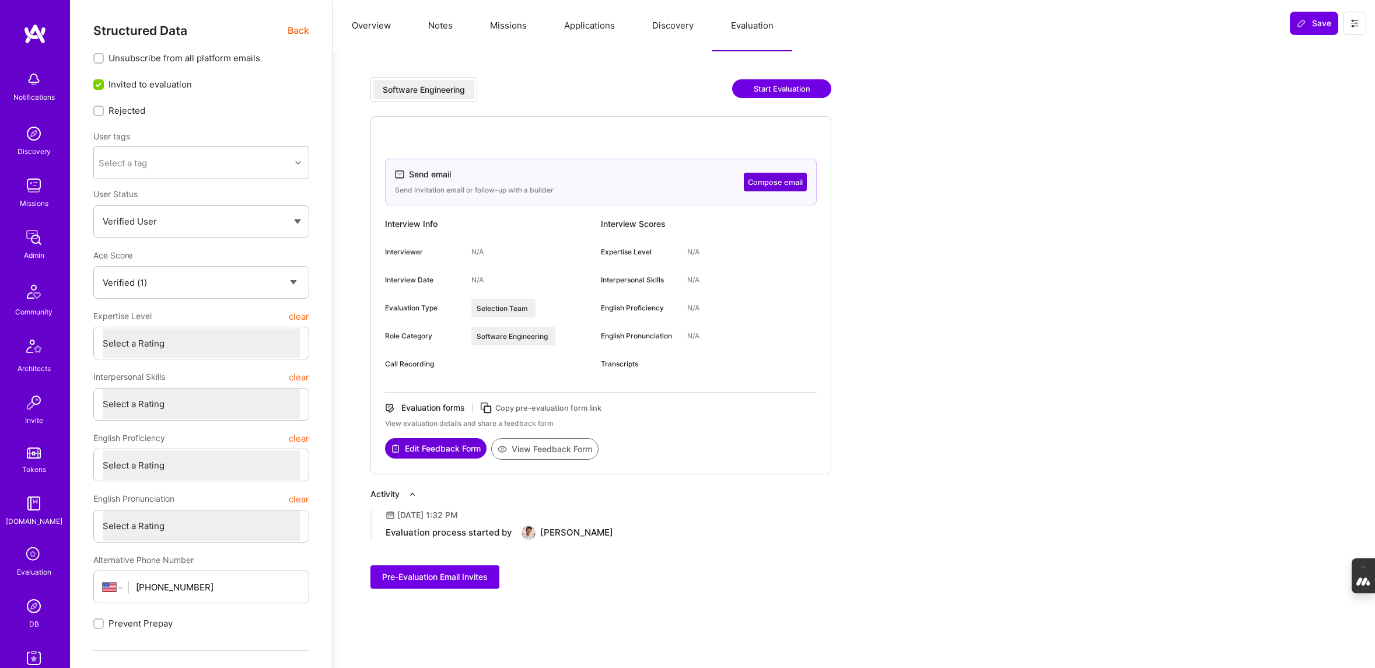
click at [28, 561] on icon at bounding box center [34, 555] width 22 height 22
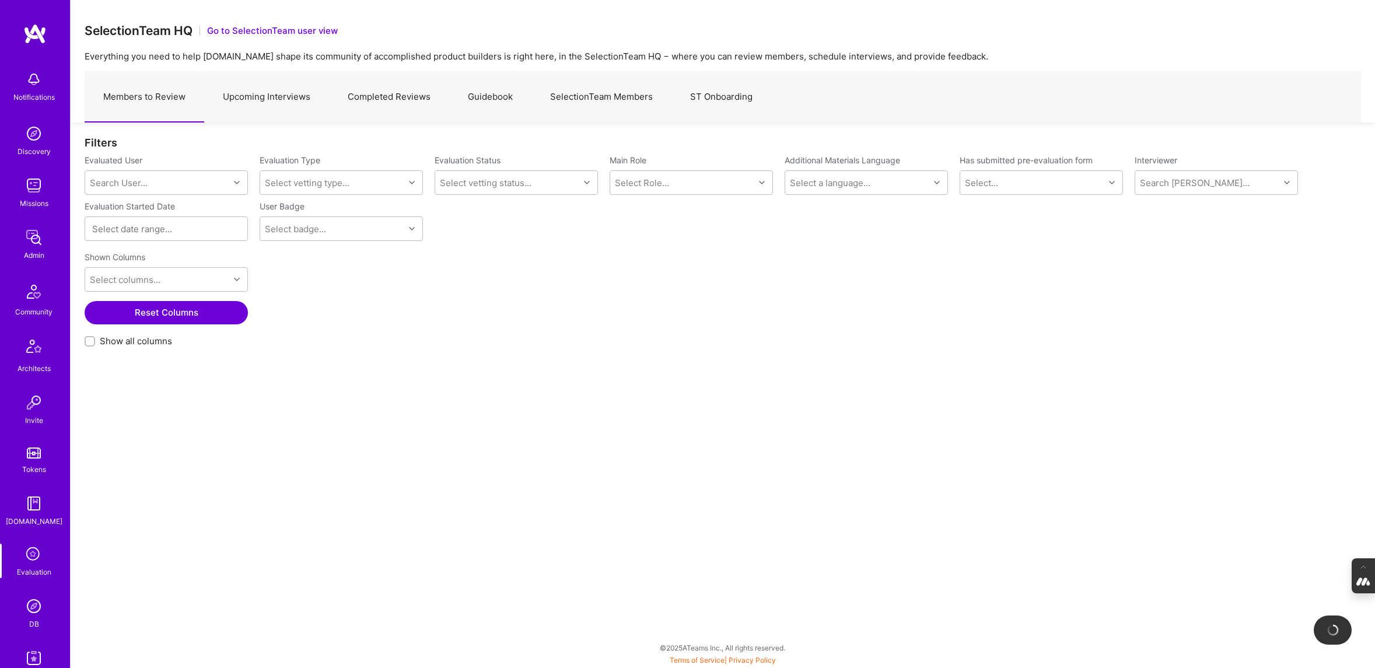
click at [402, 100] on link "Completed Reviews" at bounding box center [389, 97] width 120 height 51
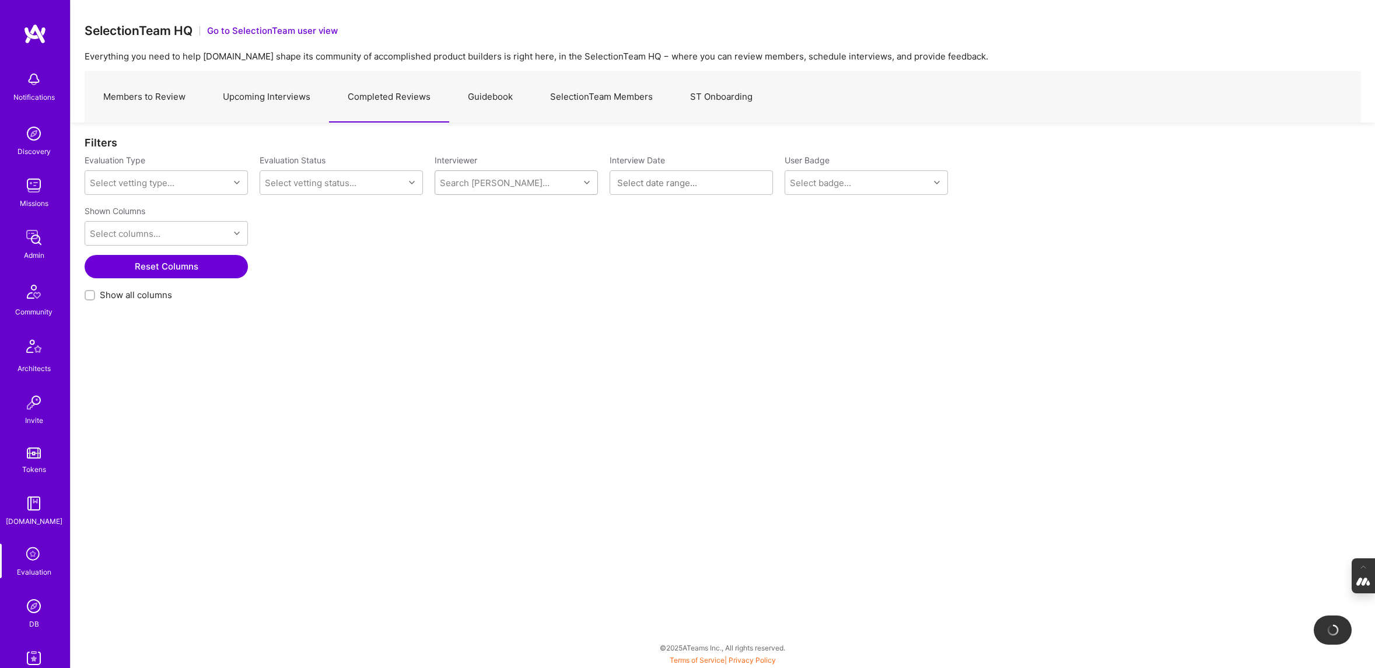
click at [508, 178] on div "Search Vetter..." at bounding box center [507, 182] width 144 height 23
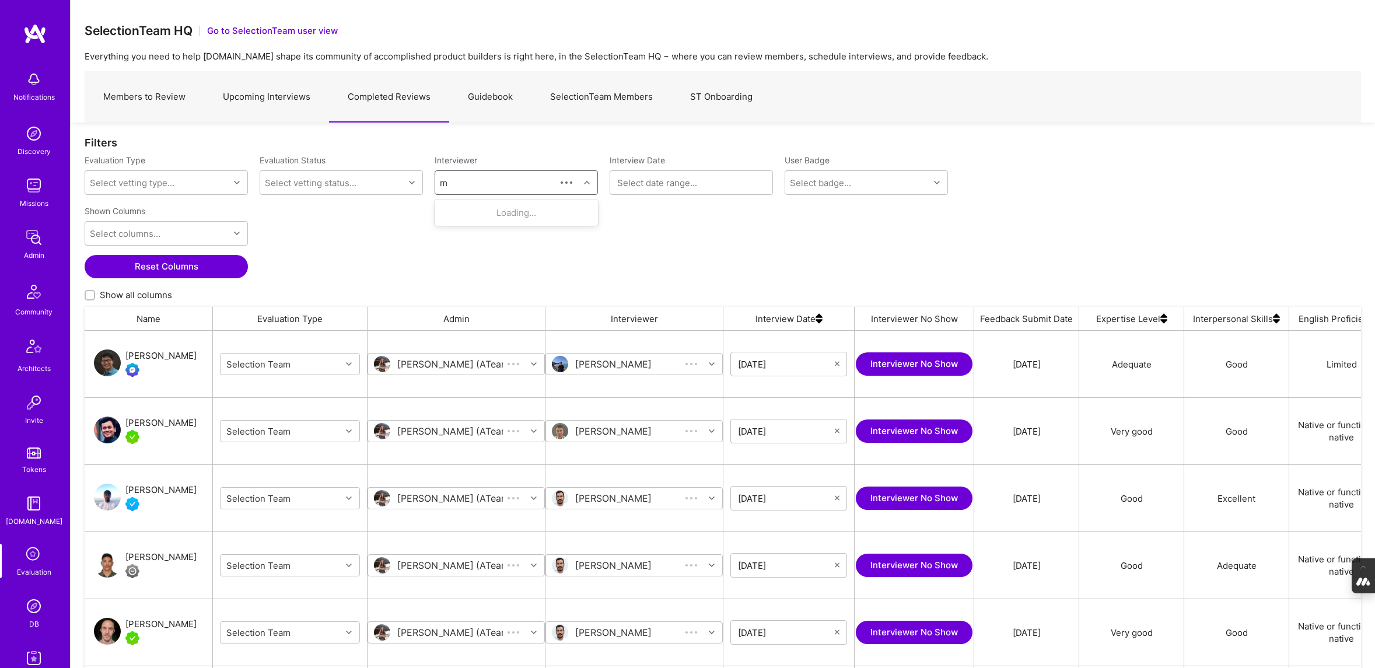
scroll to position [545, 1277]
type input "mostafa"
click at [507, 253] on div "Selection Team" at bounding box center [497, 259] width 51 height 12
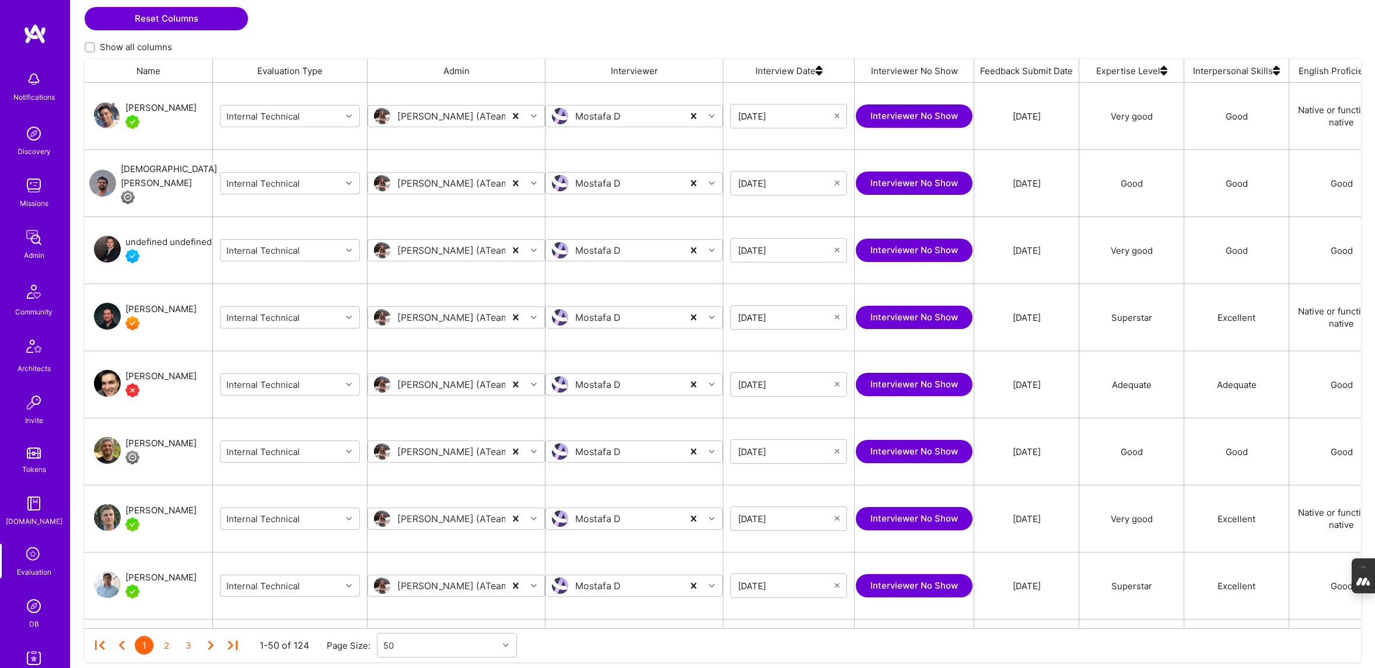
scroll to position [1007, 0]
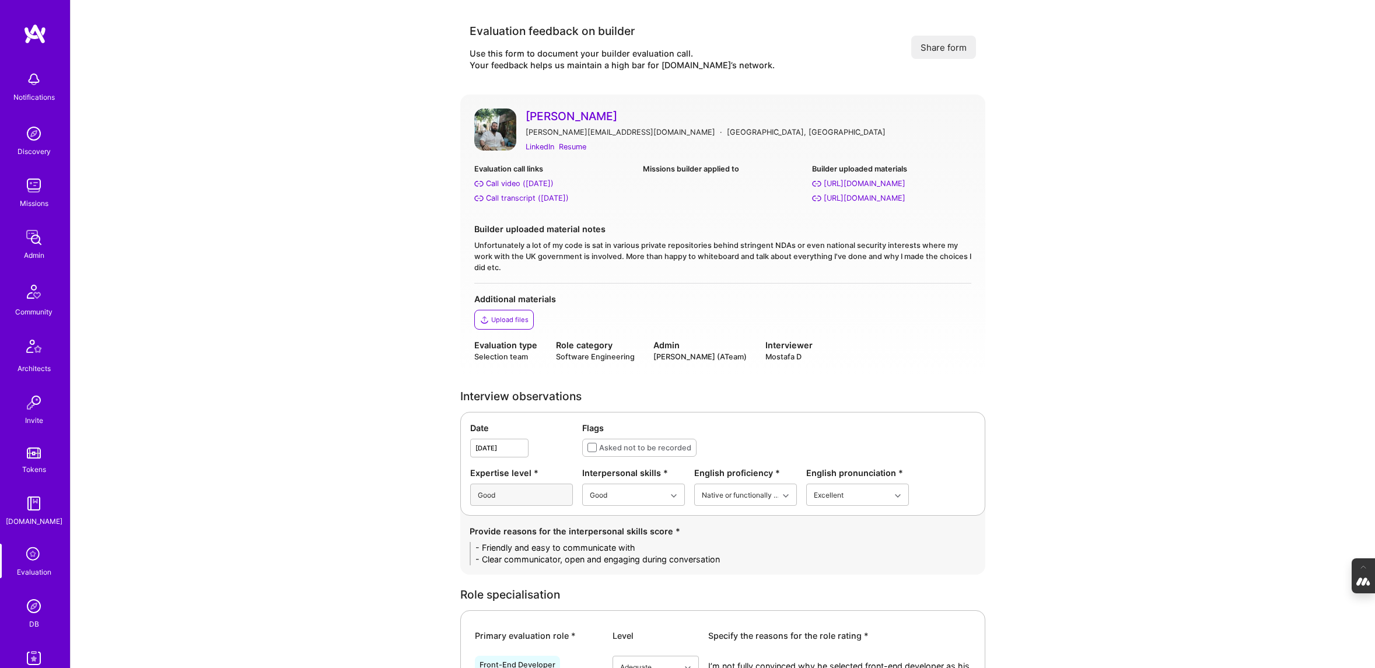
click at [539, 114] on link "[PERSON_NAME]" at bounding box center [749, 116] width 446 height 15
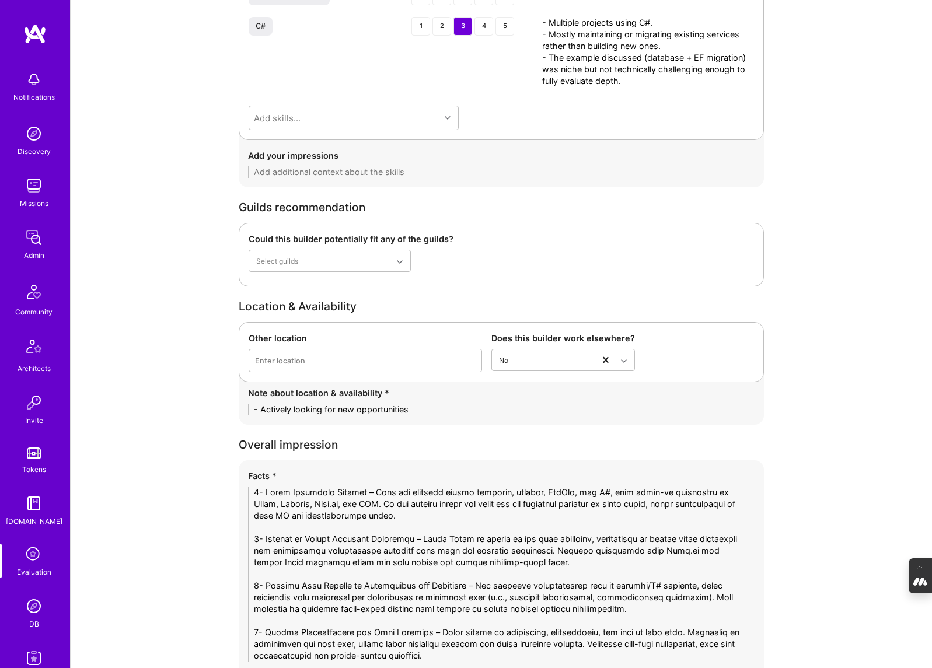
scroll to position [2363, 0]
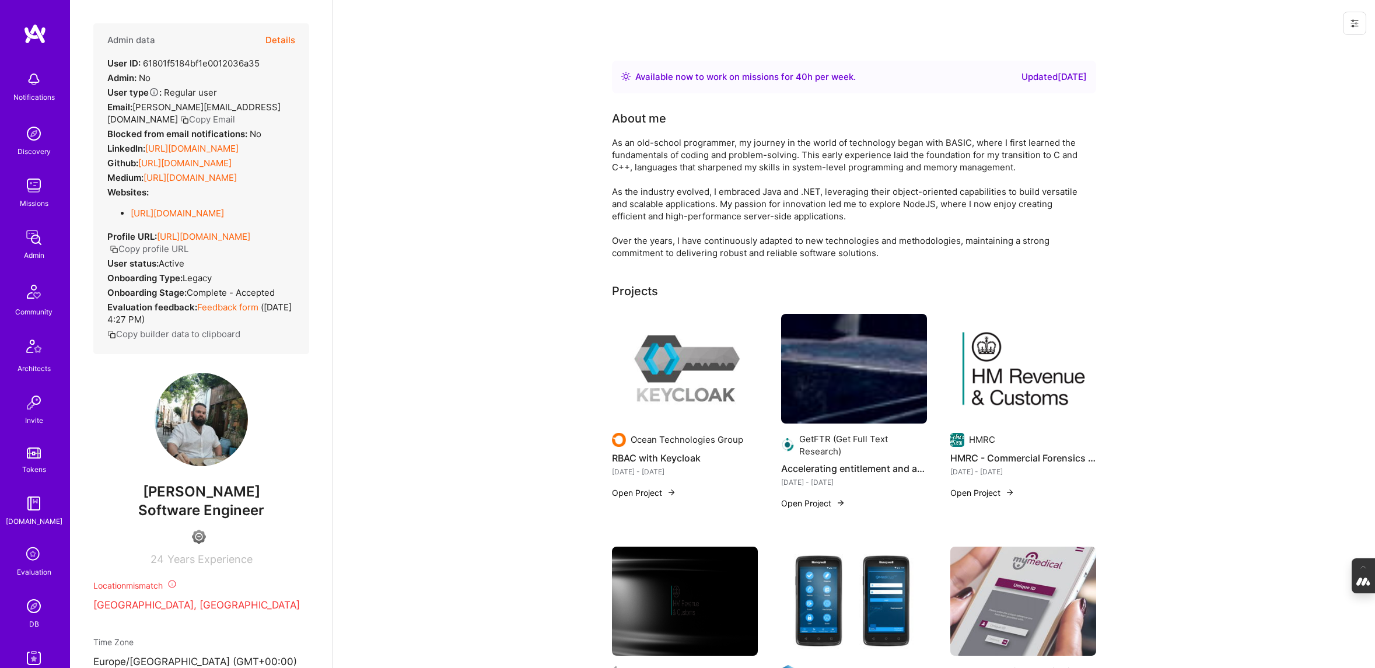
drag, startPoint x: 250, startPoint y: 520, endPoint x: 103, endPoint y: 520, distance: 147.0
click at [103, 501] on span "Paul Aldred-Bann" at bounding box center [201, 492] width 216 height 18
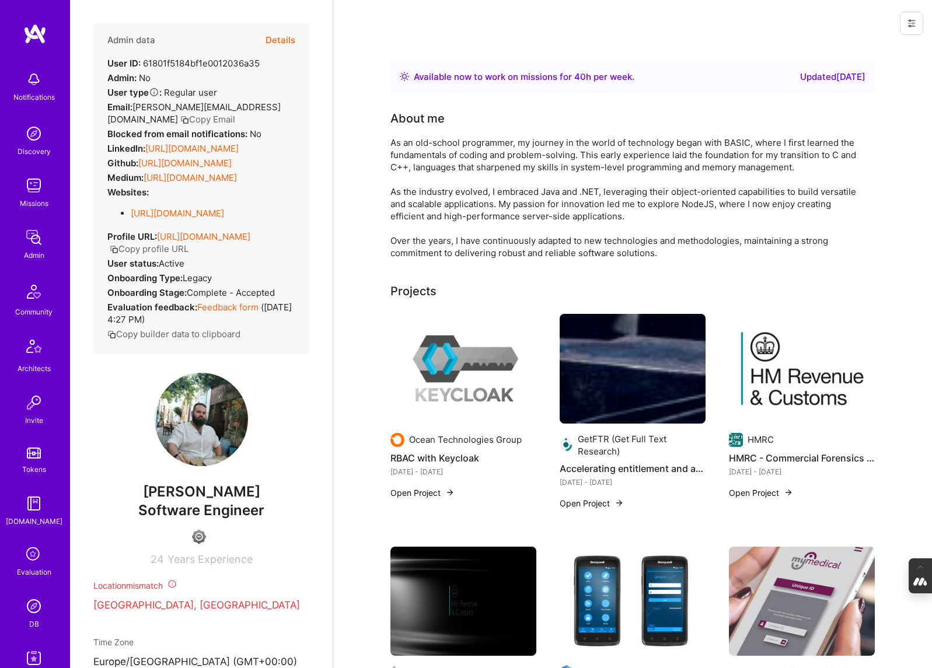
click at [295, 503] on div "Admin data Details User ID: 61801f5184bf1e0012036a35 Admin: No User type Regula…" at bounding box center [201, 294] width 216 height 542
drag, startPoint x: 274, startPoint y: 513, endPoint x: 122, endPoint y: 513, distance: 152.3
click at [122, 501] on span "Paul Aldred-Bann" at bounding box center [201, 492] width 216 height 18
copy span "Paul Aldred-Bann"
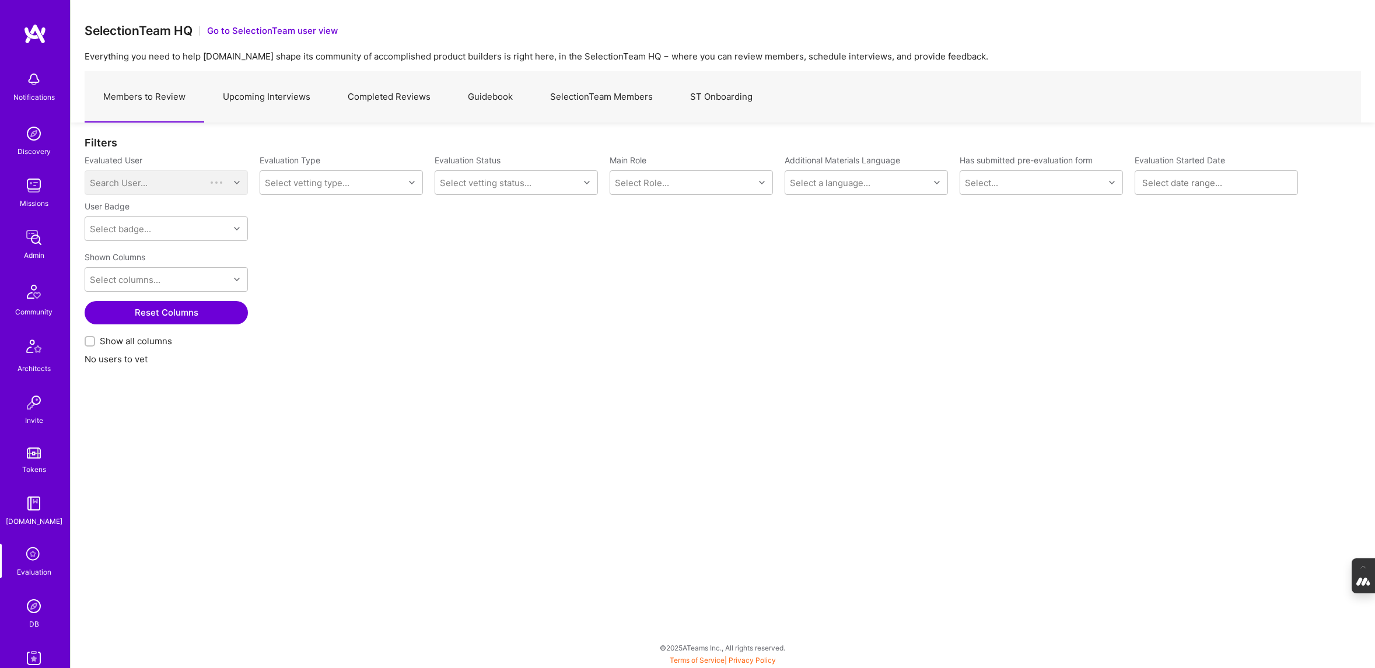
click at [495, 98] on link "Guidebook" at bounding box center [490, 97] width 82 height 51
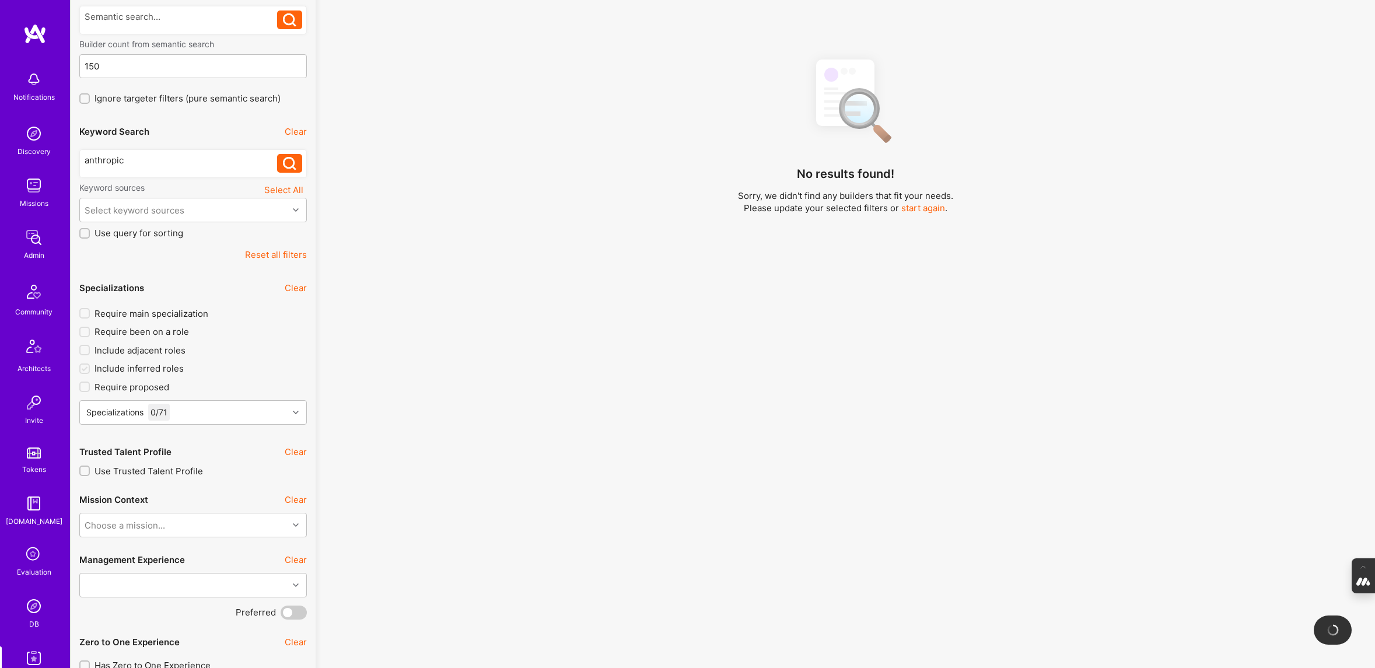
scroll to position [119, 0]
